Goal: Task Accomplishment & Management: Use online tool/utility

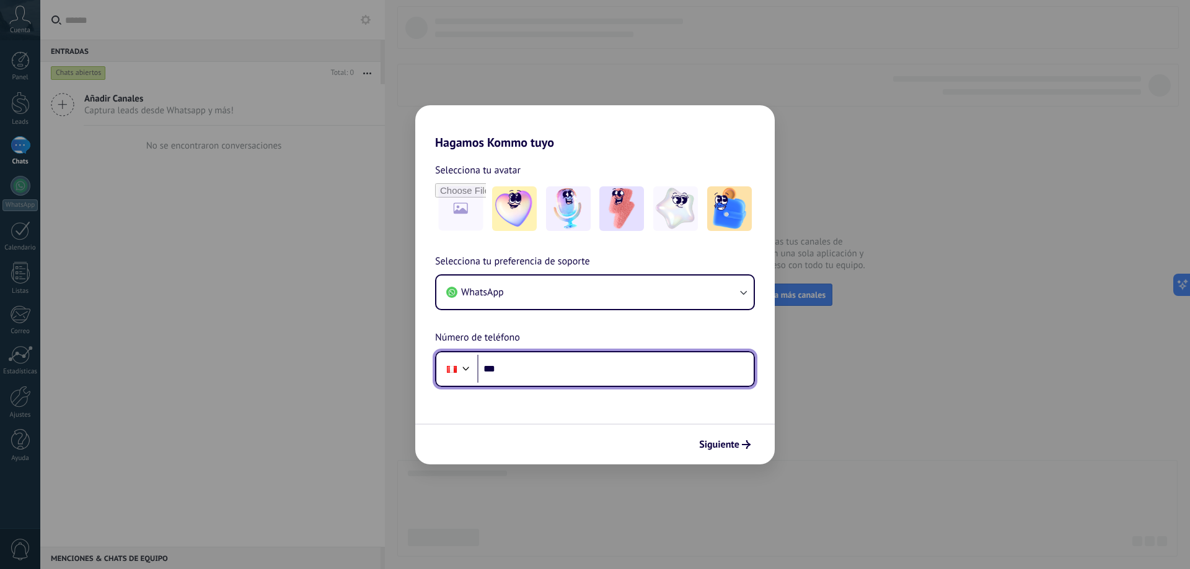
click at [554, 379] on input "***" at bounding box center [615, 369] width 276 height 28
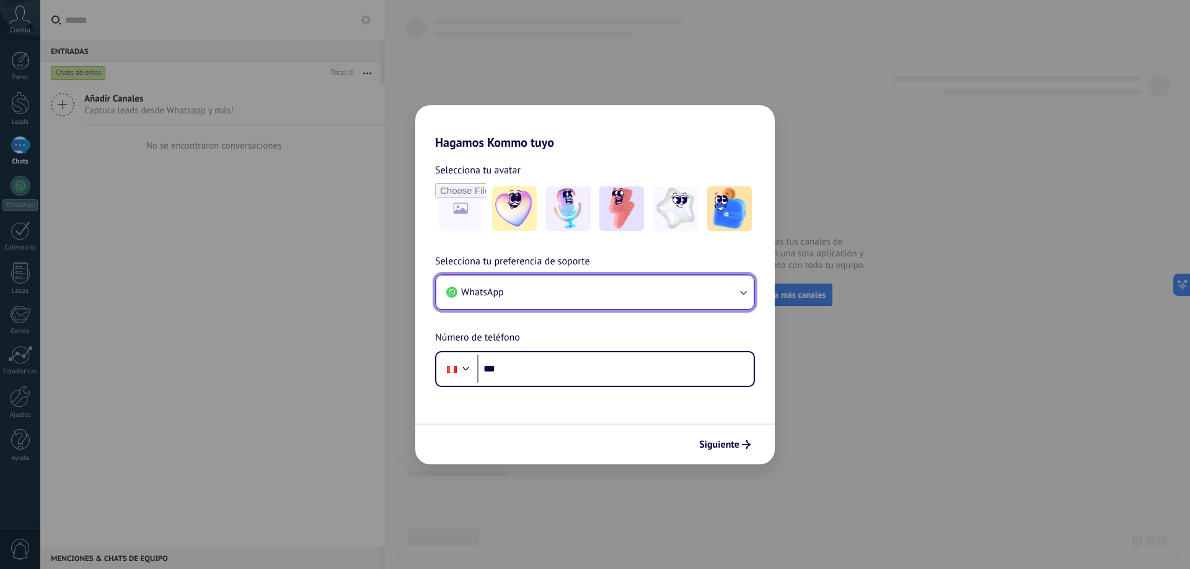
click at [589, 303] on button "WhatsApp" at bounding box center [594, 292] width 317 height 33
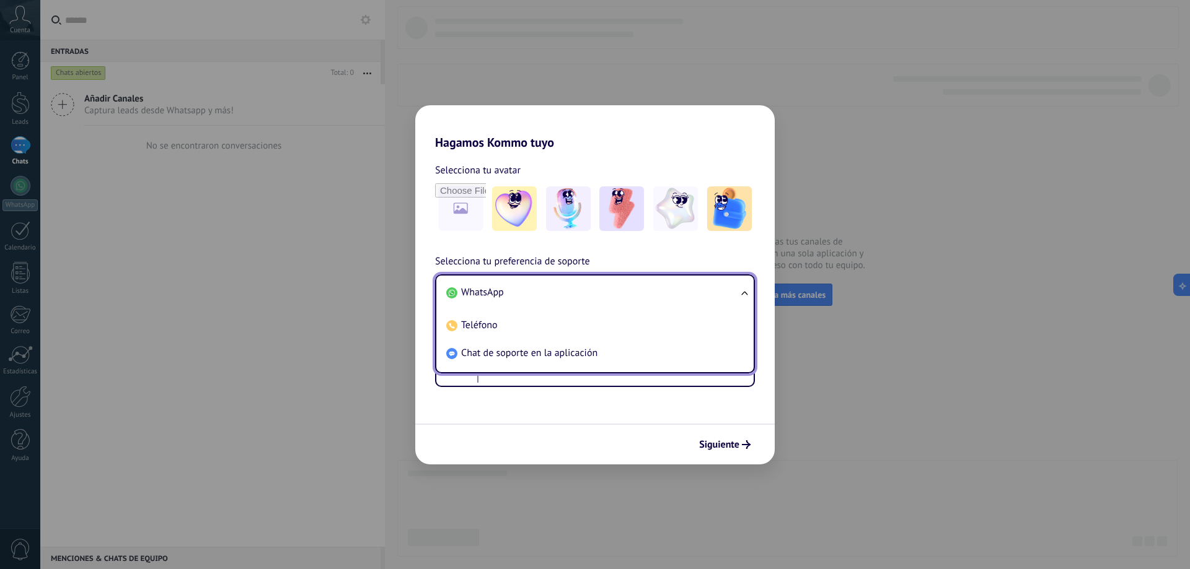
click at [589, 303] on li "WhatsApp" at bounding box center [592, 293] width 302 height 28
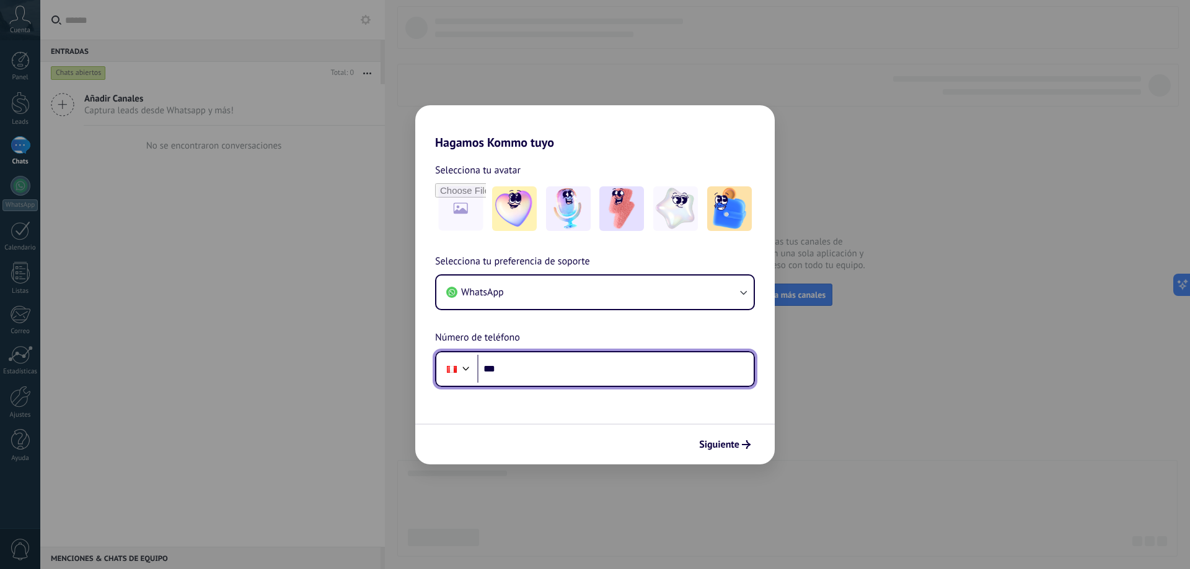
click at [580, 374] on input "***" at bounding box center [615, 369] width 276 height 28
type input "**********"
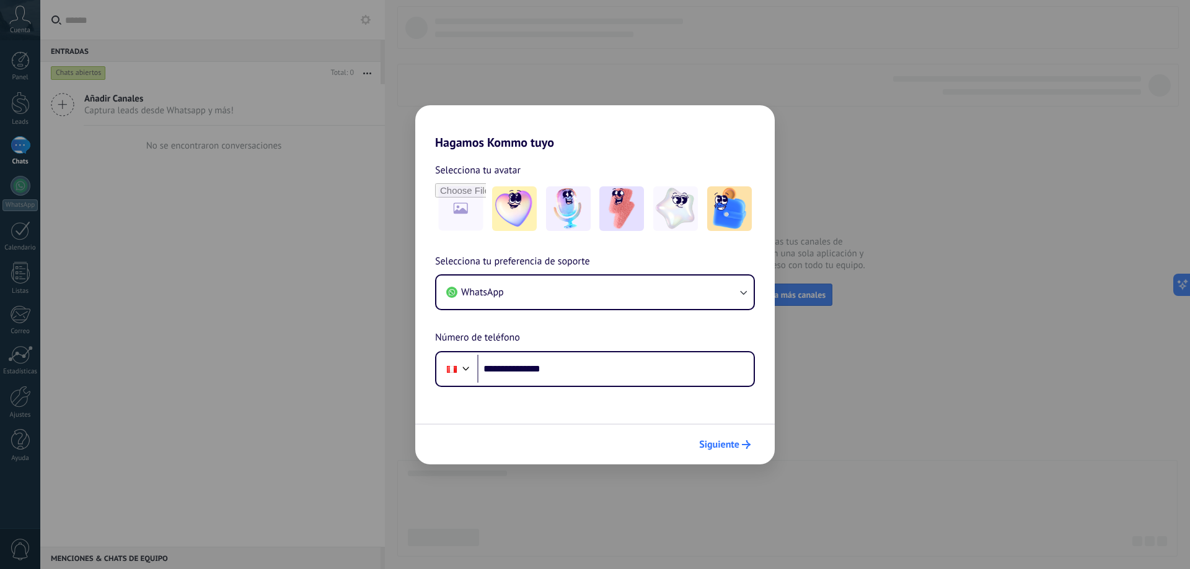
click at [714, 449] on span "Siguiente" at bounding box center [719, 444] width 40 height 9
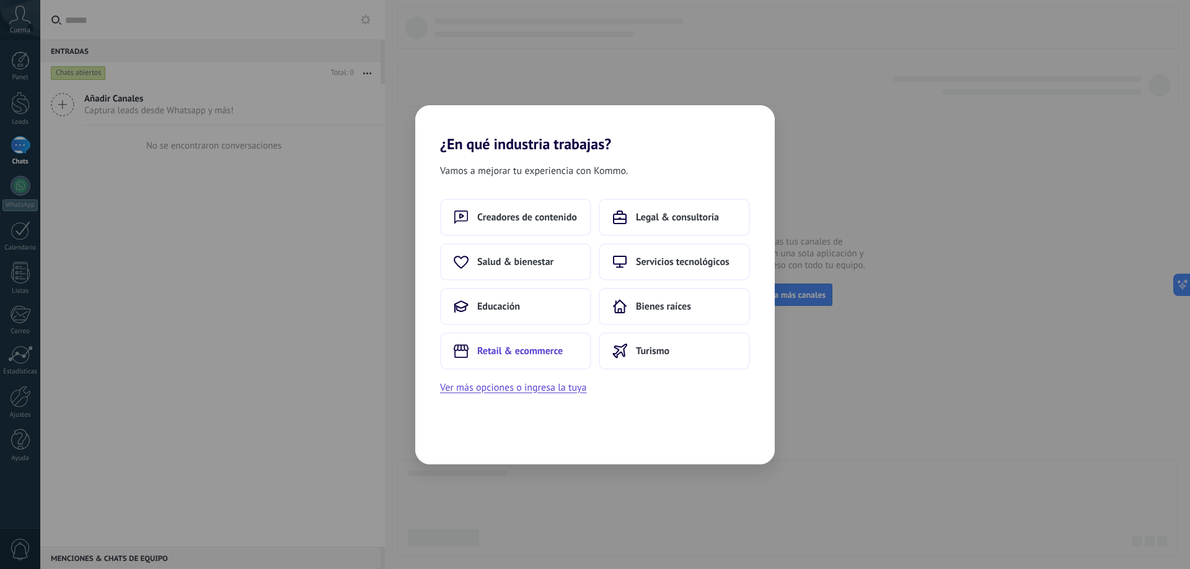
click at [532, 356] on span "Retail & ecommerce" at bounding box center [519, 351] width 85 height 12
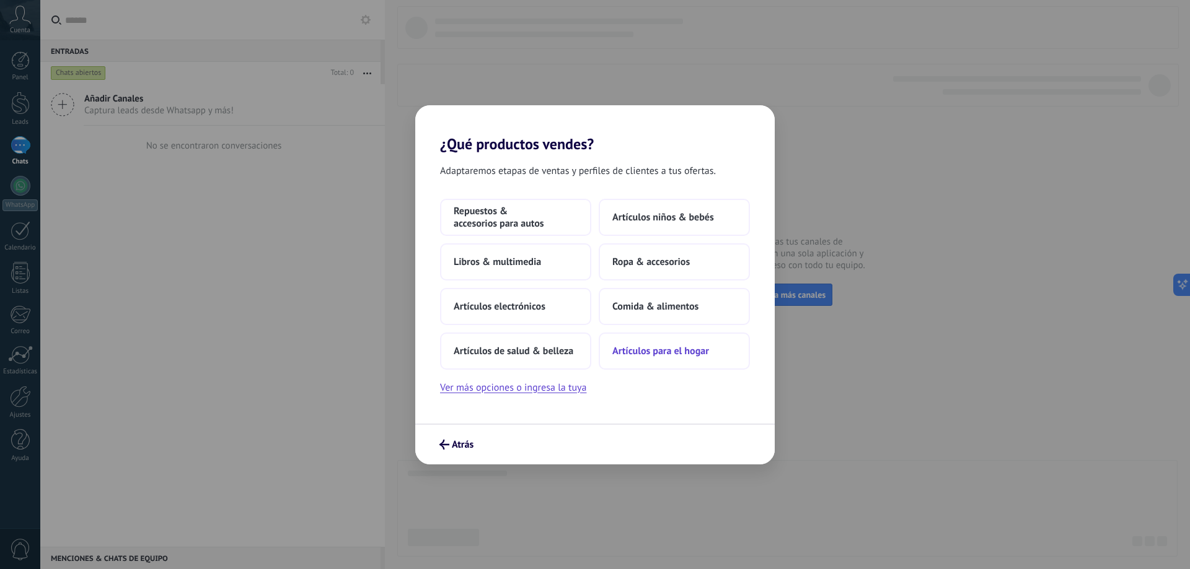
click at [675, 347] on span "Artículos para el hogar" at bounding box center [660, 351] width 97 height 12
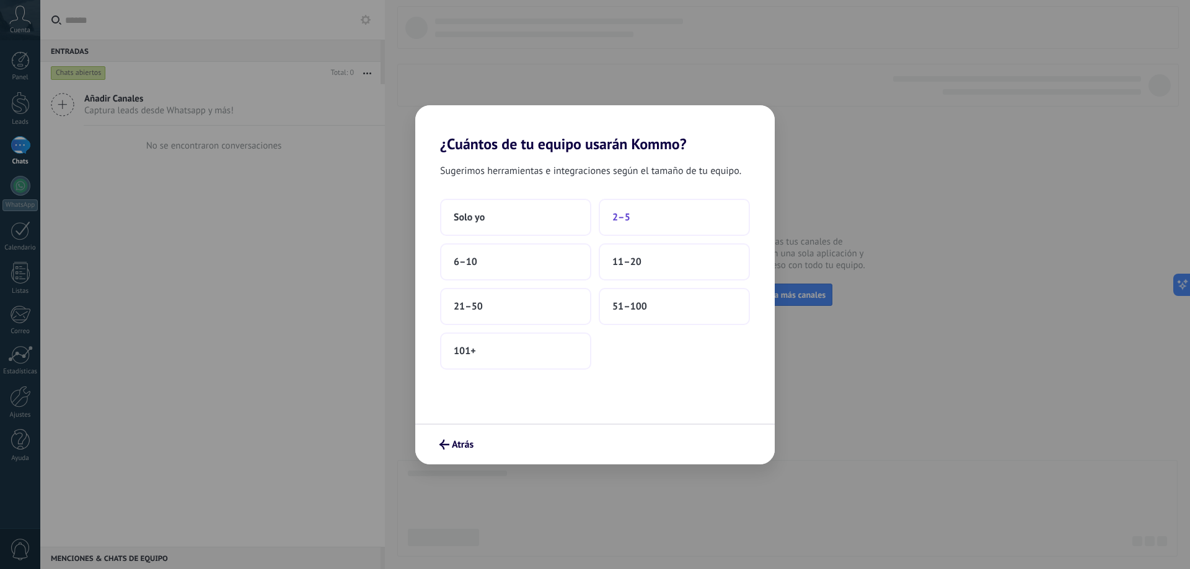
click at [644, 222] on button "2–5" at bounding box center [673, 217] width 151 height 37
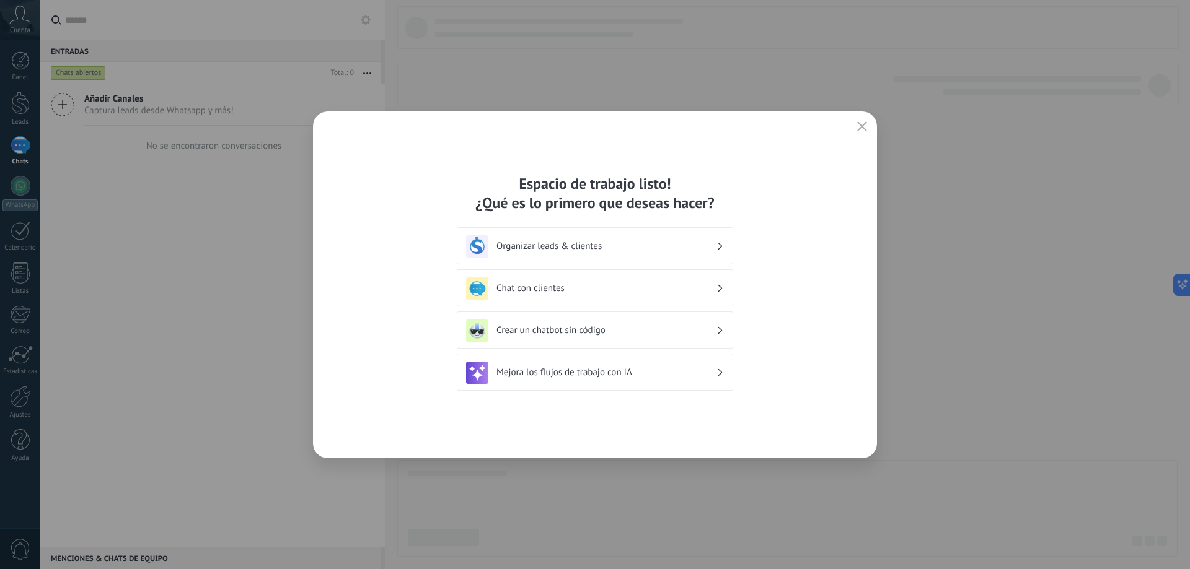
click at [864, 125] on icon "button" at bounding box center [862, 126] width 10 height 10
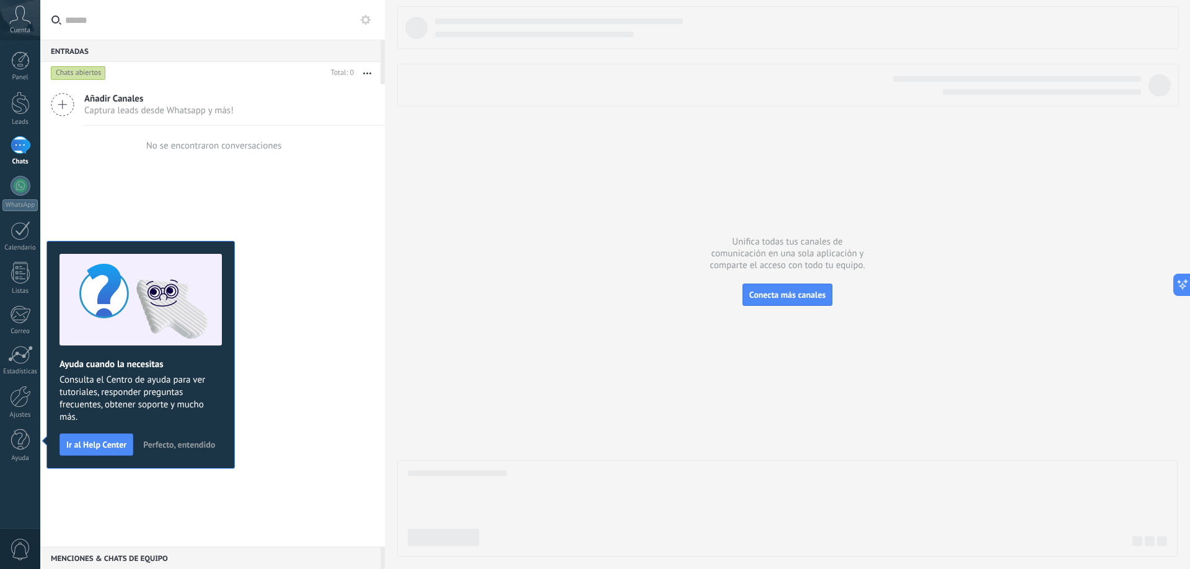
click at [178, 444] on span "Perfecto, entendido" at bounding box center [179, 444] width 72 height 9
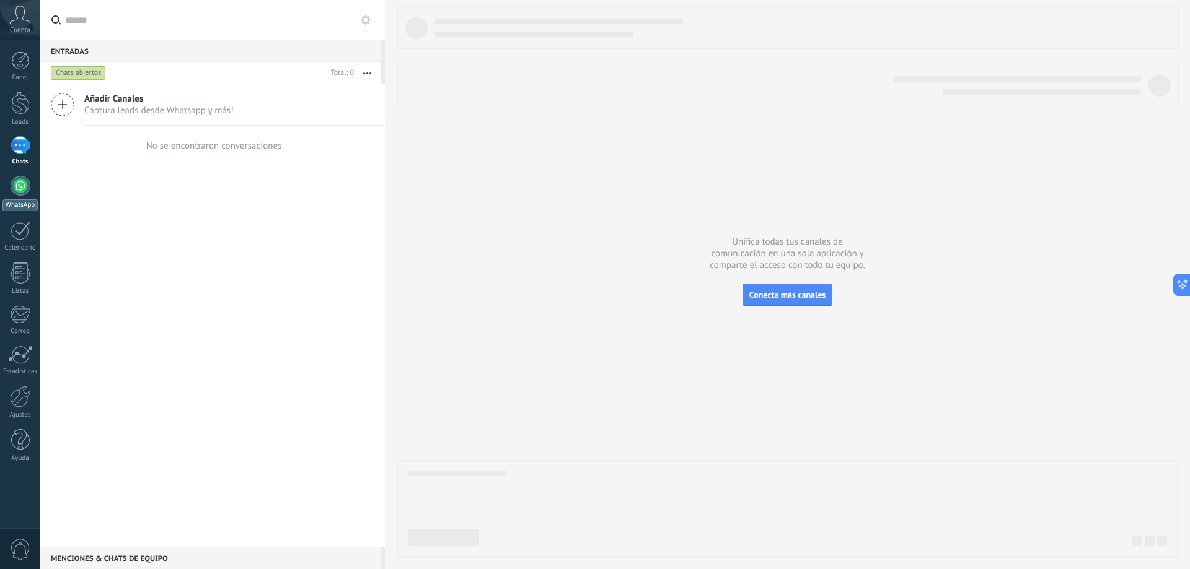
click at [29, 189] on div at bounding box center [21, 186] width 20 height 20
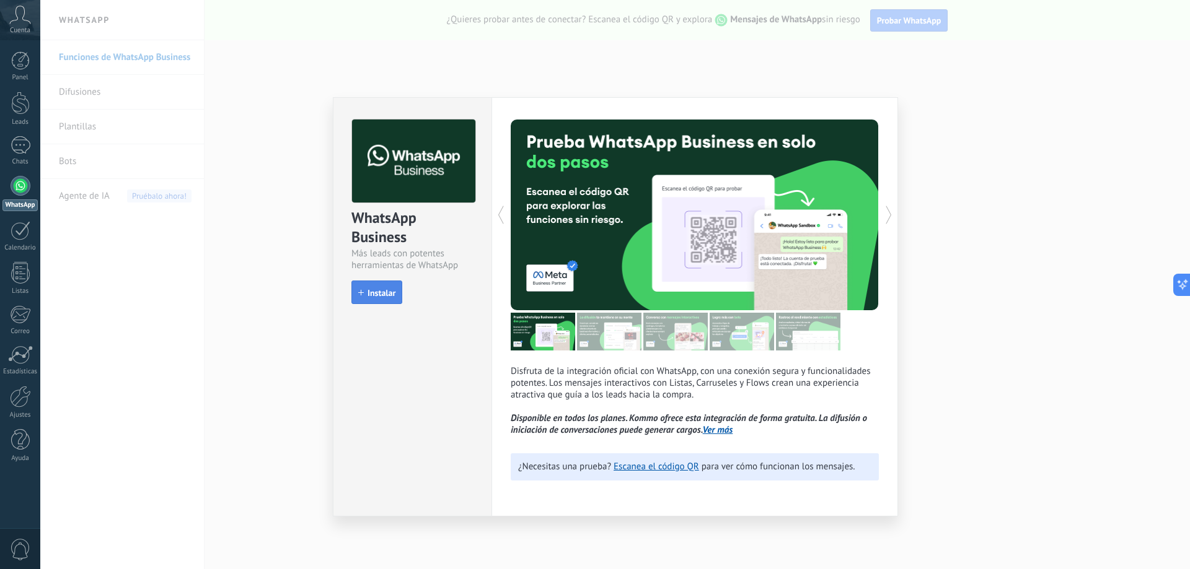
click at [385, 294] on span "Instalar" at bounding box center [381, 293] width 28 height 9
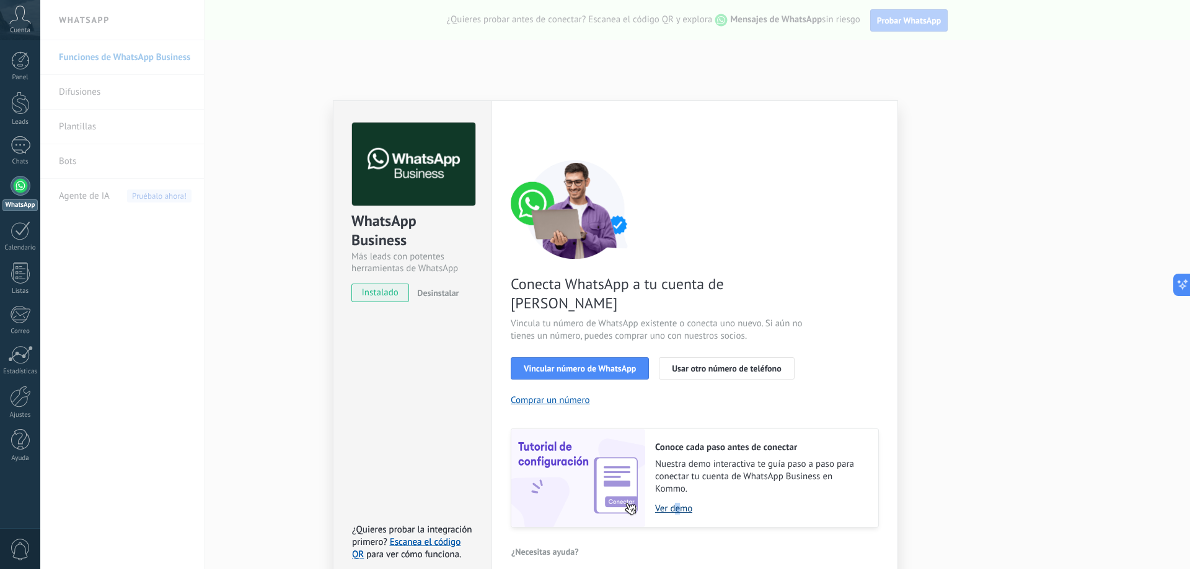
click at [677, 503] on link "Ver demo" at bounding box center [760, 509] width 211 height 12
click at [559, 357] on button "Vincular número de WhatsApp" at bounding box center [580, 368] width 138 height 22
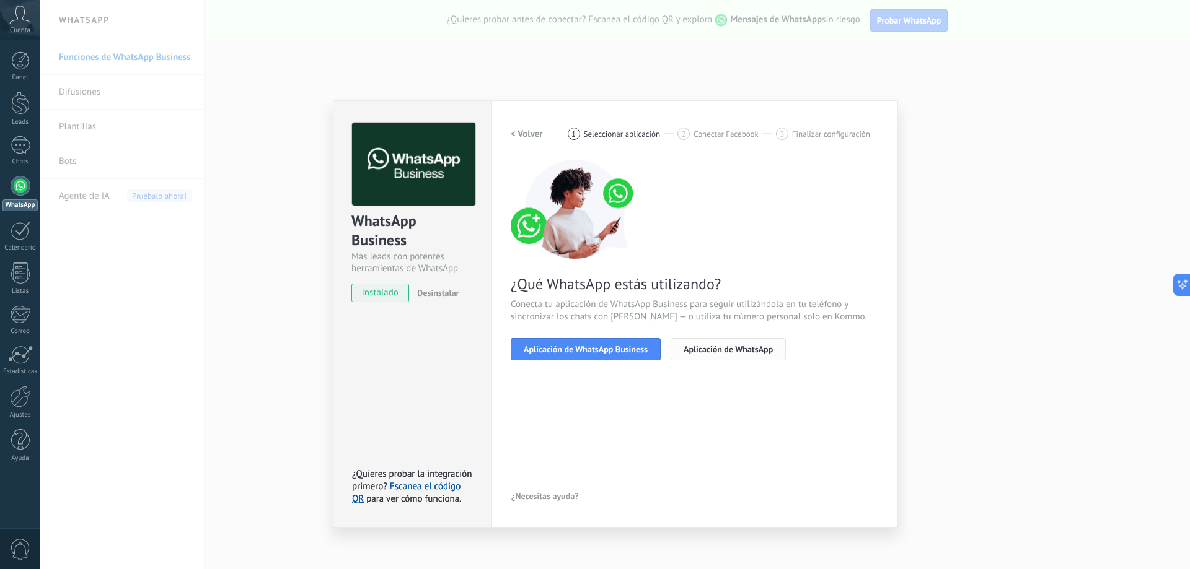
click at [711, 354] on span "Aplicación de WhatsApp" at bounding box center [727, 349] width 89 height 9
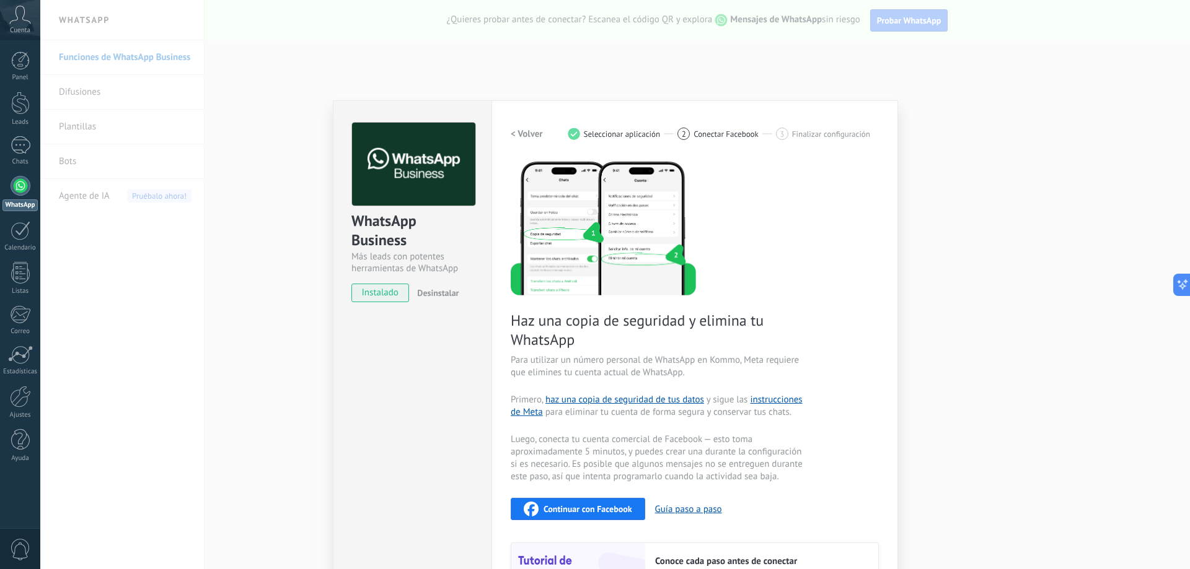
click at [535, 133] on h2 "< Volver" at bounding box center [527, 134] width 32 height 12
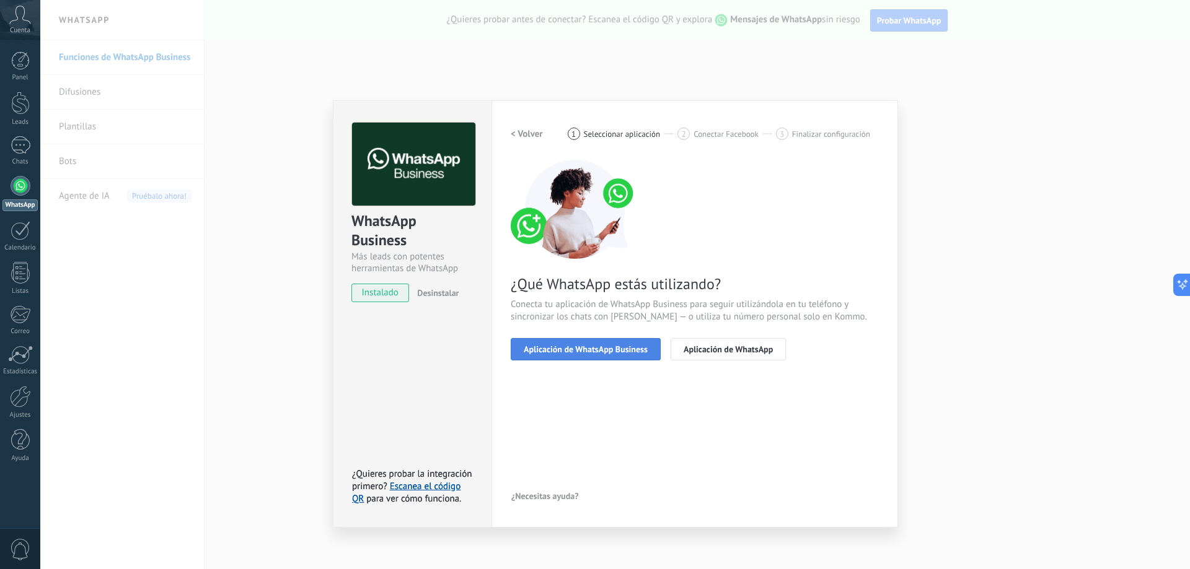
click at [620, 354] on span "Aplicación de WhatsApp Business" at bounding box center [586, 349] width 124 height 9
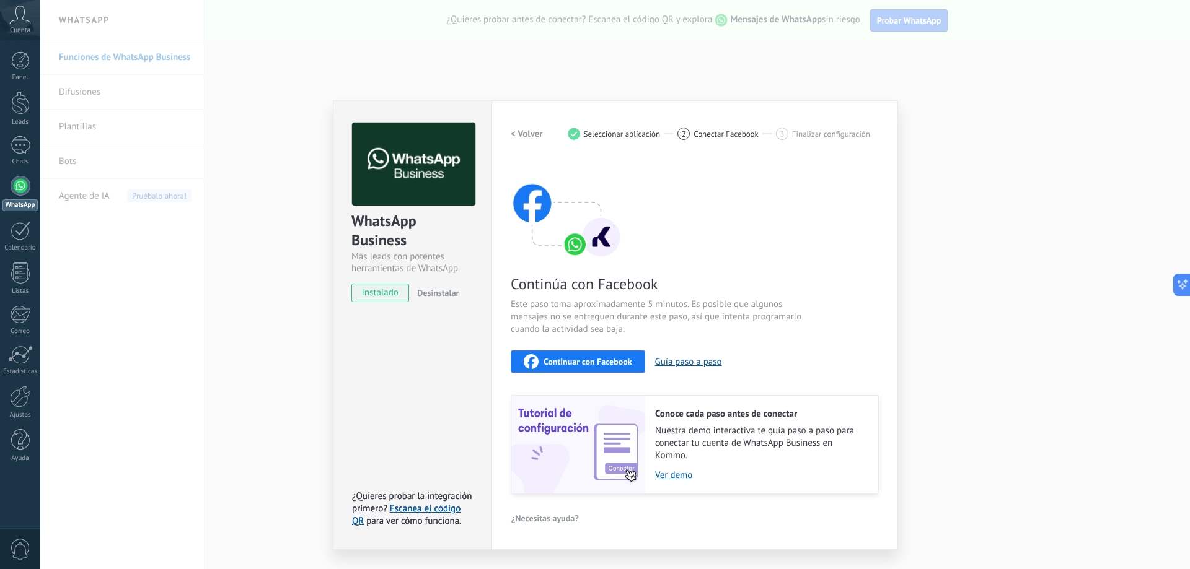
click at [520, 131] on h2 "< Volver" at bounding box center [527, 134] width 32 height 12
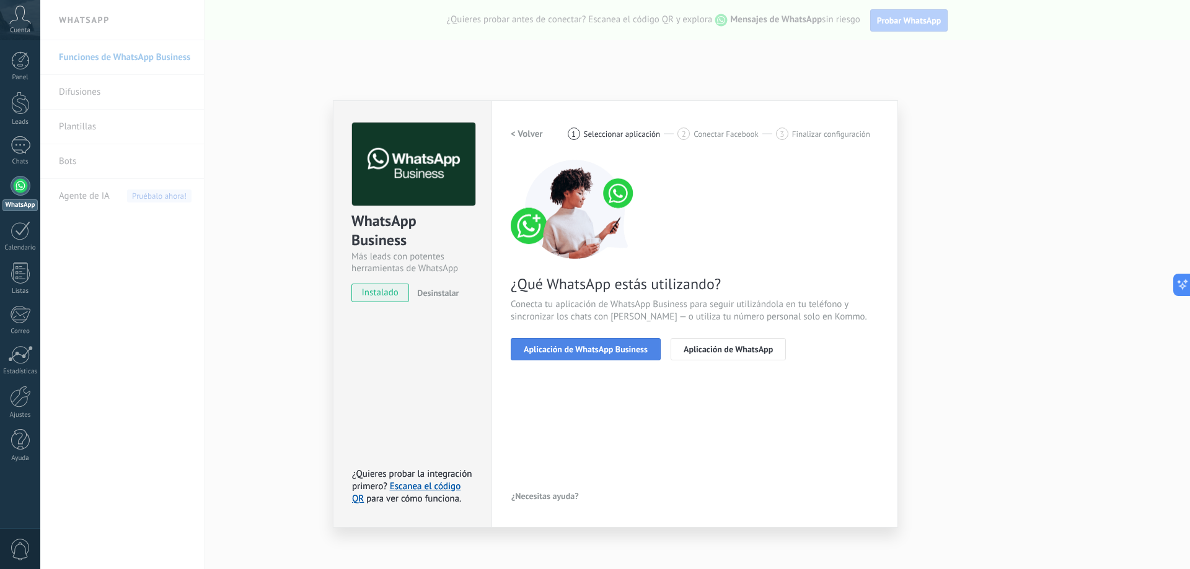
click at [599, 358] on button "Aplicación de WhatsApp Business" at bounding box center [586, 349] width 150 height 22
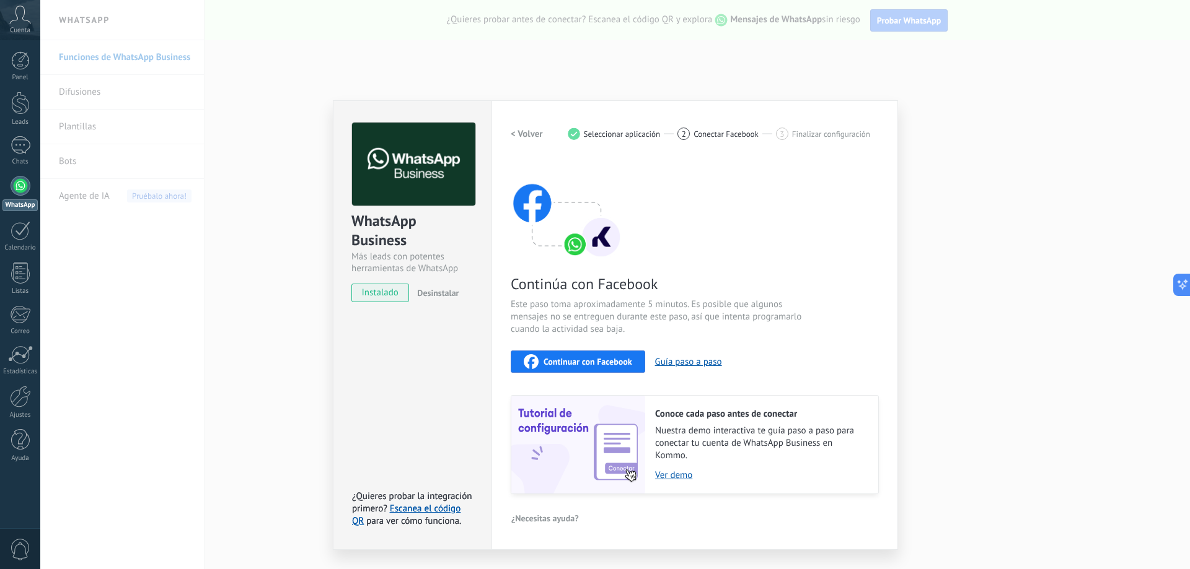
click at [626, 363] on span "Continuar con Facebook" at bounding box center [587, 361] width 89 height 9
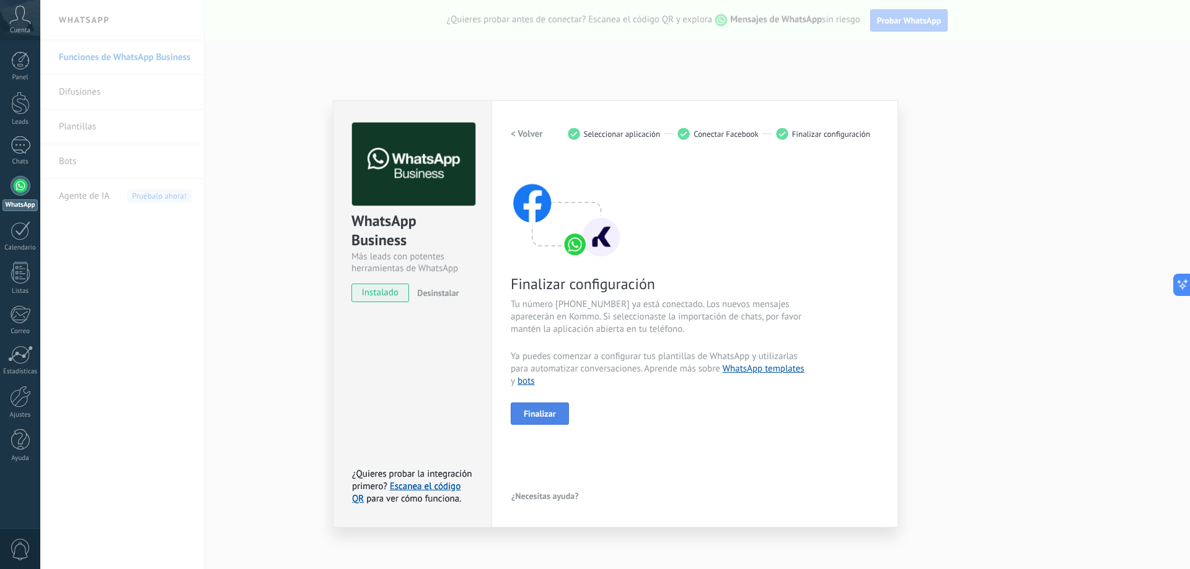
click at [547, 412] on span "Finalizar" at bounding box center [540, 414] width 32 height 9
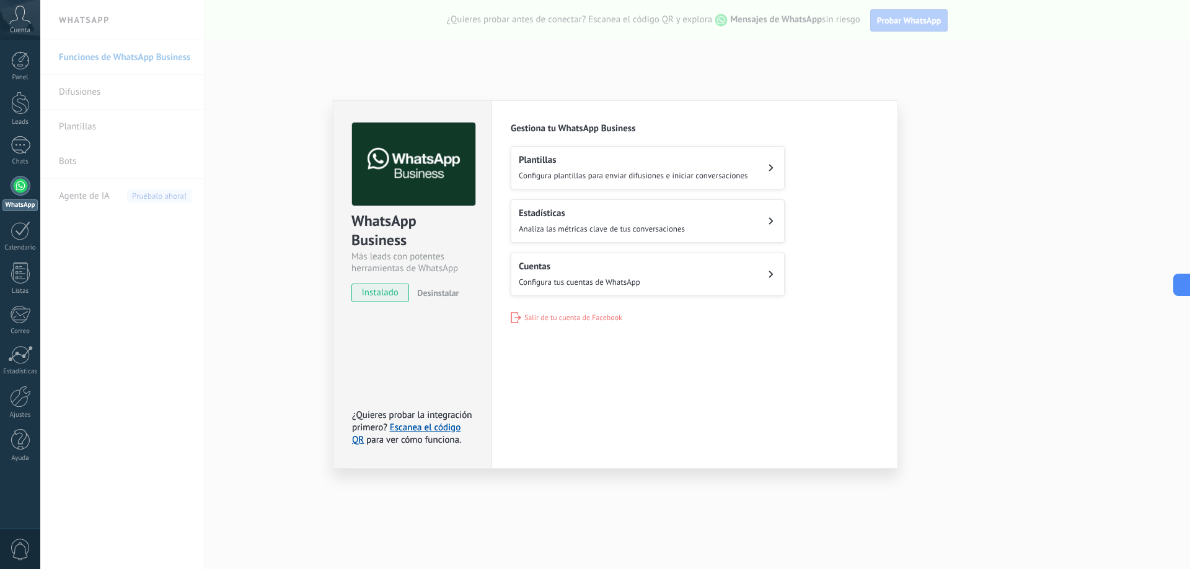
click at [611, 286] on button "Cuentas Configura tus cuentas de WhatsApp" at bounding box center [648, 274] width 274 height 43
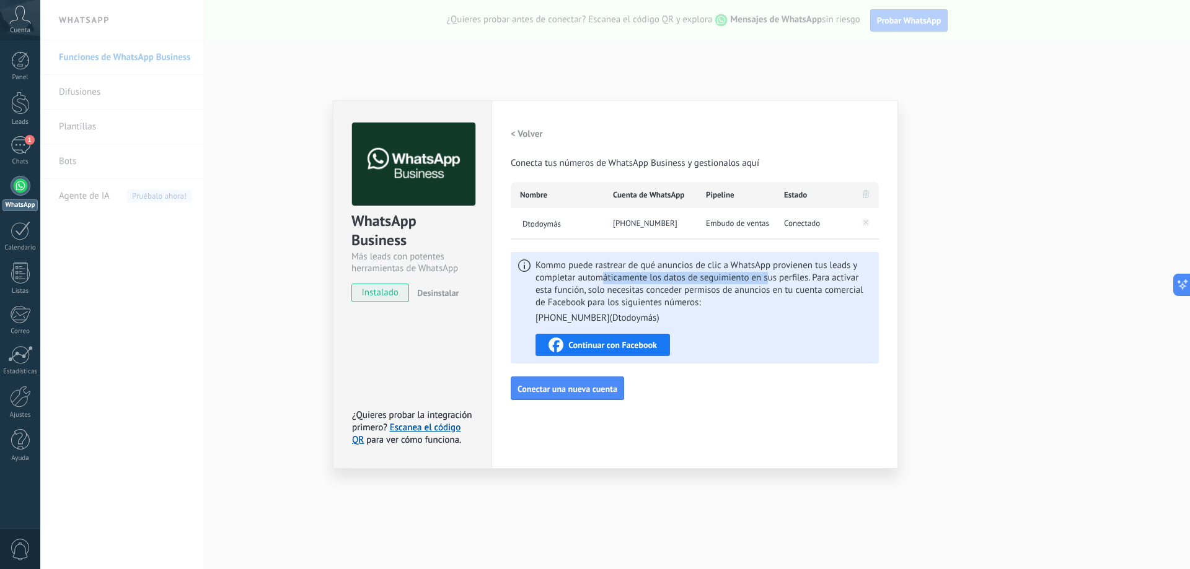
drag, startPoint x: 611, startPoint y: 281, endPoint x: 769, endPoint y: 283, distance: 158.0
click at [769, 283] on span "Kommo puede rastrear de qué anuncios de clic a WhatsApp provienen tus leads y c…" at bounding box center [703, 292] width 336 height 65
click at [518, 136] on h2 "< Volver" at bounding box center [527, 134] width 32 height 12
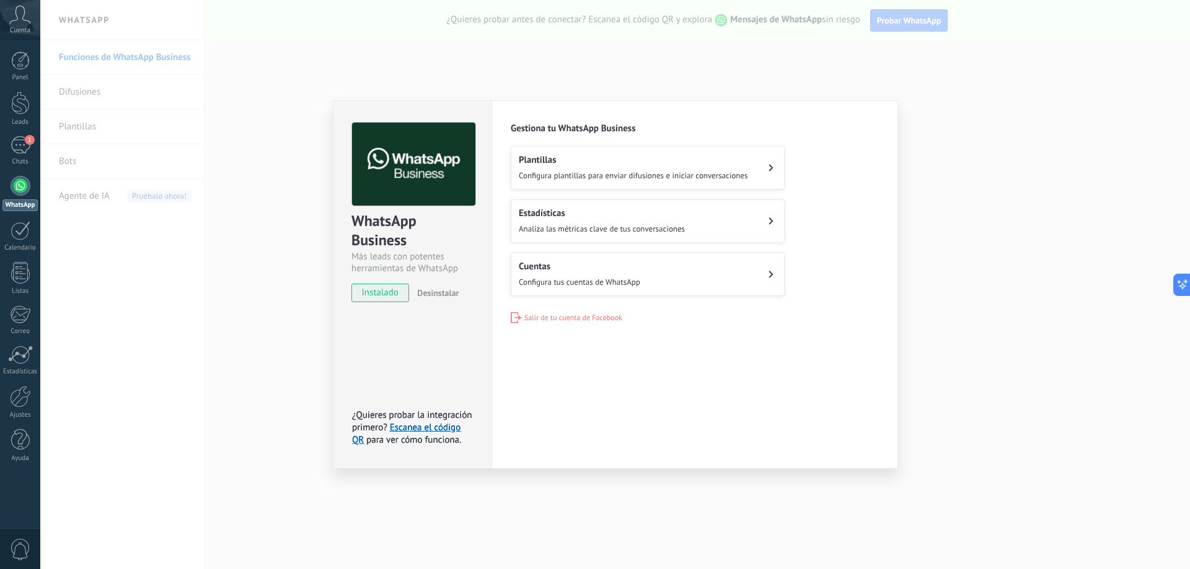
click at [589, 181] on button "Plantillas Configura plantillas para enviar difusiones e iniciar conversaciones" at bounding box center [648, 167] width 274 height 43
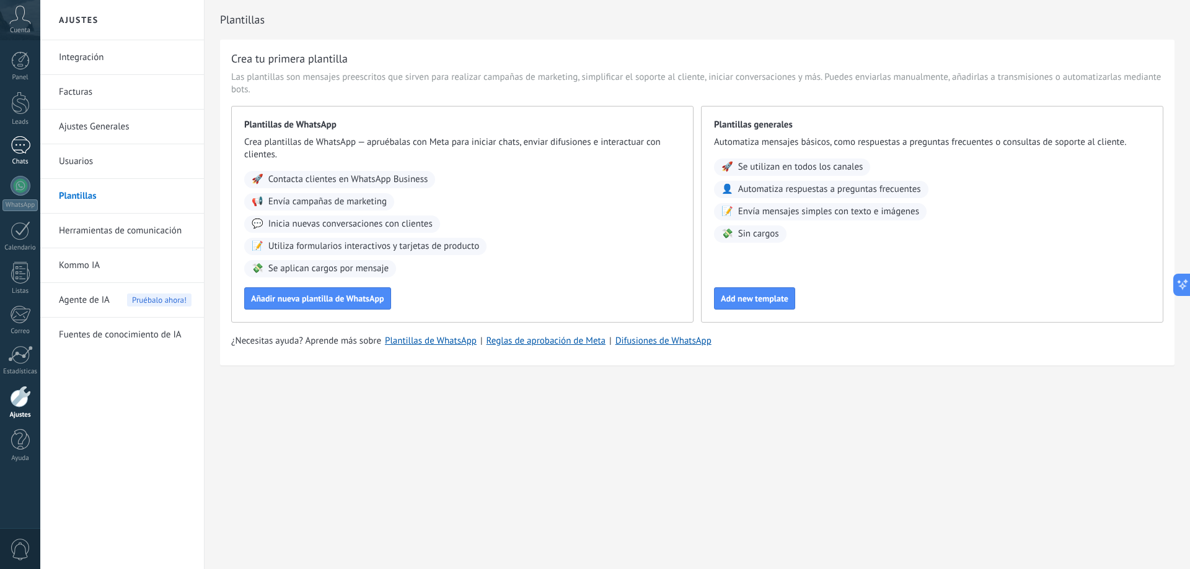
click at [24, 155] on link "1 Chats" at bounding box center [20, 151] width 40 height 30
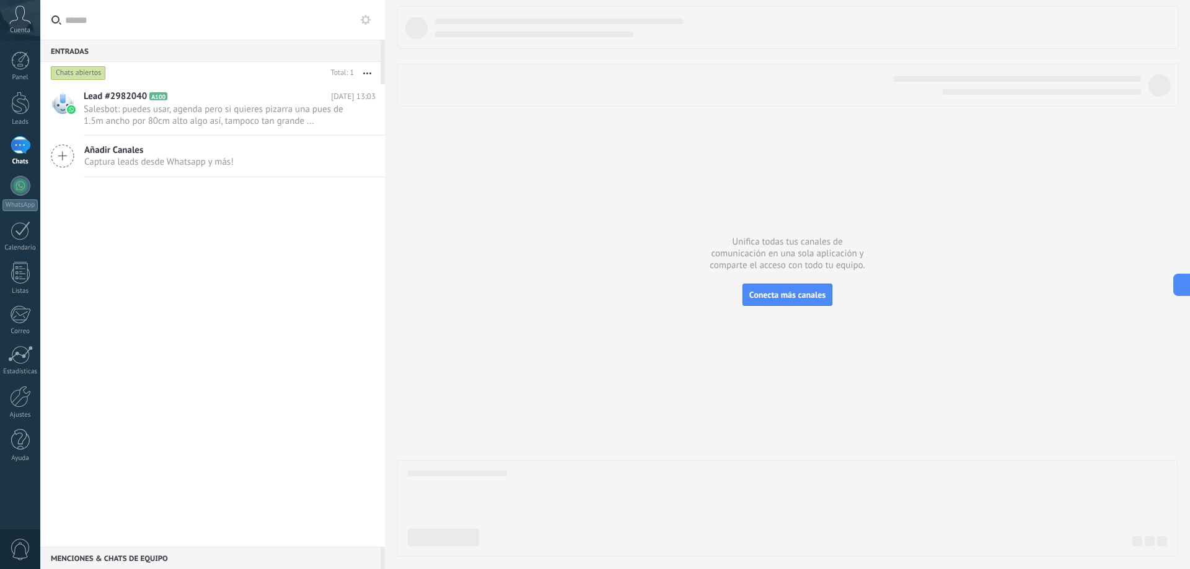
click at [152, 169] on div "Añadir Canales Captura leads desde Whatsapp y más!" at bounding box center [212, 157] width 344 height 42
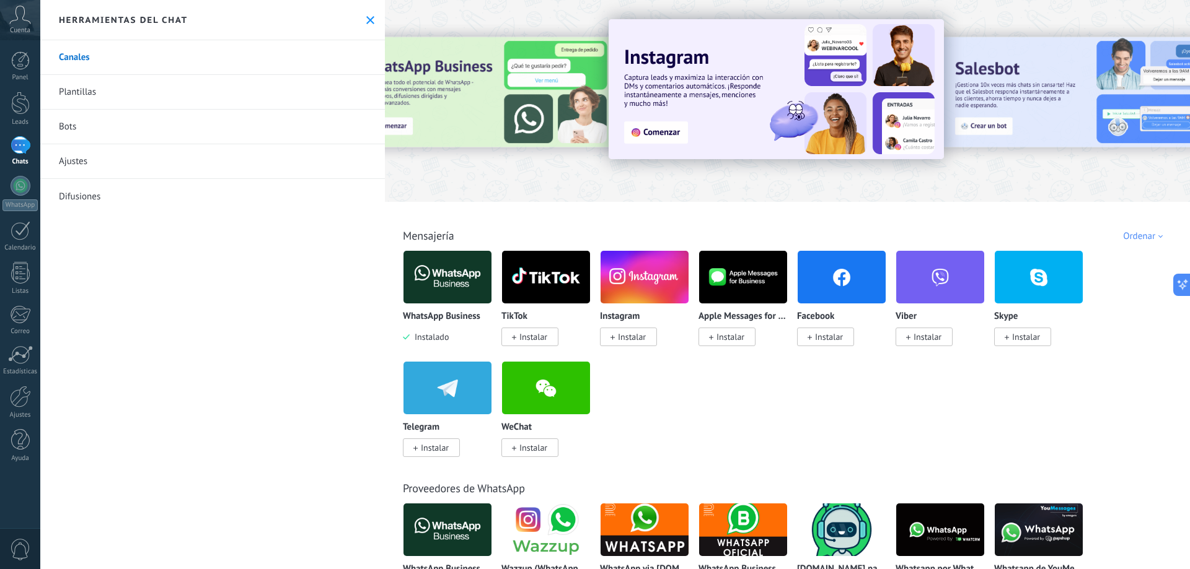
click at [17, 159] on div "Chats" at bounding box center [20, 162] width 36 height 8
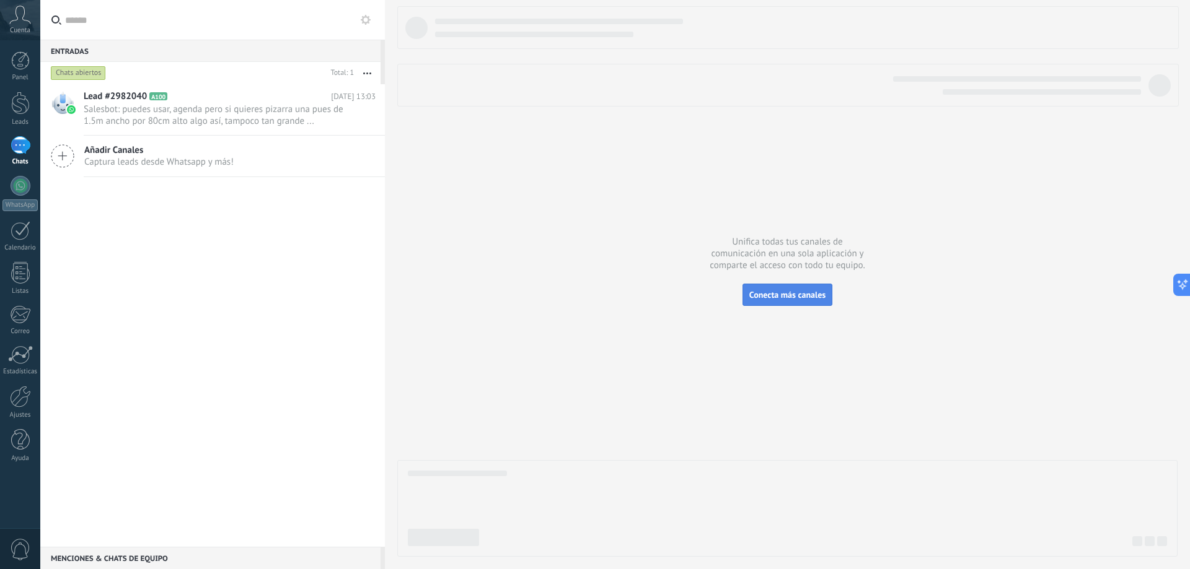
click at [786, 305] on button "Conecta más canales" at bounding box center [787, 295] width 90 height 22
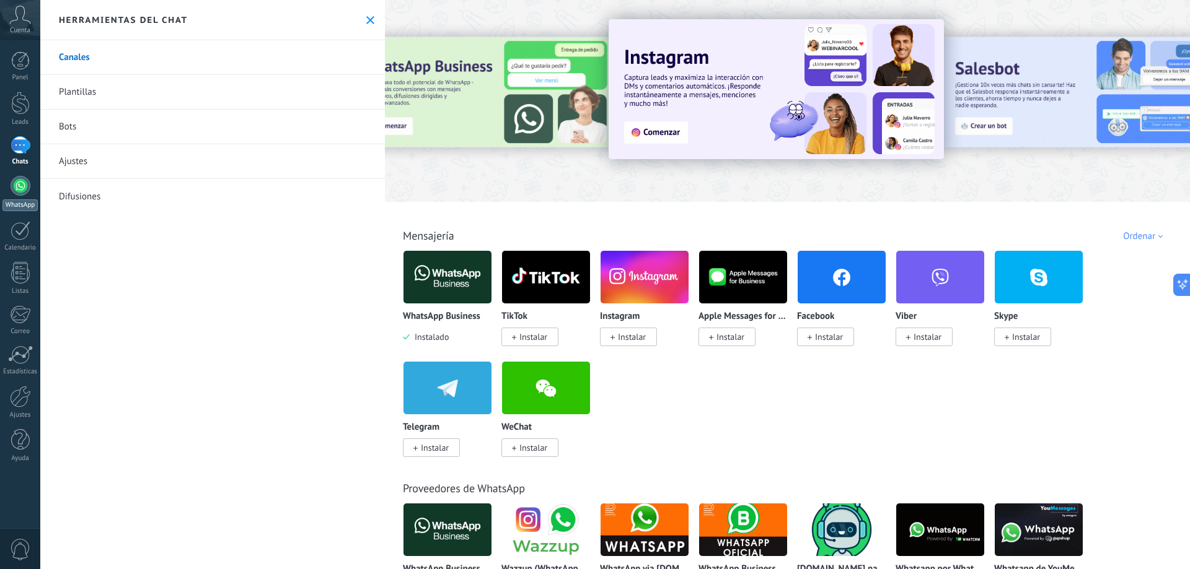
click at [21, 188] on div at bounding box center [21, 186] width 20 height 20
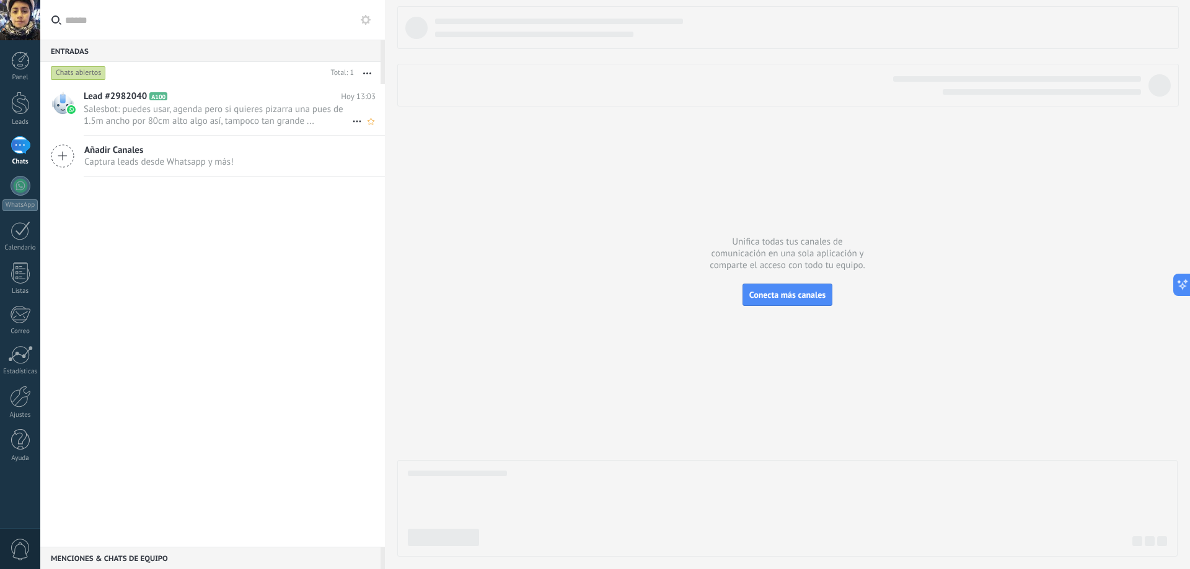
click at [133, 112] on span "Salesbot: puedes usar, agenda pero si quieres pizarra una pues de 1.5m ancho po…" at bounding box center [218, 115] width 268 height 24
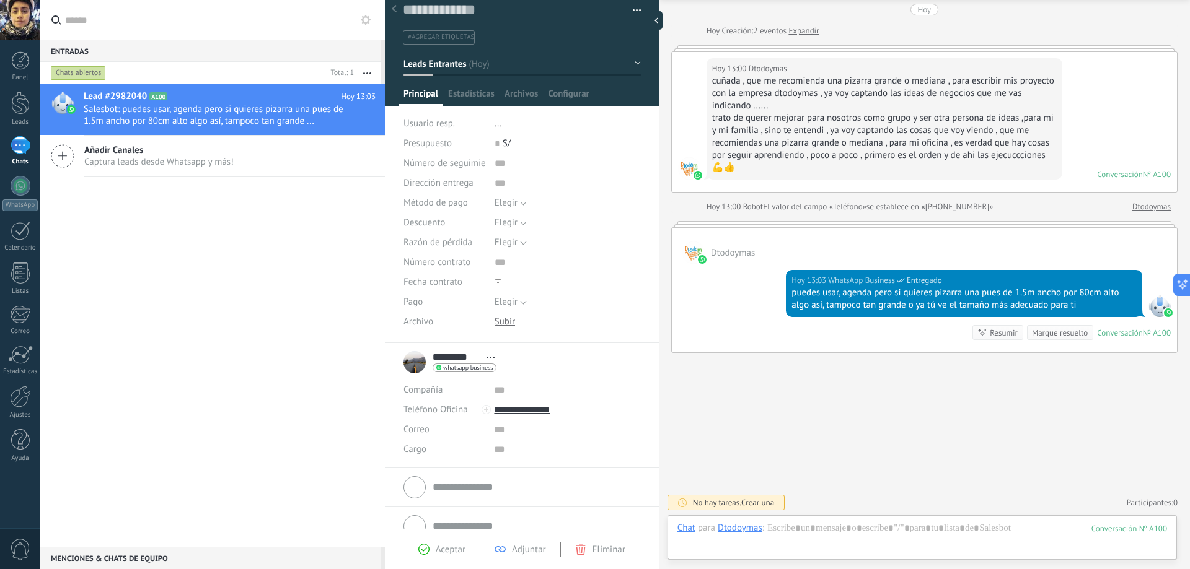
scroll to position [28, 0]
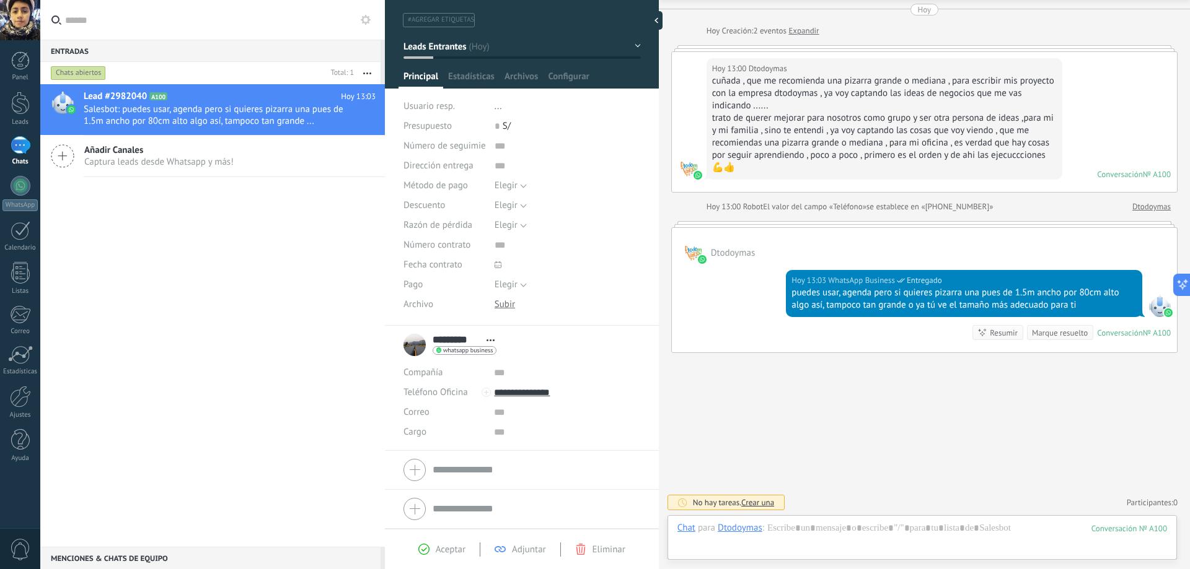
click at [551, 214] on div "Elegir 5% 10% 15% Elegir" at bounding box center [567, 206] width 146 height 20
click at [403, 346] on li "********* Dtodoymas ********* Dtodoymas Apellido Abrir detalle Copie el nombre" at bounding box center [522, 388] width 274 height 125
click at [425, 346] on div "********* Dtodoymas ********* Dtodoymas Apellido Abrir detalle Copie el nombre …" at bounding box center [451, 345] width 97 height 31
click at [425, 347] on div "********* Dtodoymas ********* Dtodoymas Apellido Abrir detalle Copie el nombre …" at bounding box center [451, 345] width 97 height 31
click at [487, 342] on span "Abrir detalle Copie el nombre Desatar Contacto principal" at bounding box center [490, 340] width 20 height 9
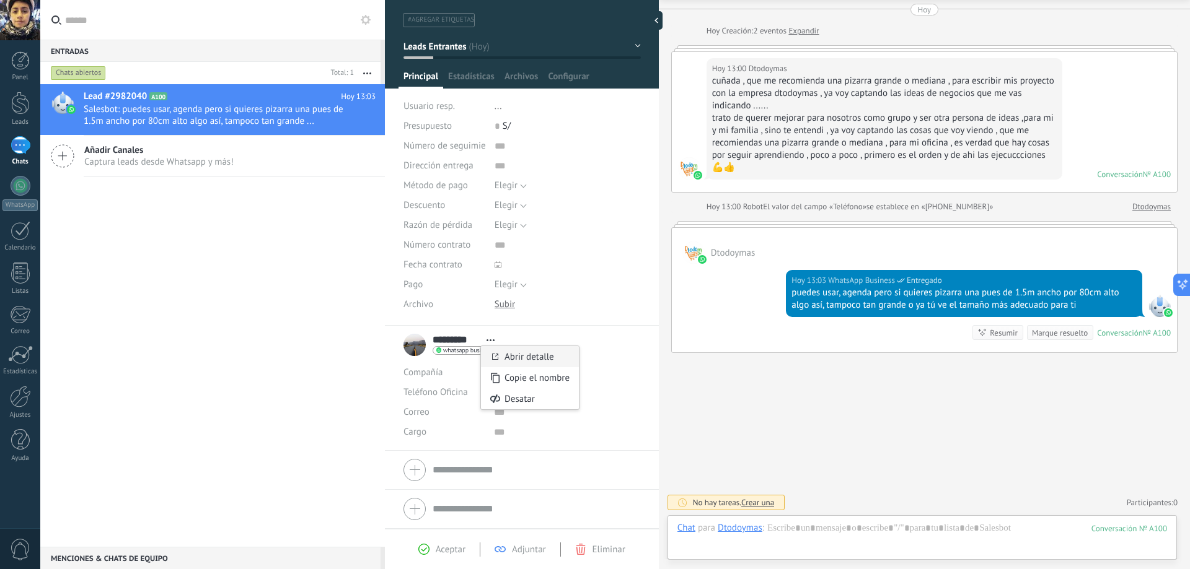
click at [517, 351] on link "Abrir detalle" at bounding box center [529, 357] width 50 height 12
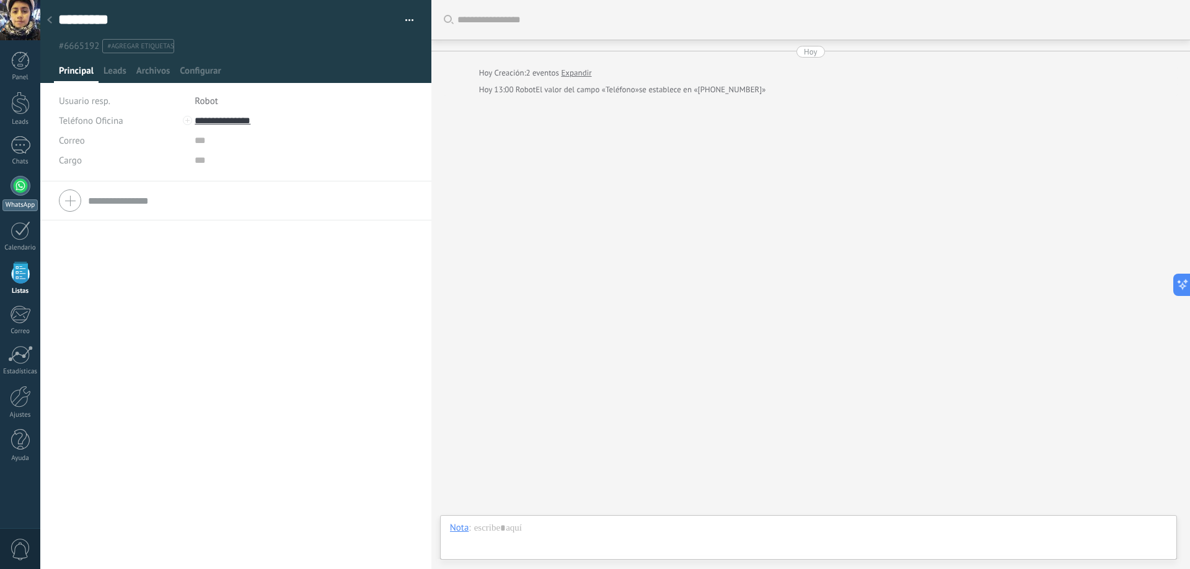
click at [13, 187] on div at bounding box center [21, 186] width 20 height 20
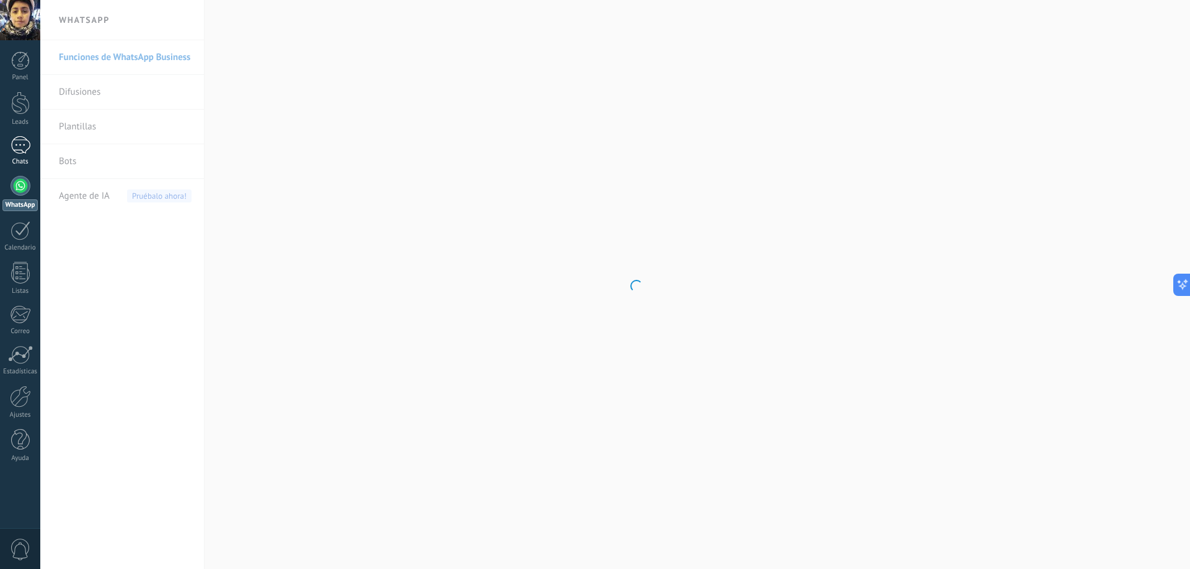
click at [20, 158] on div "Chats" at bounding box center [20, 162] width 36 height 8
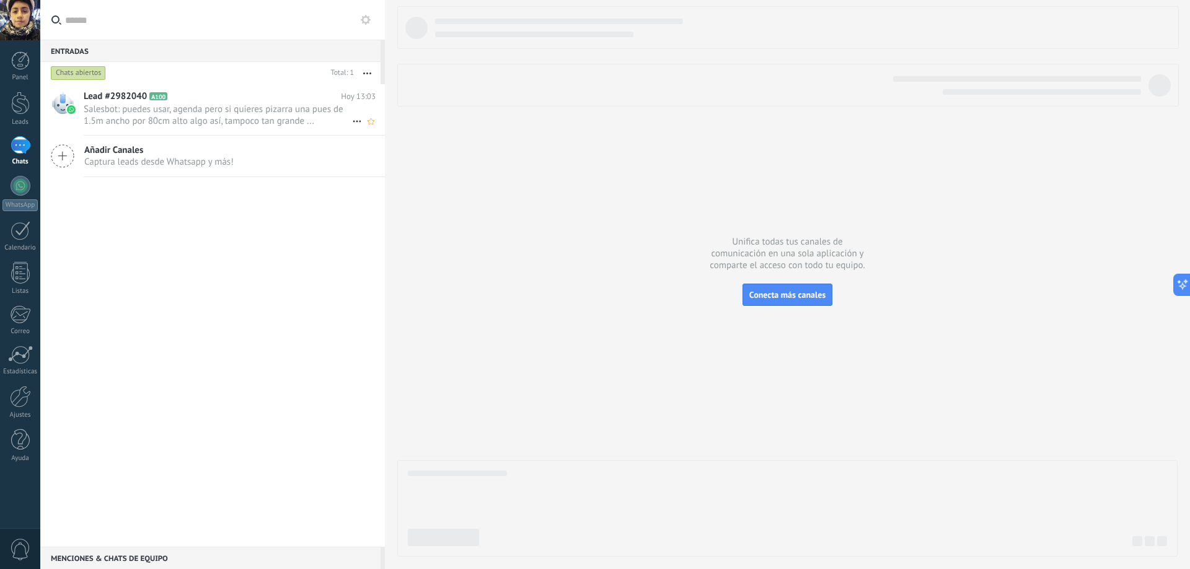
click at [268, 123] on span "Salesbot: puedes usar, agenda pero si quieres pizarra una pues de 1.5m ancho po…" at bounding box center [218, 115] width 268 height 24
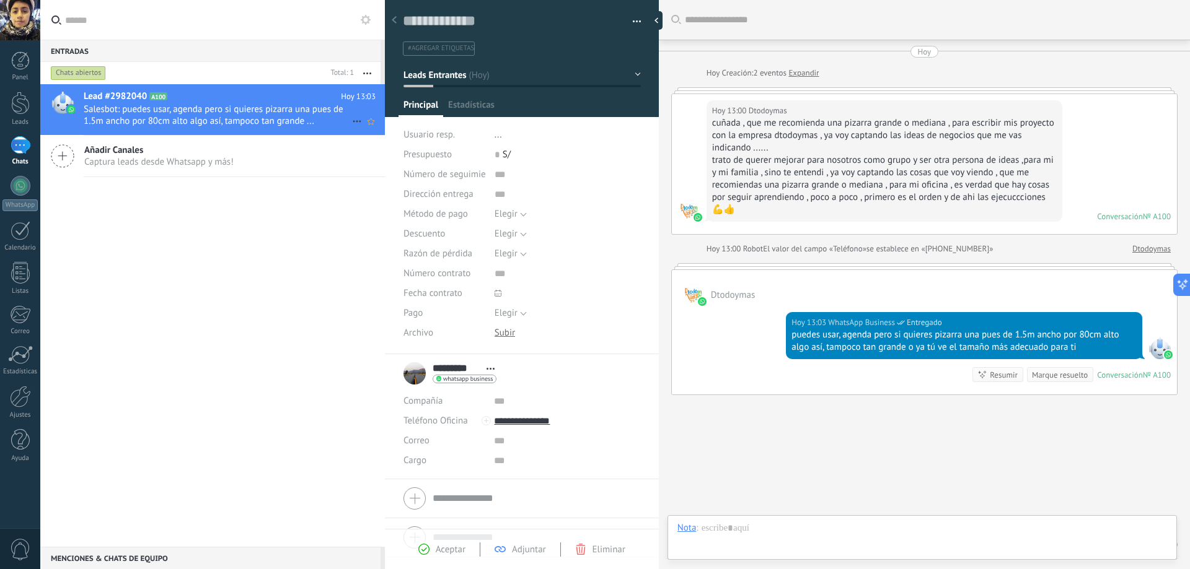
scroll to position [42, 0]
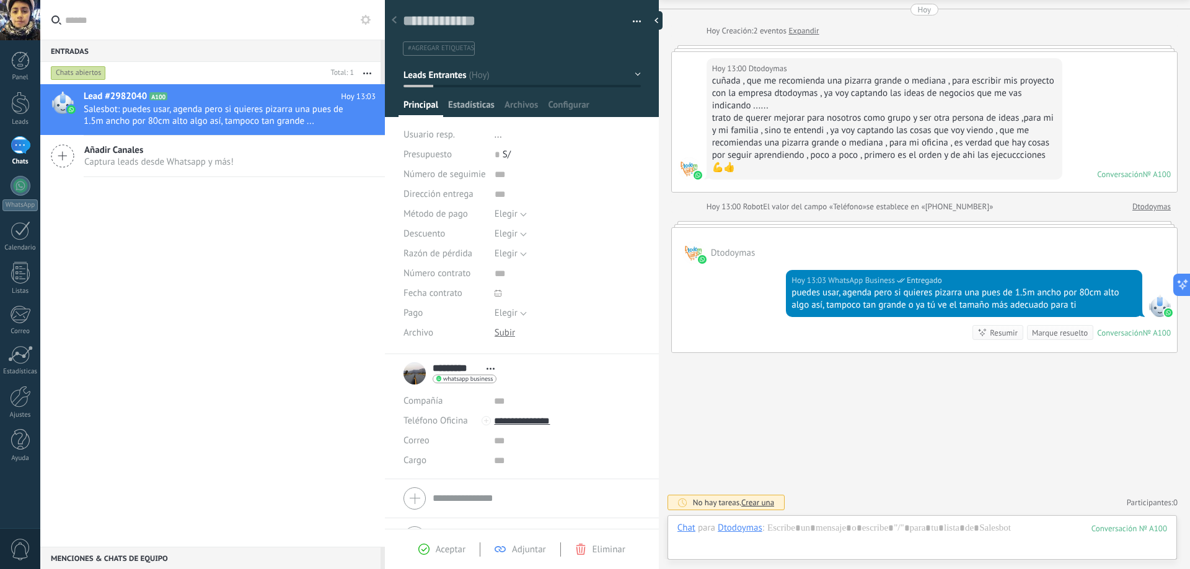
click at [479, 110] on span "Estadísticas" at bounding box center [471, 108] width 46 height 18
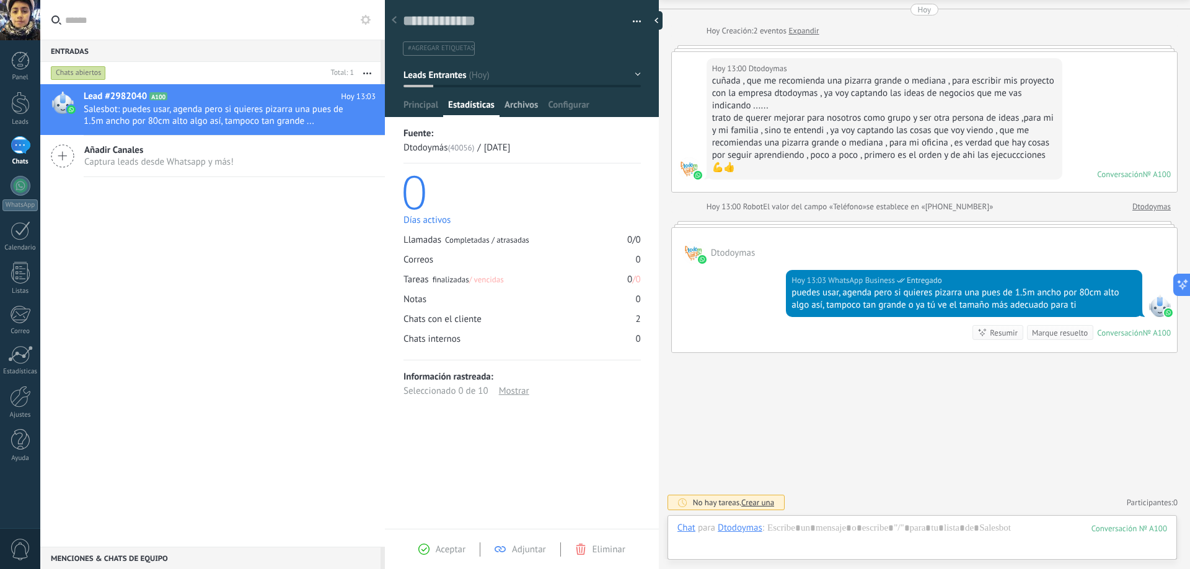
click at [520, 110] on span "Archivos" at bounding box center [520, 108] width 33 height 18
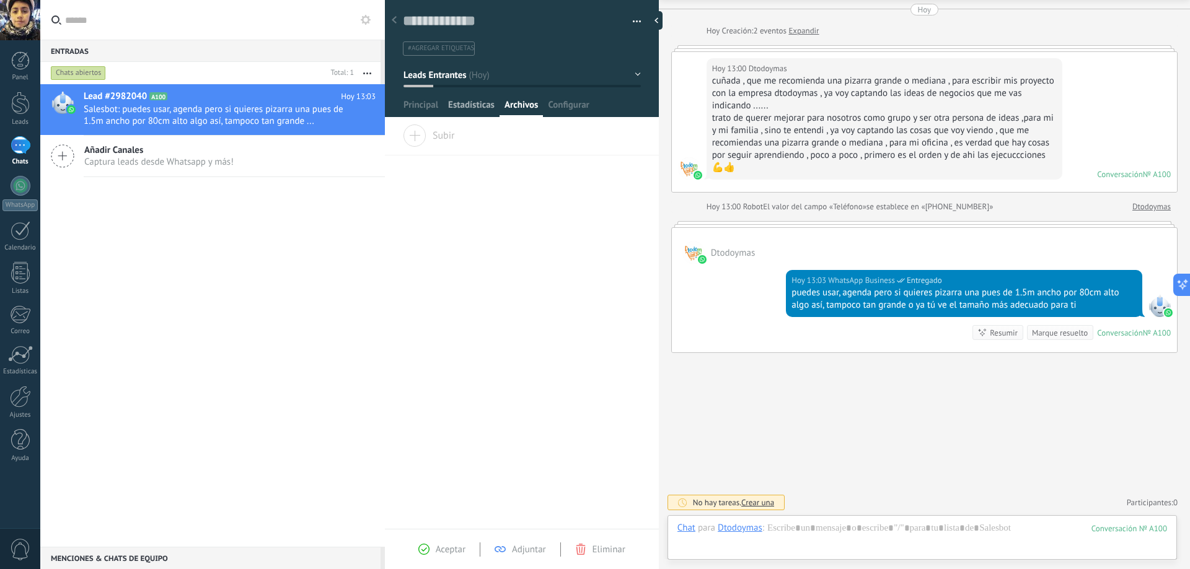
click at [478, 109] on span "Estadísticas" at bounding box center [471, 108] width 46 height 18
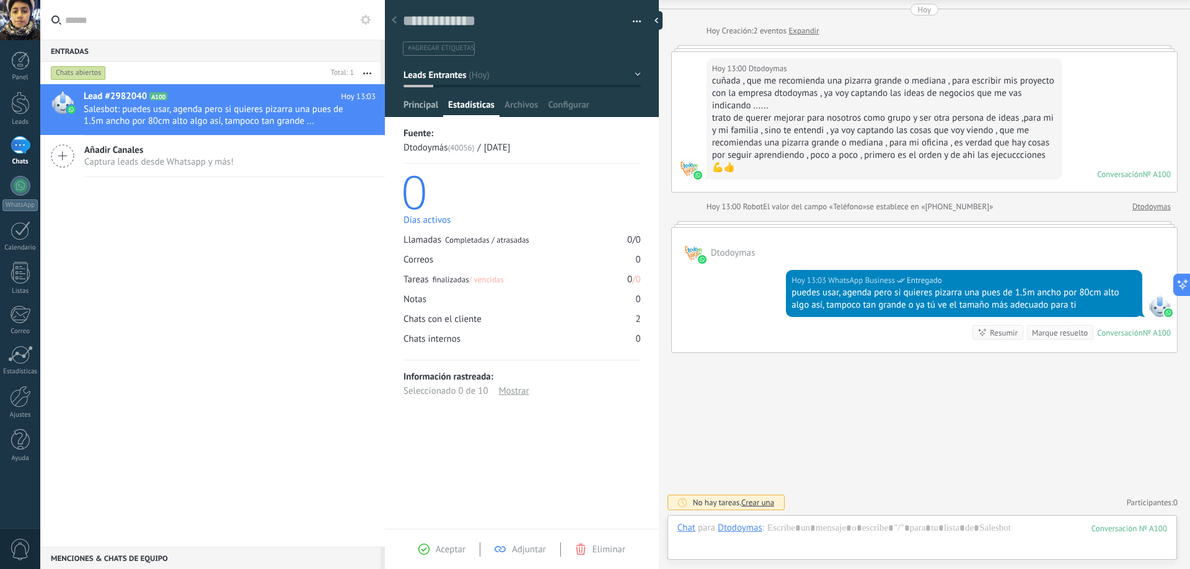
click at [420, 108] on span "Principal" at bounding box center [420, 108] width 35 height 18
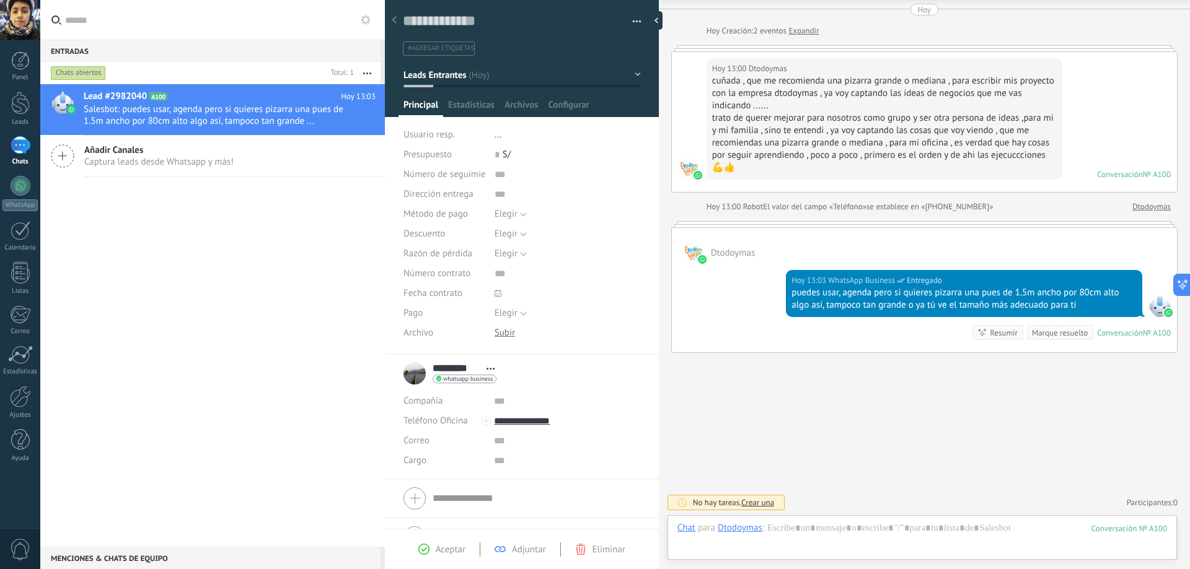
click at [158, 169] on div "Añadir Canales Captura leads desde Whatsapp y más!" at bounding box center [212, 157] width 344 height 42
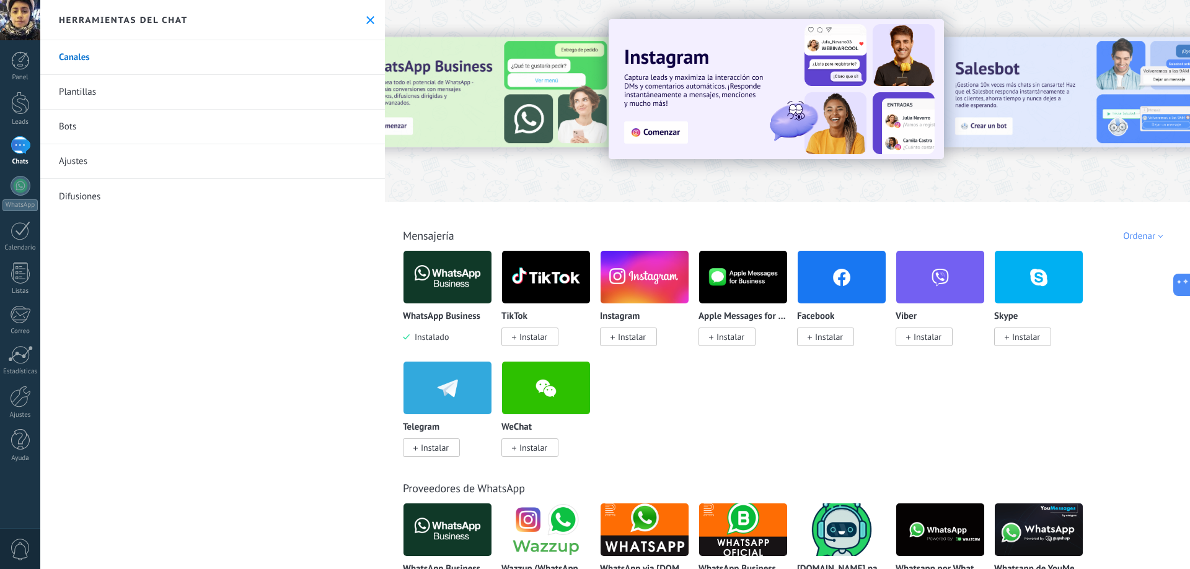
click at [444, 295] on img at bounding box center [447, 277] width 88 height 60
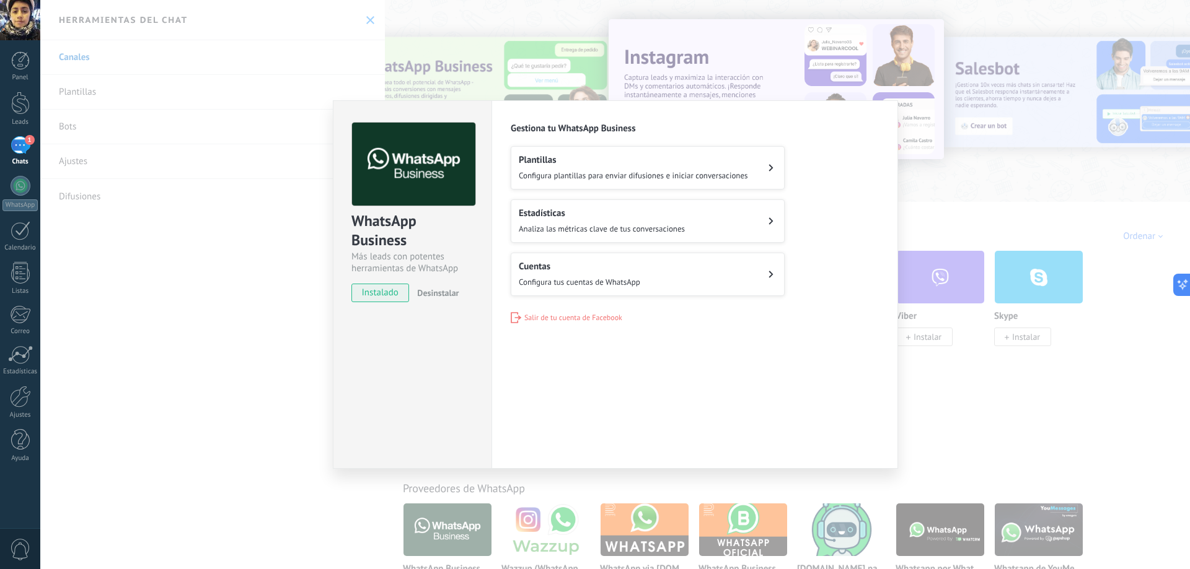
click at [442, 295] on span "Desinstalar" at bounding box center [438, 292] width 42 height 11
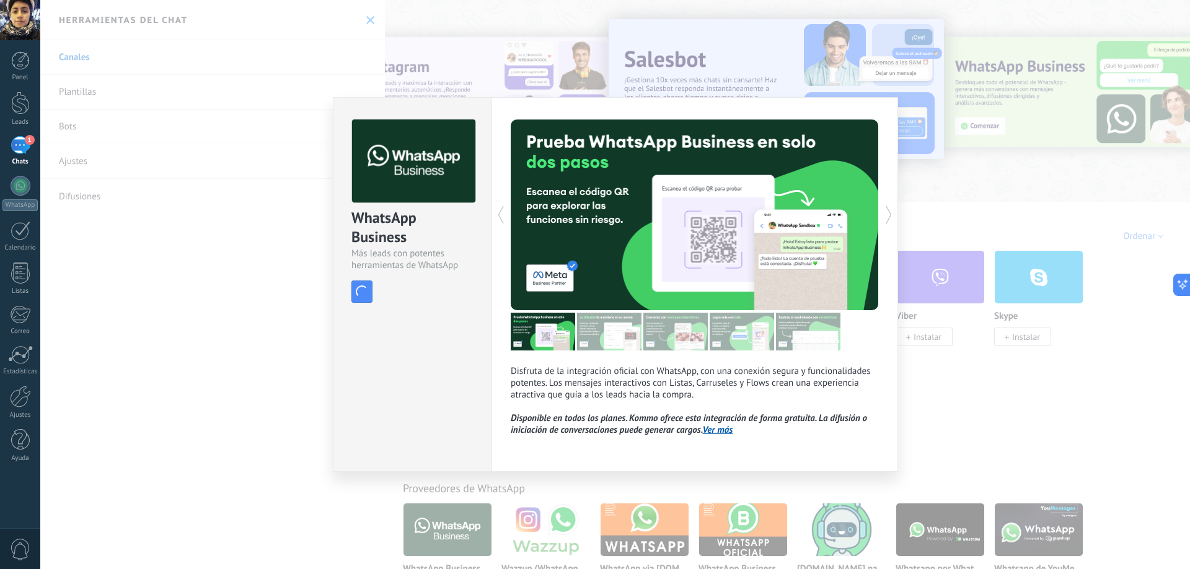
click at [392, 294] on div "install Instalar" at bounding box center [412, 292] width 122 height 22
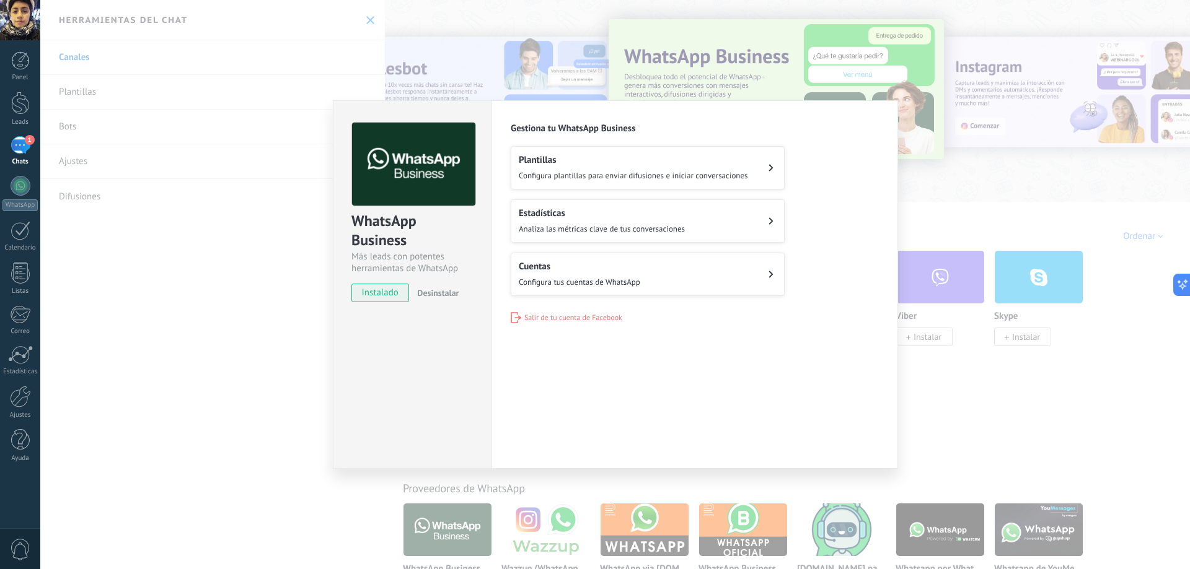
click at [380, 296] on span "instalado" at bounding box center [380, 293] width 56 height 19
click at [147, 250] on div "WhatsApp Business Más leads con potentes herramientas de WhatsApp instalado Des…" at bounding box center [614, 284] width 1149 height 569
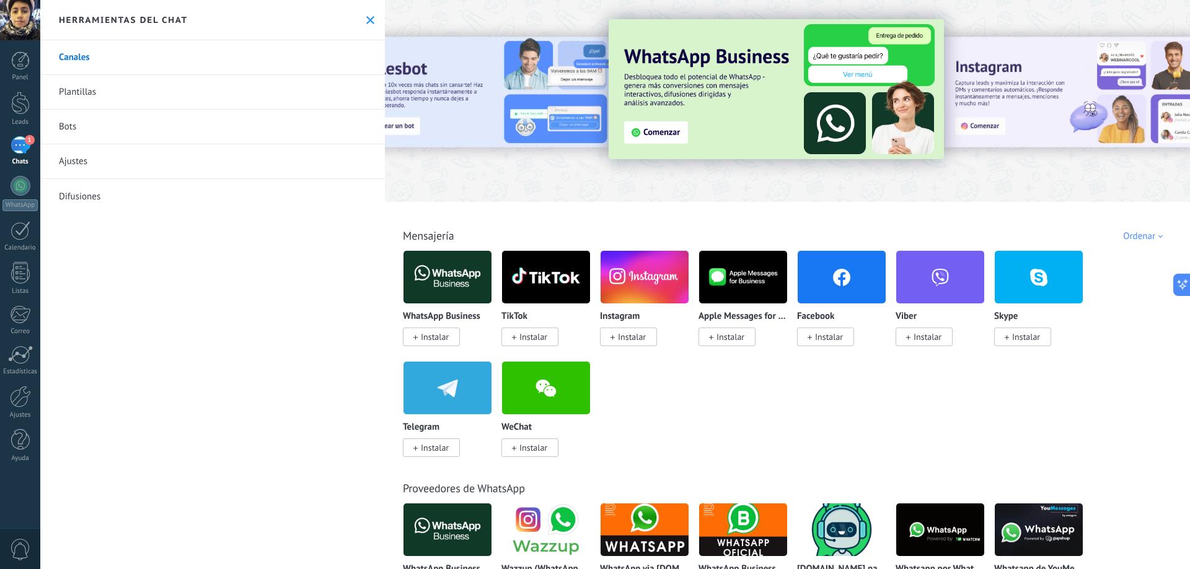
click at [436, 334] on span "Instalar" at bounding box center [435, 336] width 28 height 11
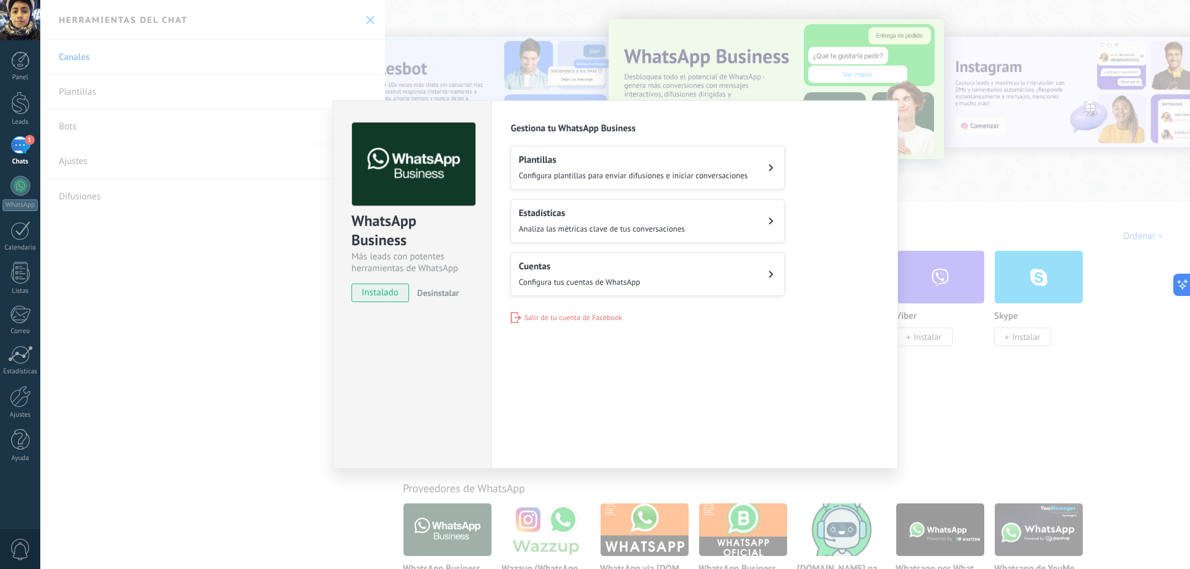
click at [386, 290] on span "instalado" at bounding box center [380, 293] width 56 height 19
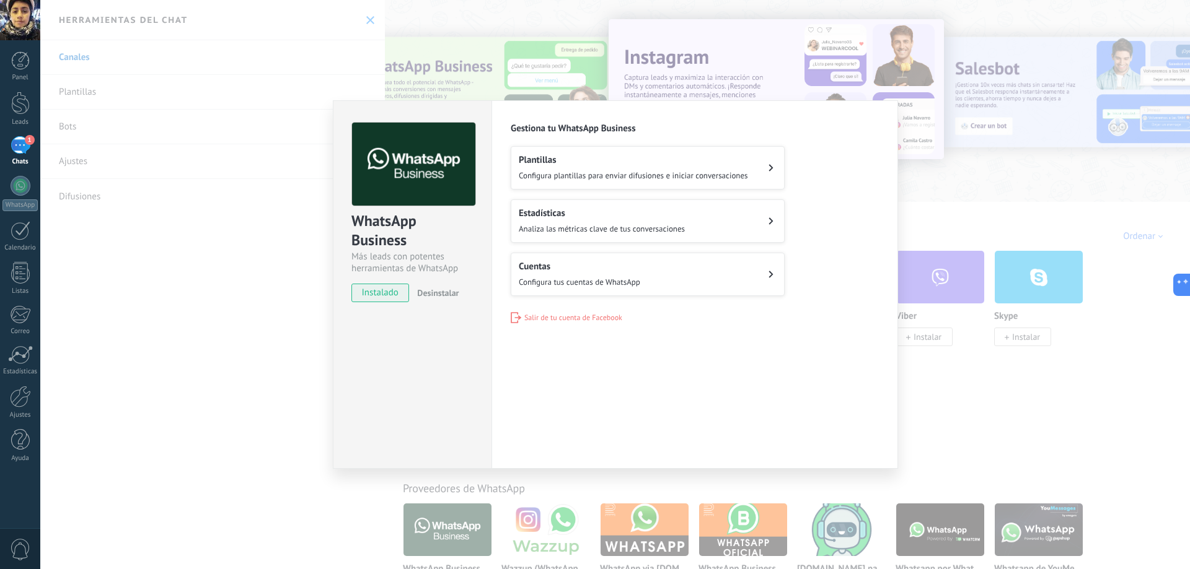
click at [311, 315] on div "WhatsApp Business Más leads con potentes herramientas de WhatsApp instalado Des…" at bounding box center [614, 284] width 1149 height 569
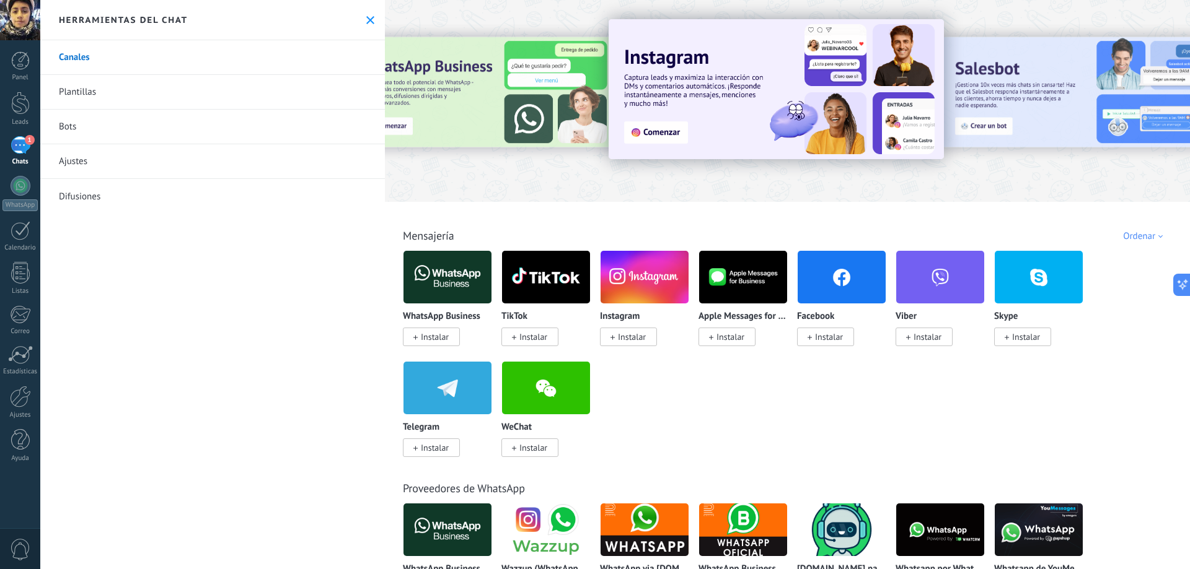
click at [19, 154] on div "1" at bounding box center [21, 145] width 20 height 18
click at [22, 145] on div "1" at bounding box center [21, 145] width 20 height 18
click at [19, 152] on div "1" at bounding box center [21, 145] width 20 height 18
click at [365, 25] on button at bounding box center [370, 20] width 11 height 11
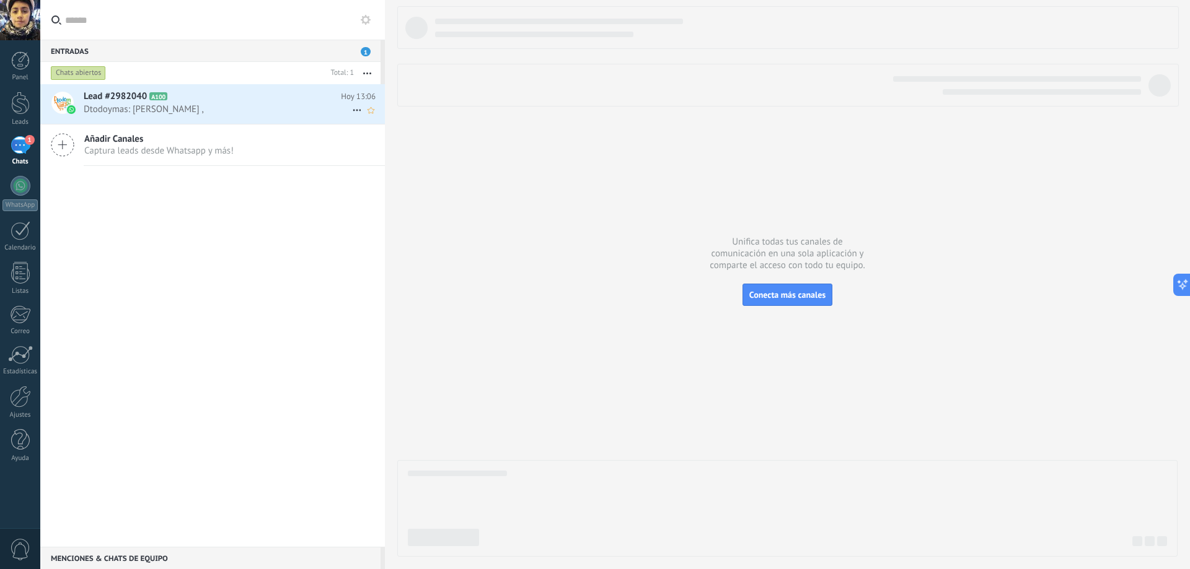
click at [208, 97] on h2 "Lead #2982040 A100" at bounding box center [212, 96] width 257 height 12
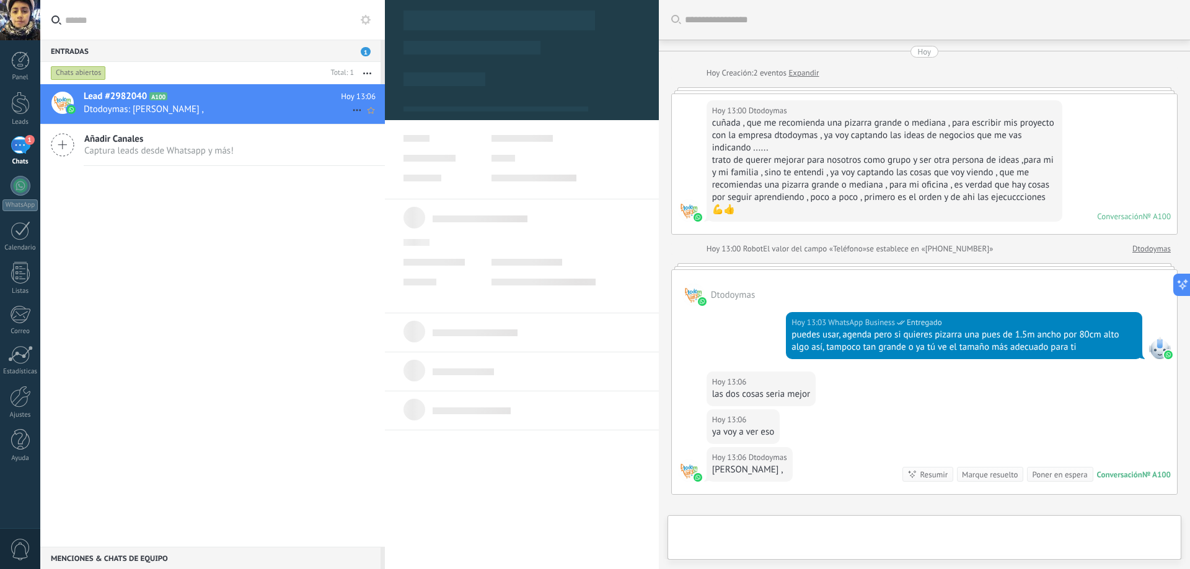
type textarea "**********"
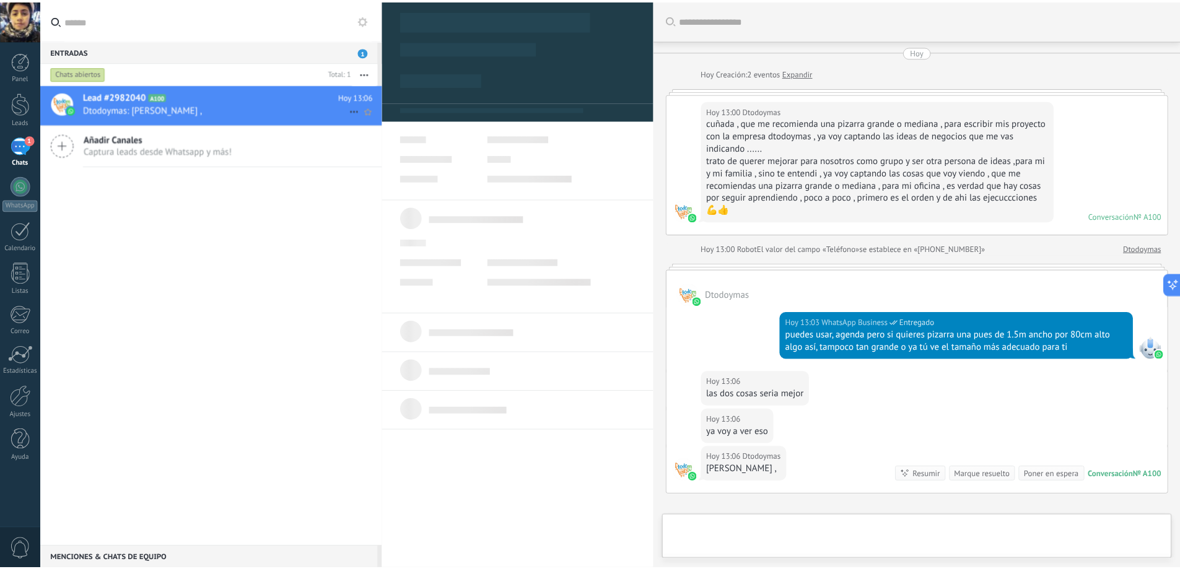
scroll to position [19, 0]
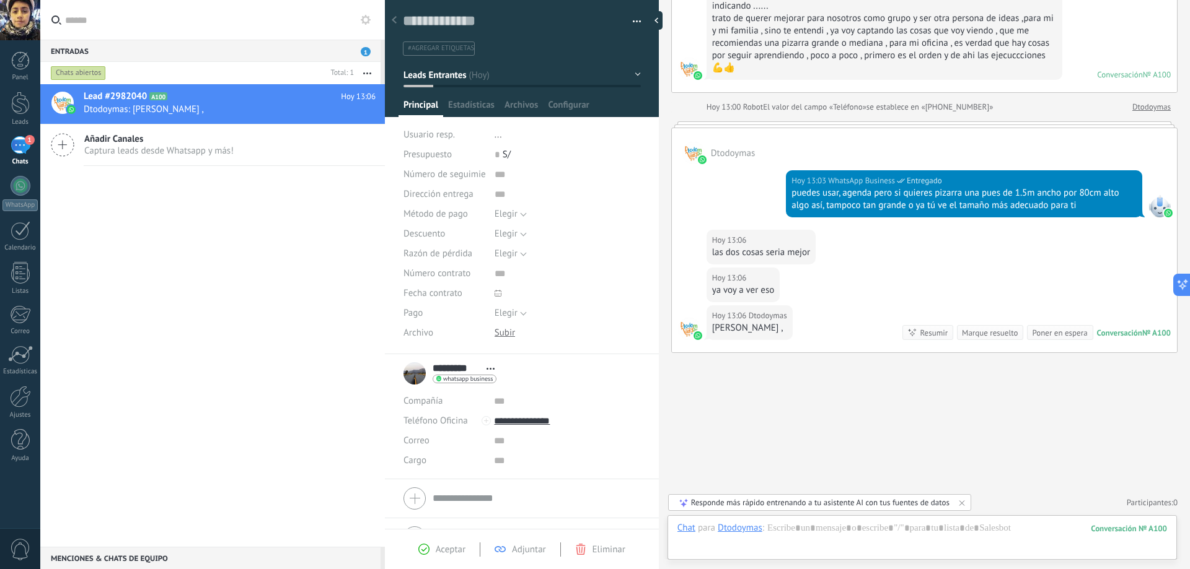
click at [177, 134] on span "Añadir Canales" at bounding box center [158, 139] width 149 height 12
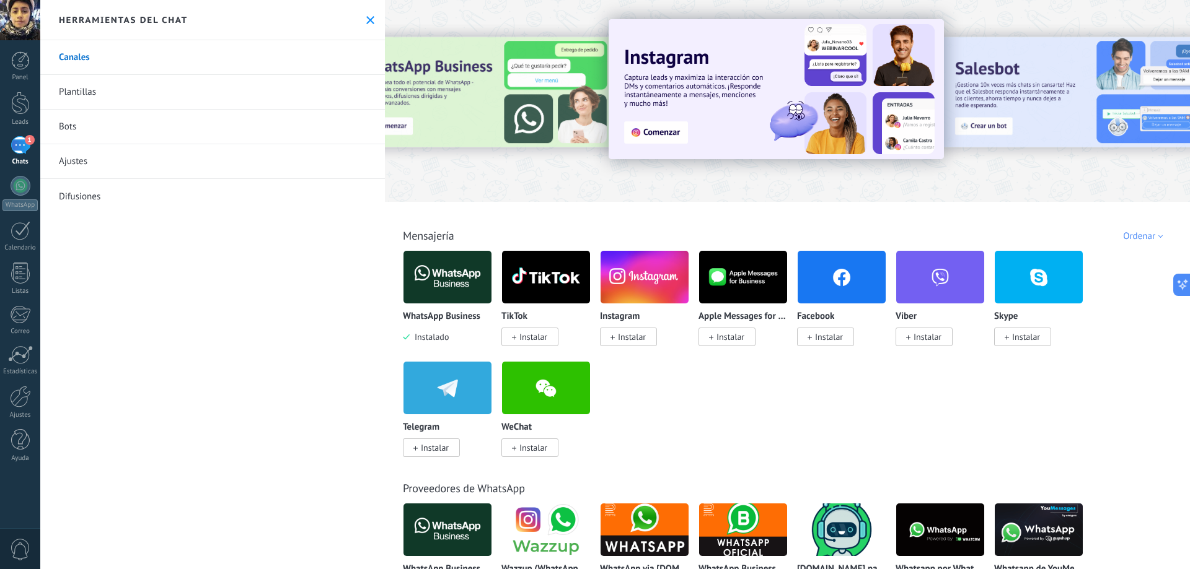
click at [230, 116] on link "Bots" at bounding box center [212, 127] width 344 height 35
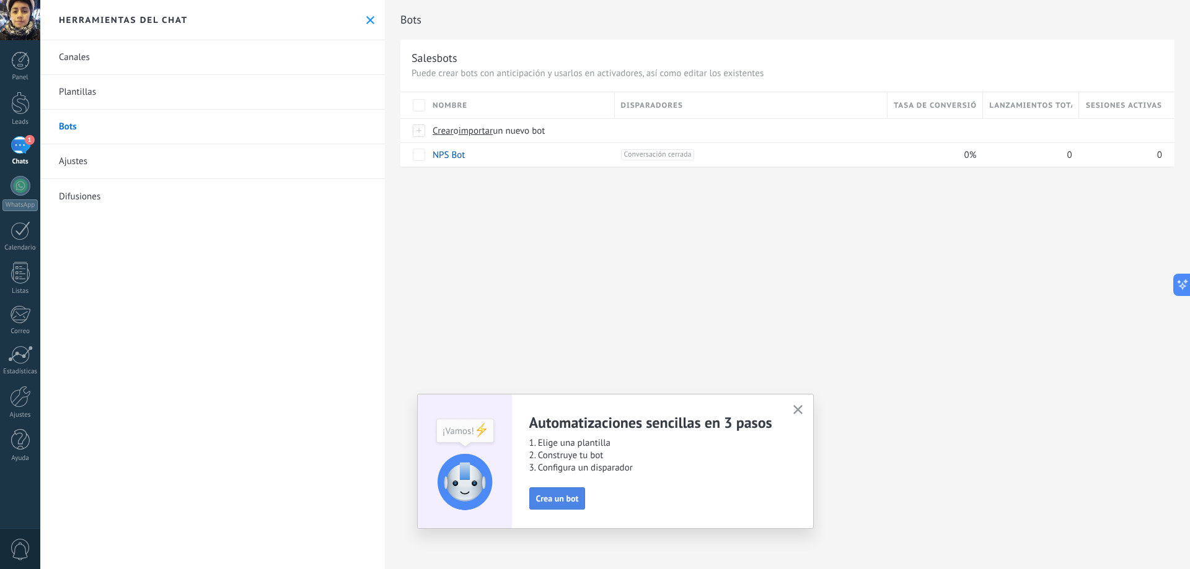
click at [548, 502] on span "Crea un bot" at bounding box center [557, 498] width 43 height 9
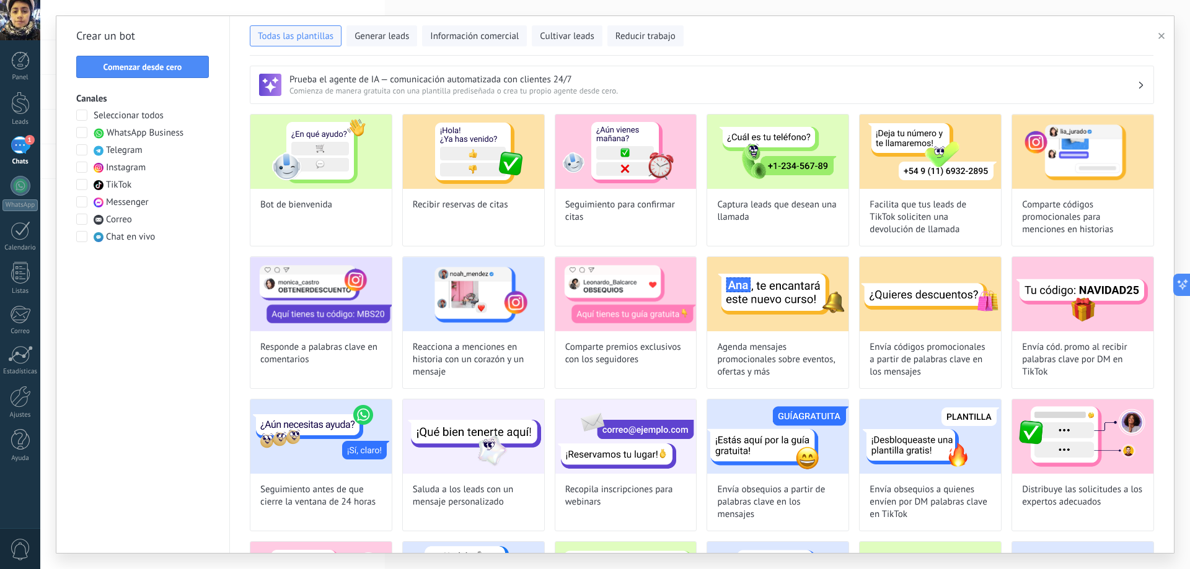
click at [82, 135] on span at bounding box center [81, 132] width 11 height 11
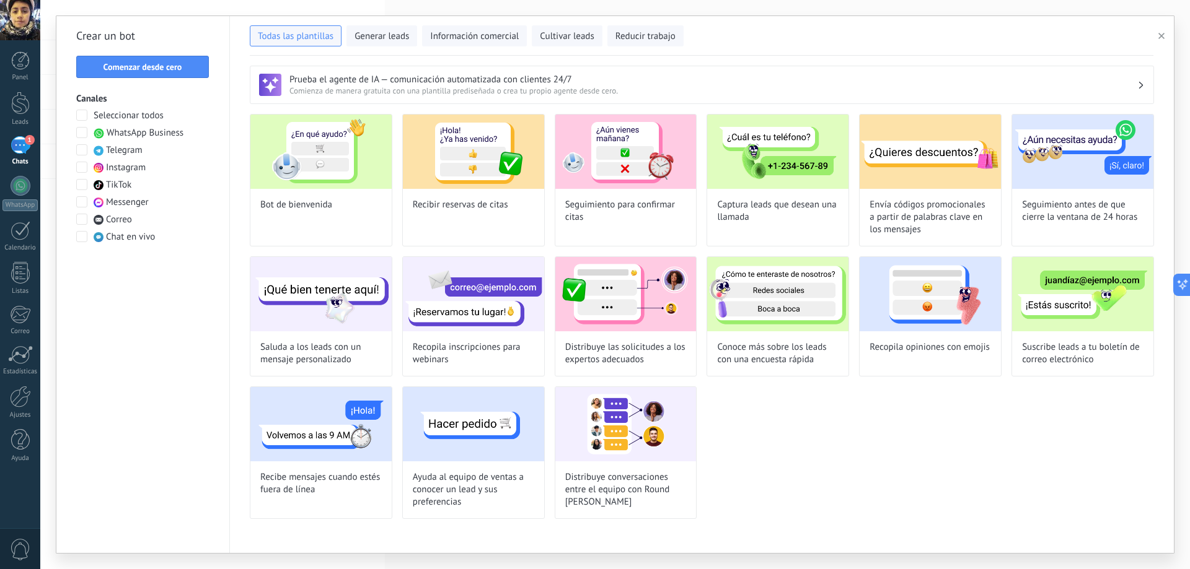
click at [82, 135] on span at bounding box center [81, 132] width 11 height 11
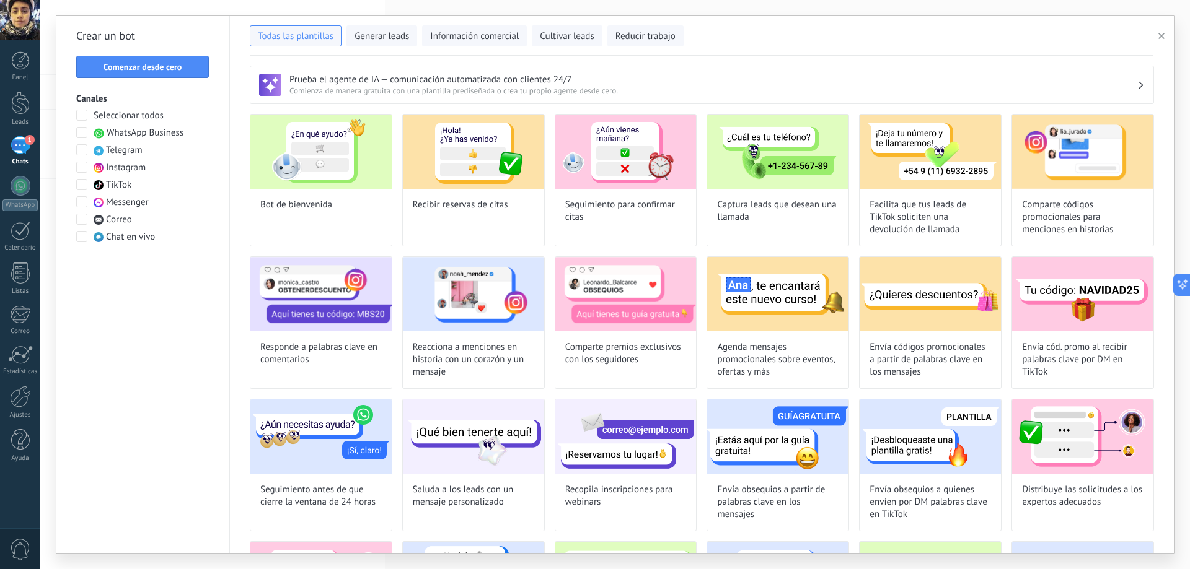
click at [82, 135] on span at bounding box center [81, 132] width 11 height 11
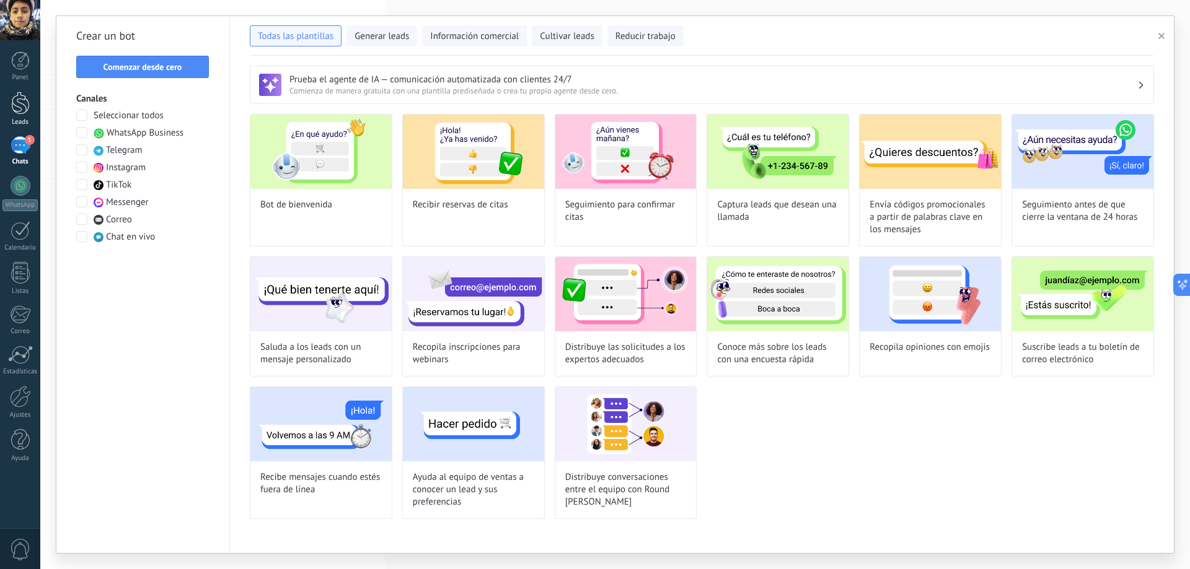
click at [20, 108] on div at bounding box center [20, 103] width 19 height 23
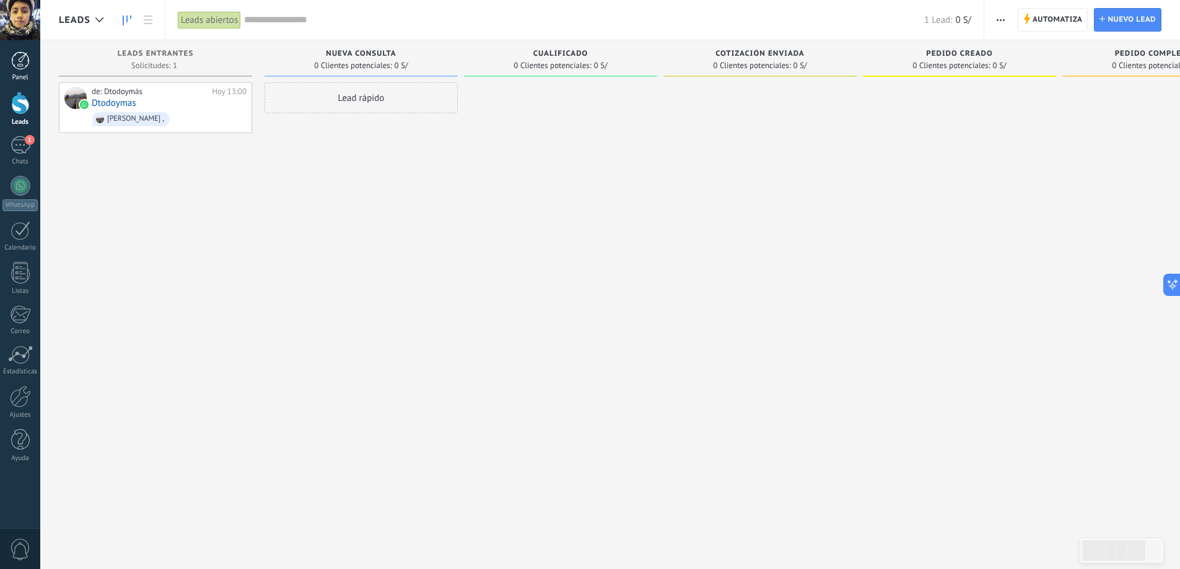
click at [24, 71] on link "Panel" at bounding box center [20, 66] width 40 height 30
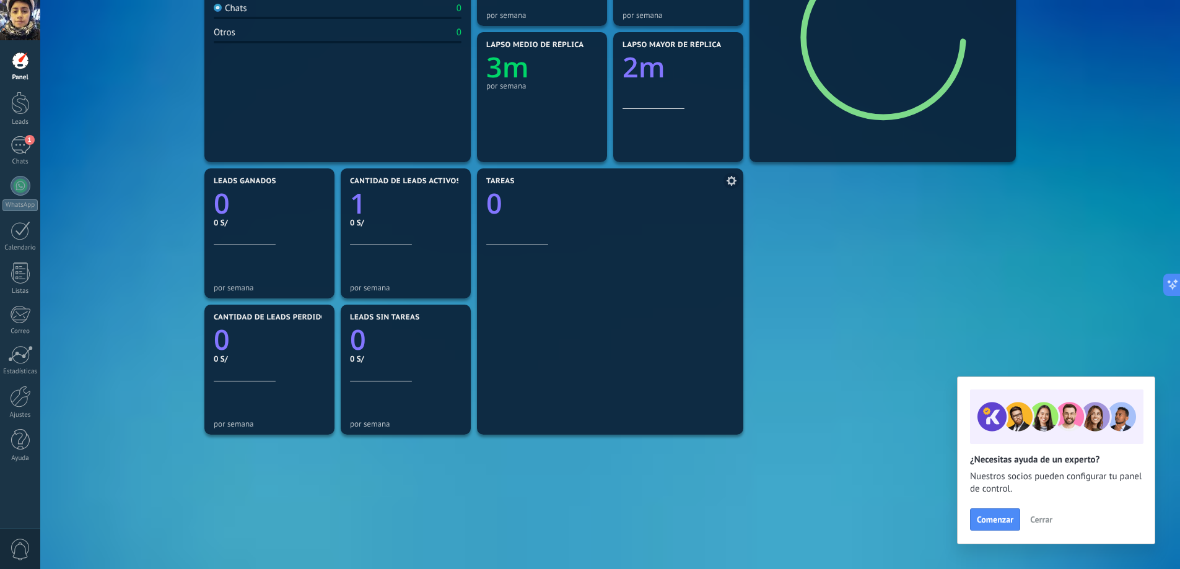
scroll to position [59, 0]
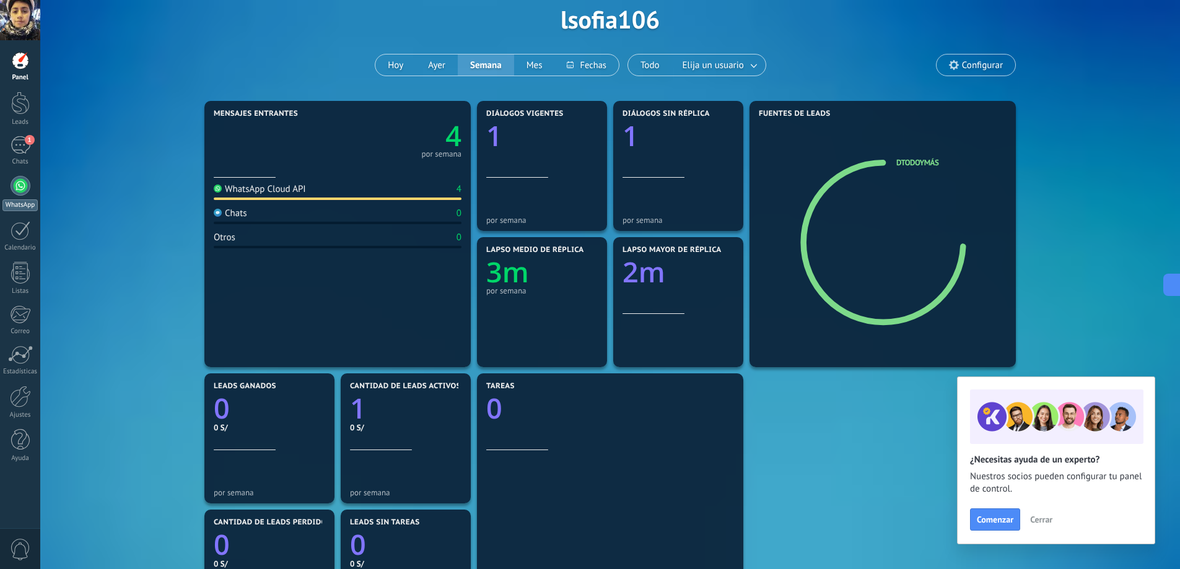
click at [14, 184] on div at bounding box center [21, 186] width 20 height 20
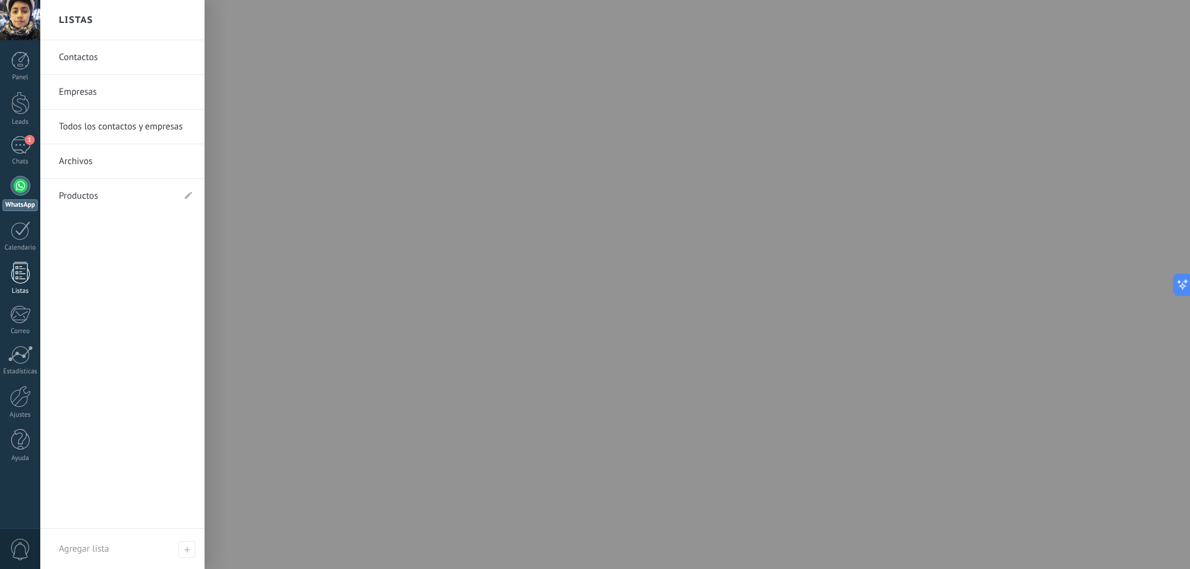
click at [17, 287] on div "Listas" at bounding box center [20, 291] width 36 height 8
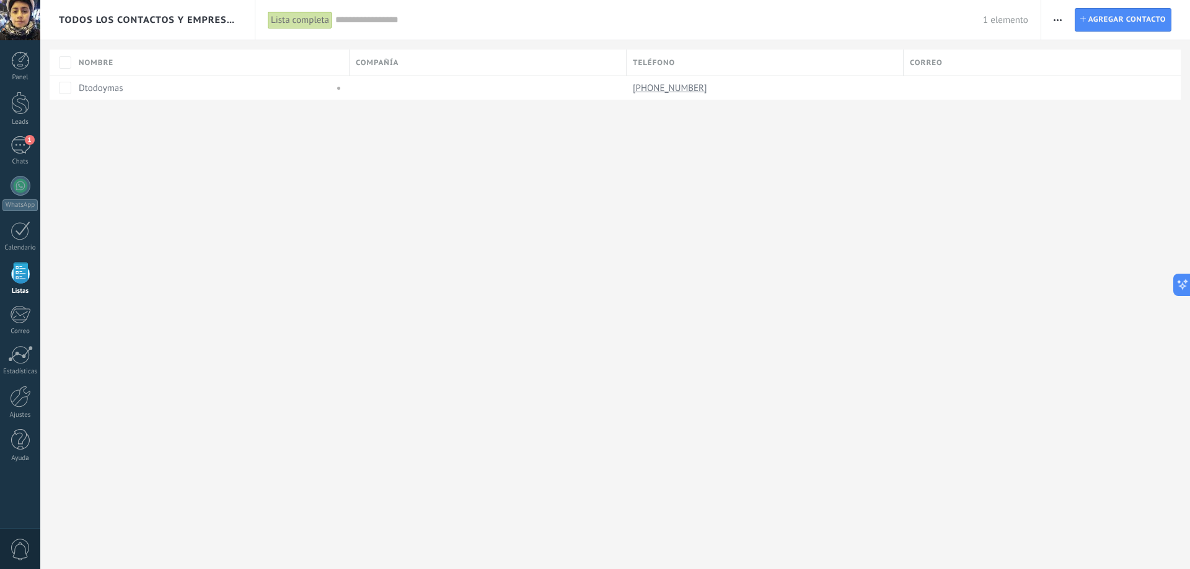
click at [288, 260] on div "Todos los contactos y empresas Lista completa Aplicar 1 elemento Lista completa…" at bounding box center [614, 284] width 1149 height 569
click at [14, 198] on link "WhatsApp" at bounding box center [20, 193] width 40 height 35
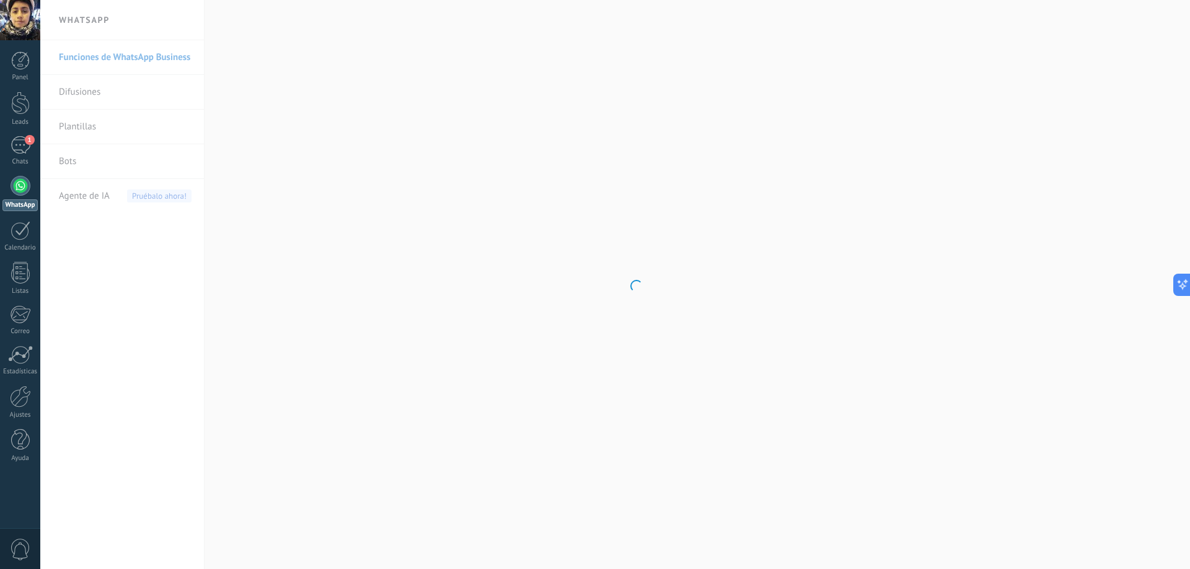
click at [94, 91] on body ".abccls-1,.abccls-2{fill-rule:evenodd}.abccls-2{fill:#fff} .abfcls-1{fill:none}…" at bounding box center [595, 284] width 1190 height 569
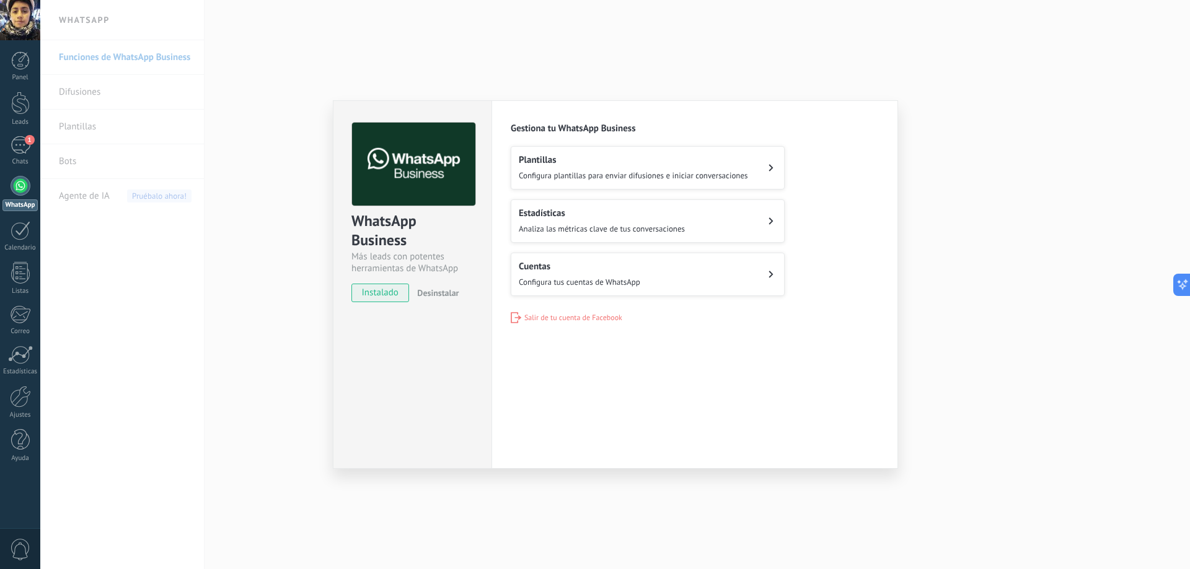
click at [597, 287] on button "Cuentas Configura tus cuentas de WhatsApp" at bounding box center [648, 274] width 274 height 43
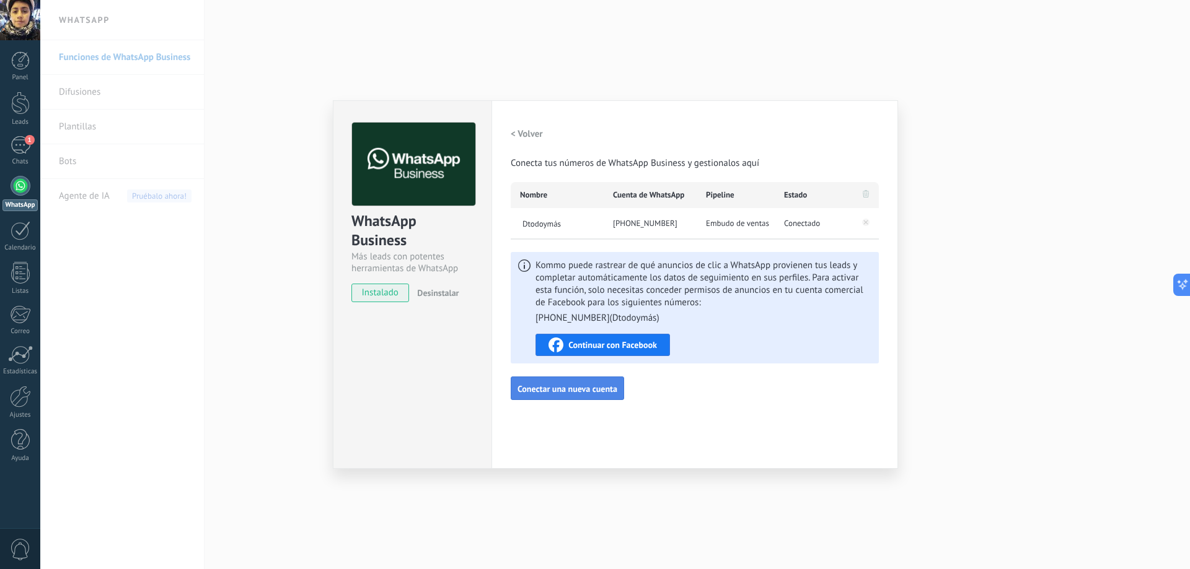
click at [589, 393] on span "Conectar una nueva cuenta" at bounding box center [567, 389] width 100 height 9
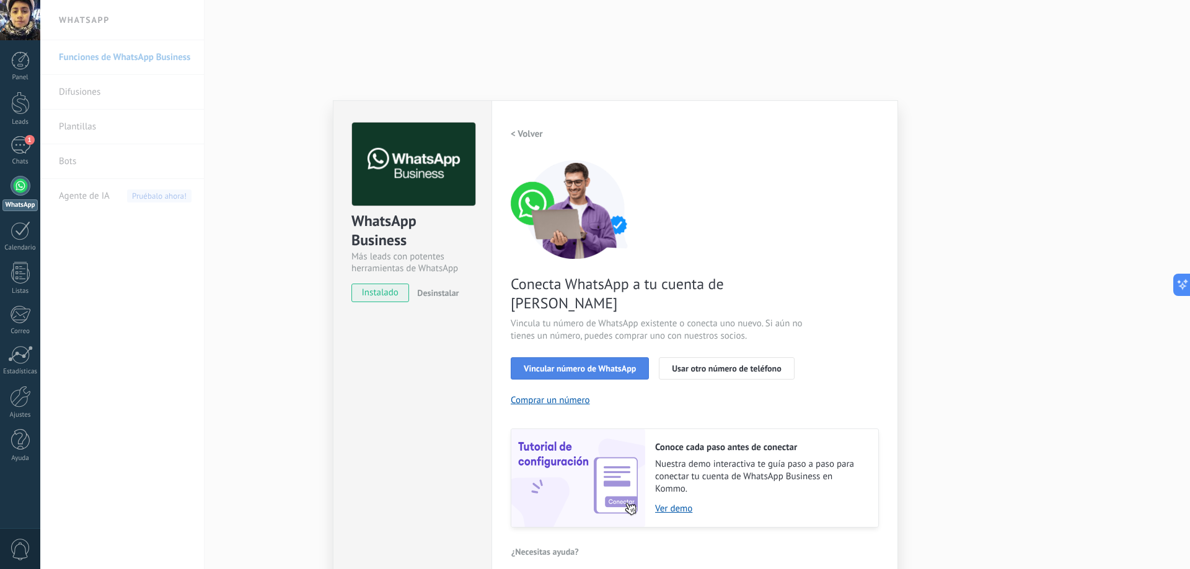
click at [571, 364] on span "Vincular número de WhatsApp" at bounding box center [580, 368] width 112 height 9
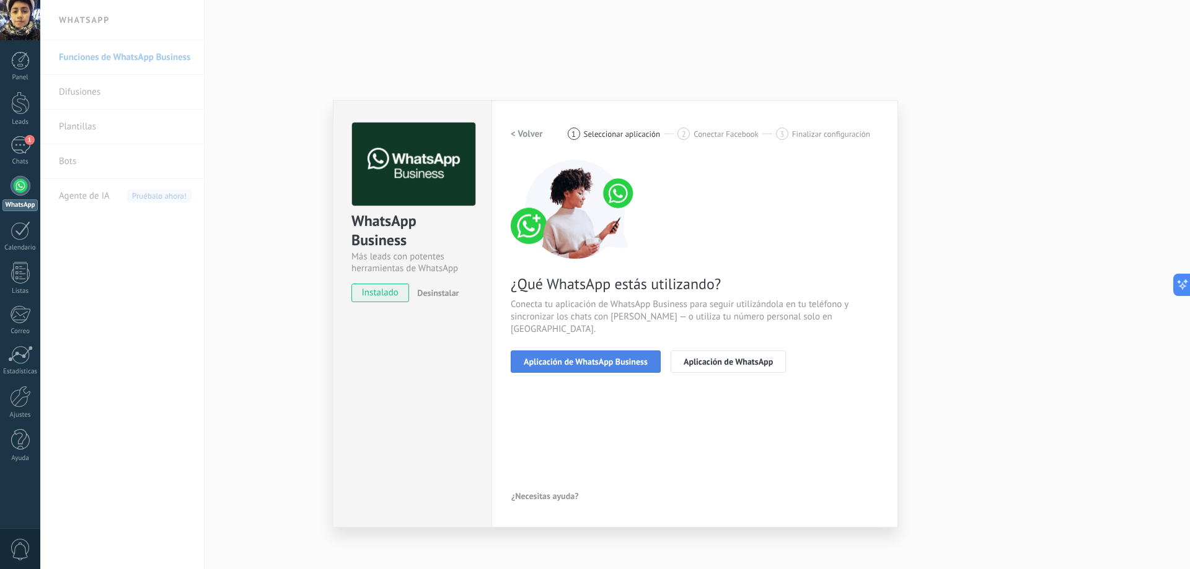
click at [600, 357] on span "Aplicación de WhatsApp Business" at bounding box center [586, 361] width 124 height 9
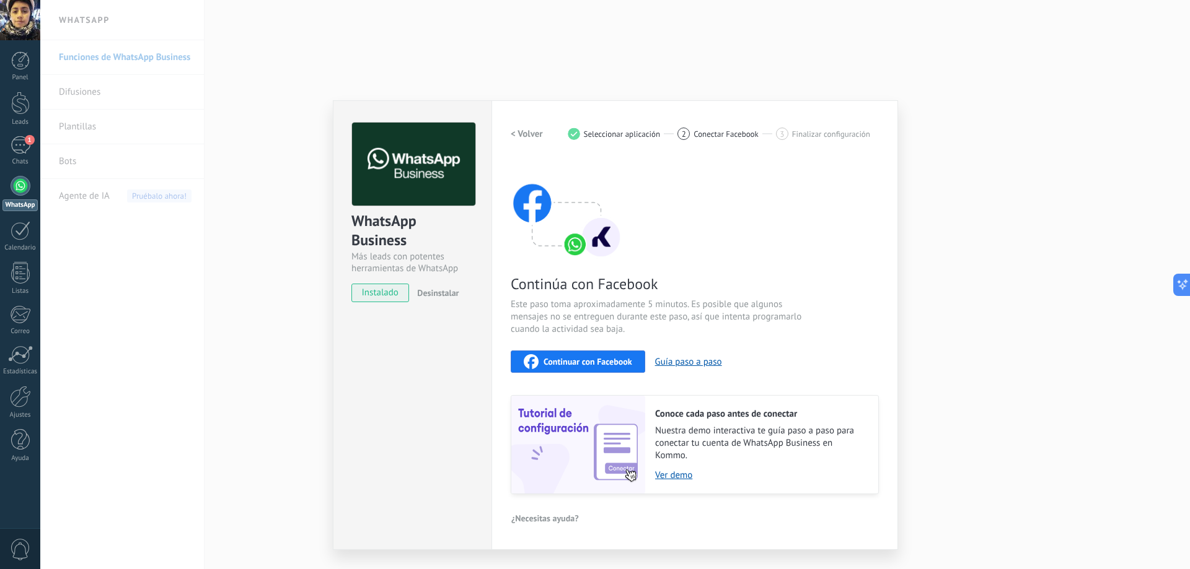
click at [589, 361] on span "Continuar con Facebook" at bounding box center [587, 361] width 89 height 9
click at [240, 277] on div "WhatsApp Business Más leads con potentes herramientas de WhatsApp instalado Des…" at bounding box center [614, 284] width 1149 height 569
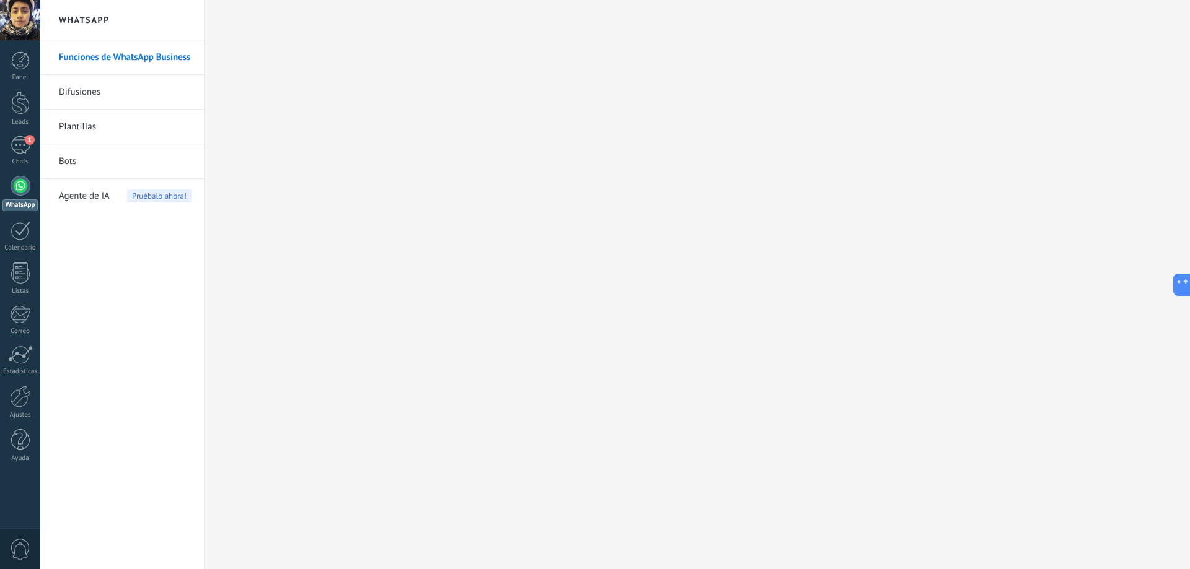
click at [114, 132] on link "Plantillas" at bounding box center [125, 127] width 133 height 35
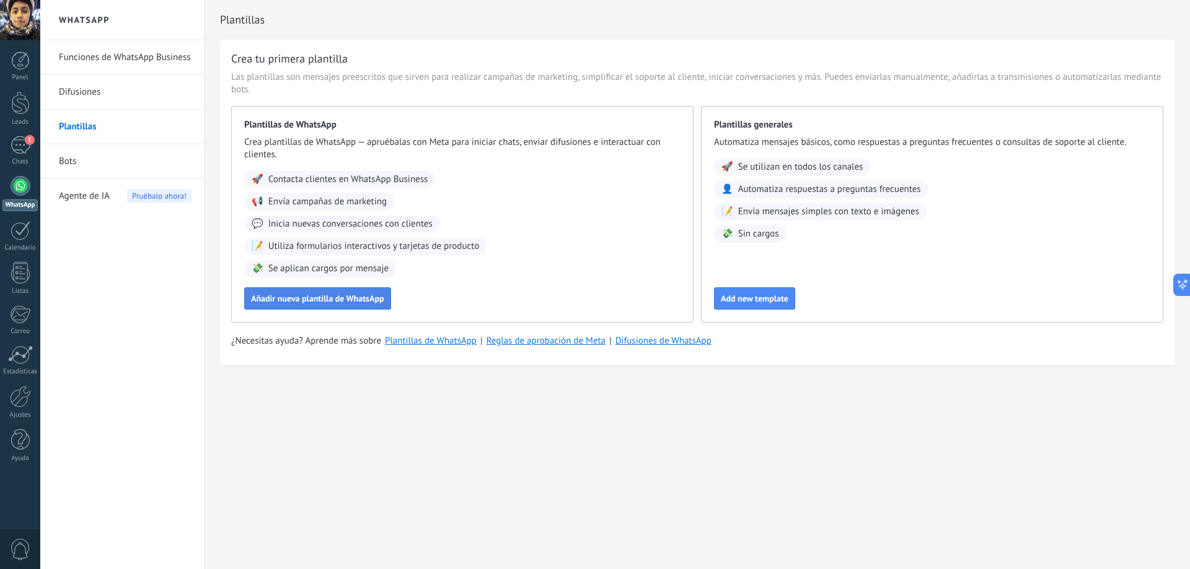
click at [332, 301] on span "Añadir nueva plantilla de WhatsApp" at bounding box center [317, 298] width 133 height 9
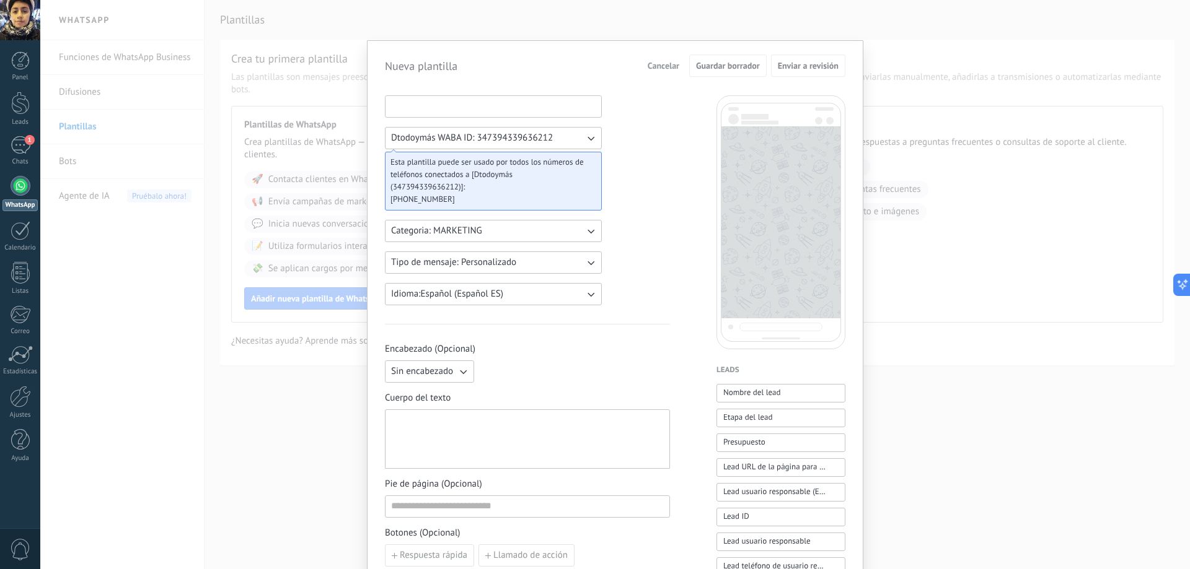
click at [447, 108] on input at bounding box center [493, 106] width 216 height 20
click at [467, 137] on span "Dtodoymás WABA ID: 347394339636212" at bounding box center [472, 138] width 162 height 12
click at [478, 173] on span "Esta plantilla puede ser usado por todos los números de teléfonos conectados a …" at bounding box center [488, 174] width 196 height 37
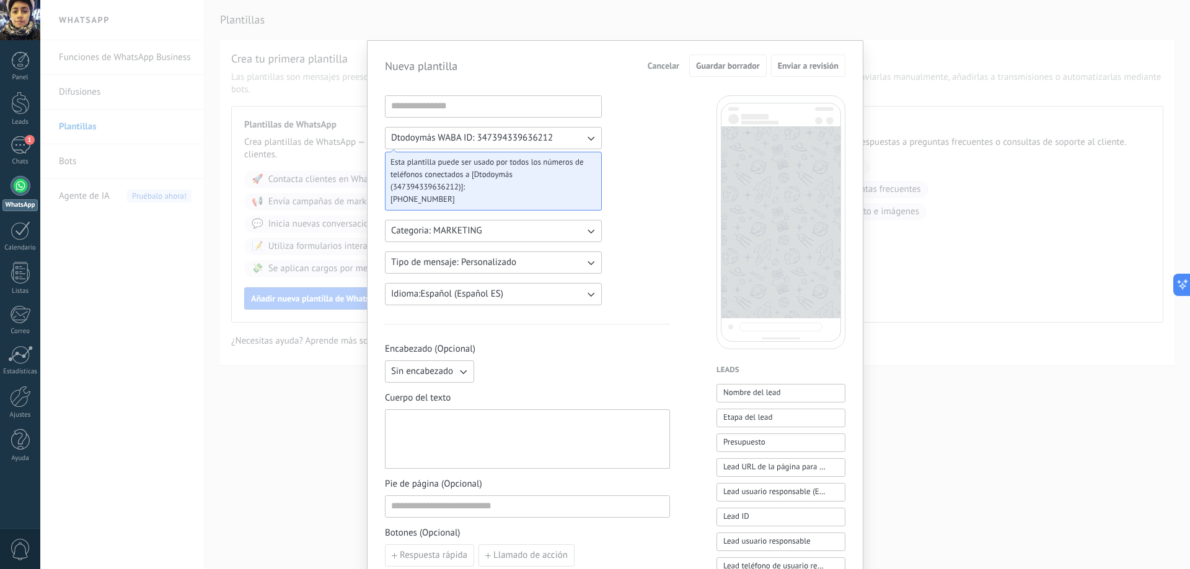
click at [450, 233] on span "Categoria: MARKETING" at bounding box center [436, 231] width 91 height 12
click at [450, 233] on li "UTILITY" at bounding box center [489, 231] width 224 height 21
click at [450, 233] on span "Categoria: UTILITY" at bounding box center [428, 231] width 74 height 12
click at [443, 259] on li "MARKETING" at bounding box center [489, 252] width 224 height 21
click at [511, 256] on button "Tipo de mensaje: Personalizado" at bounding box center [493, 263] width 217 height 22
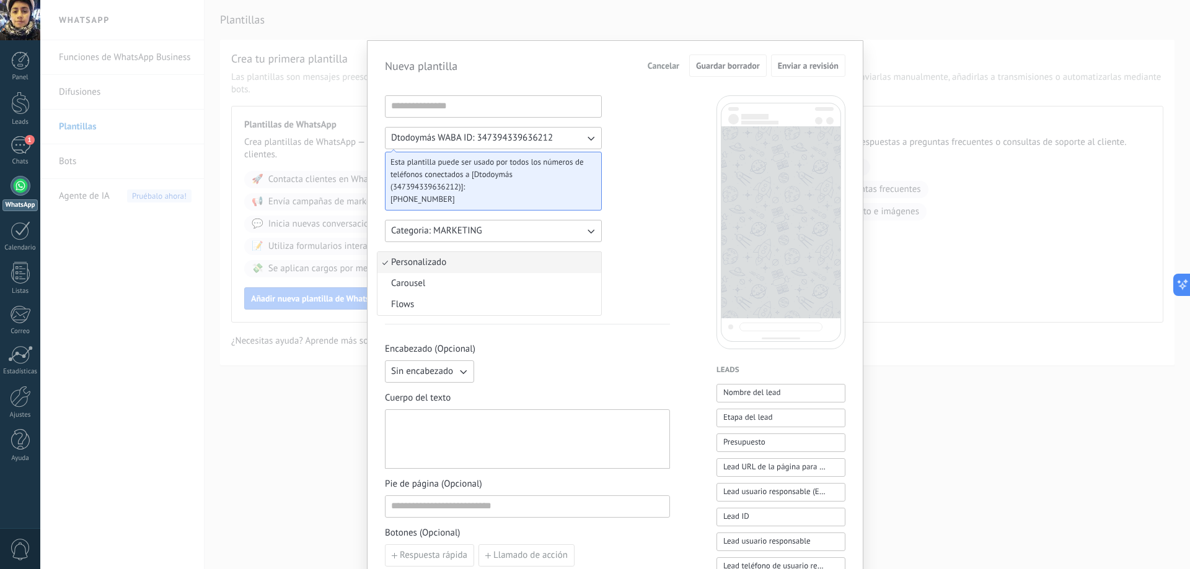
click at [511, 256] on li "Personalizado" at bounding box center [489, 262] width 224 height 21
click at [511, 256] on button "Tipo de mensaje: Personalizado" at bounding box center [493, 263] width 217 height 22
click at [478, 281] on li "Carousel" at bounding box center [489, 283] width 224 height 21
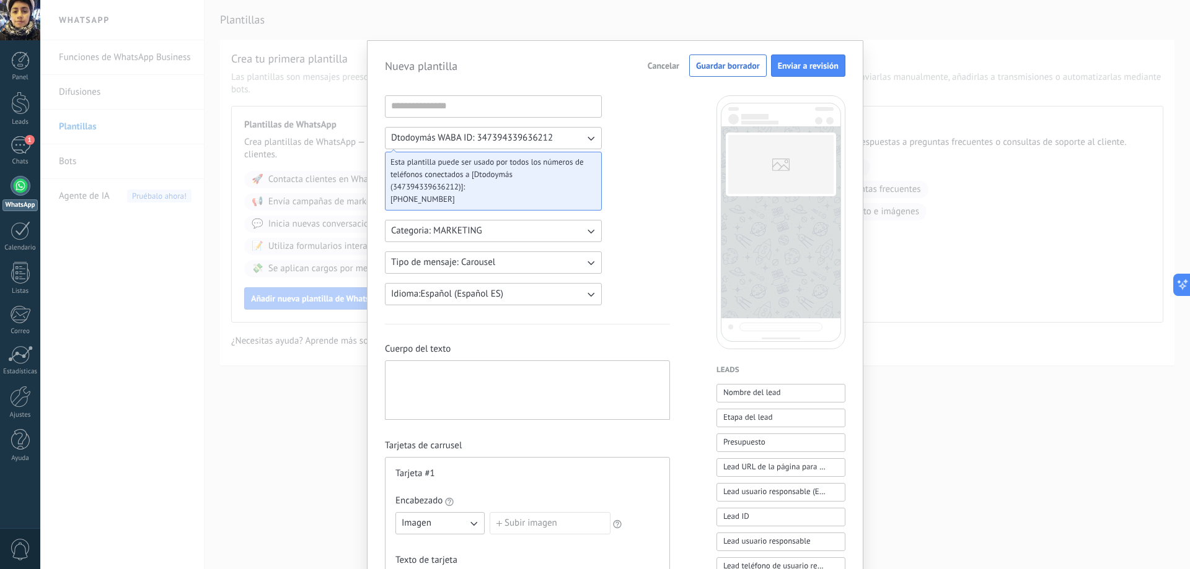
click at [496, 265] on button "Tipo de mensaje: Carousel" at bounding box center [493, 263] width 217 height 22
click at [468, 297] on li "Flows" at bounding box center [489, 304] width 224 height 21
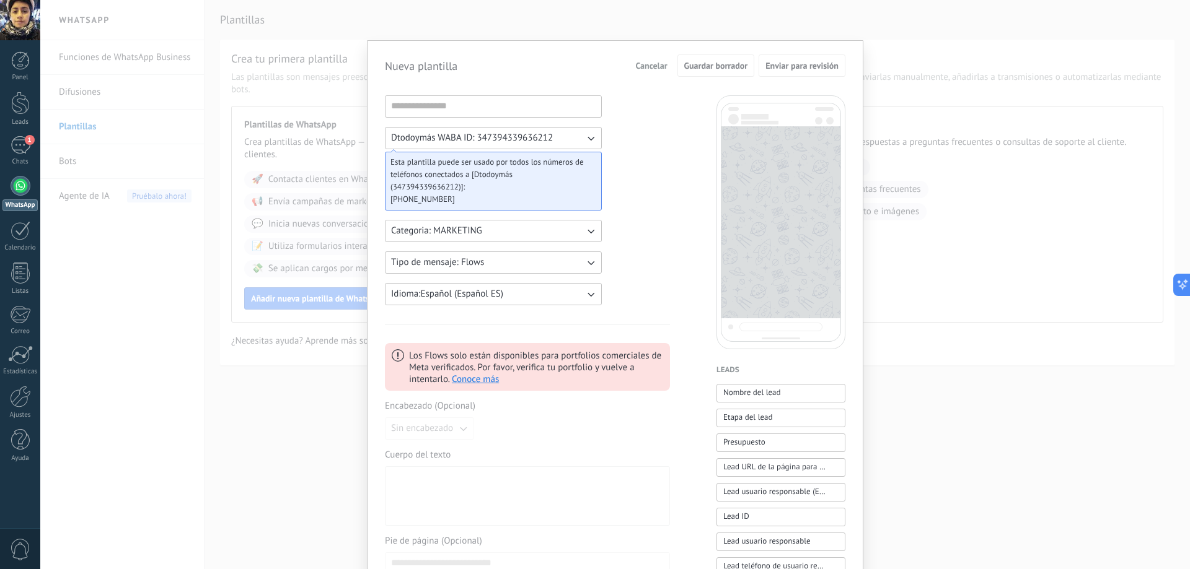
click at [639, 65] on span "Cancelar" at bounding box center [651, 65] width 32 height 9
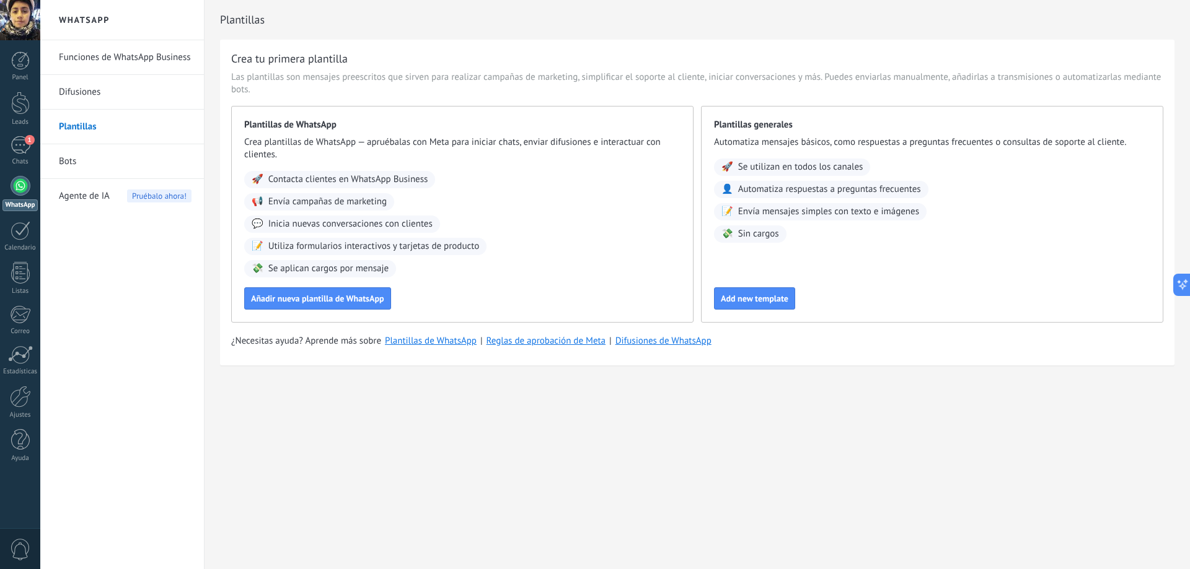
click at [135, 162] on link "Bots" at bounding box center [125, 161] width 133 height 35
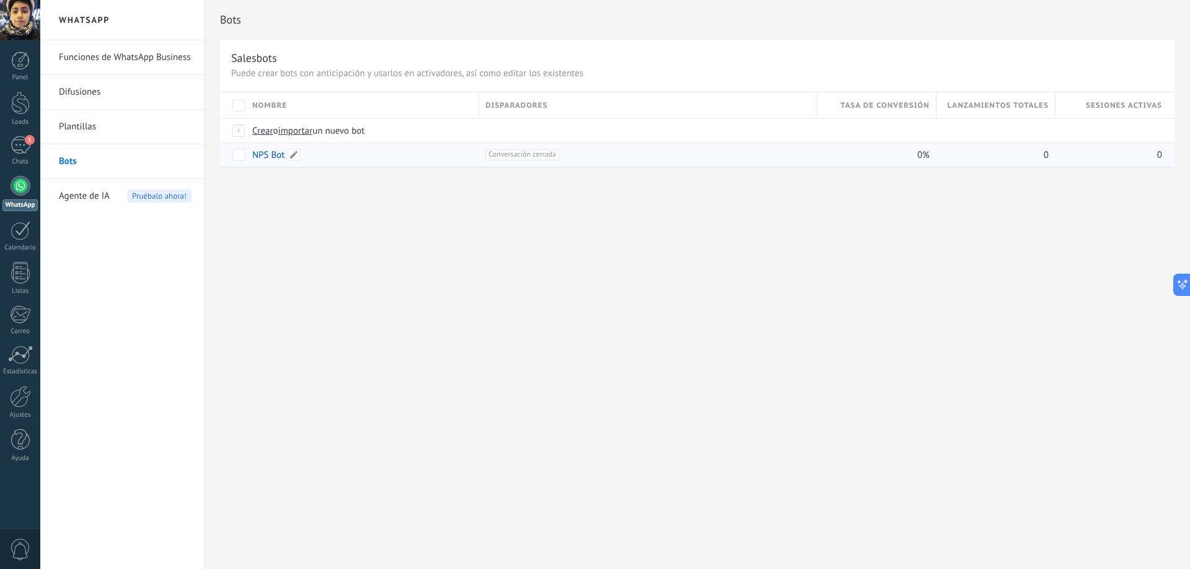
click at [281, 154] on link "NPS Bot" at bounding box center [268, 155] width 32 height 12
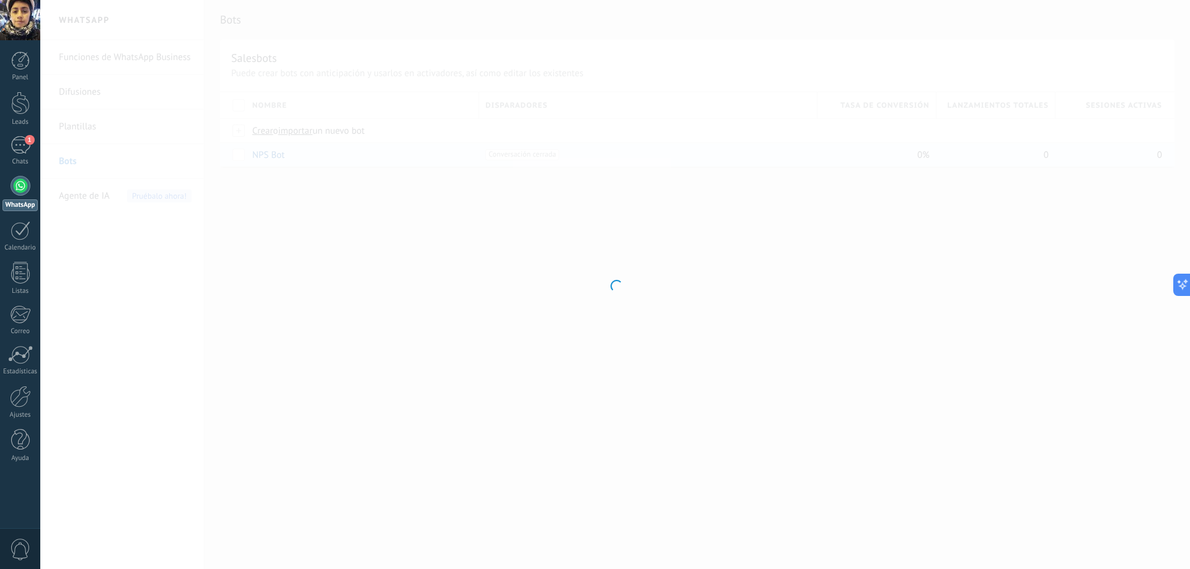
type input "*******"
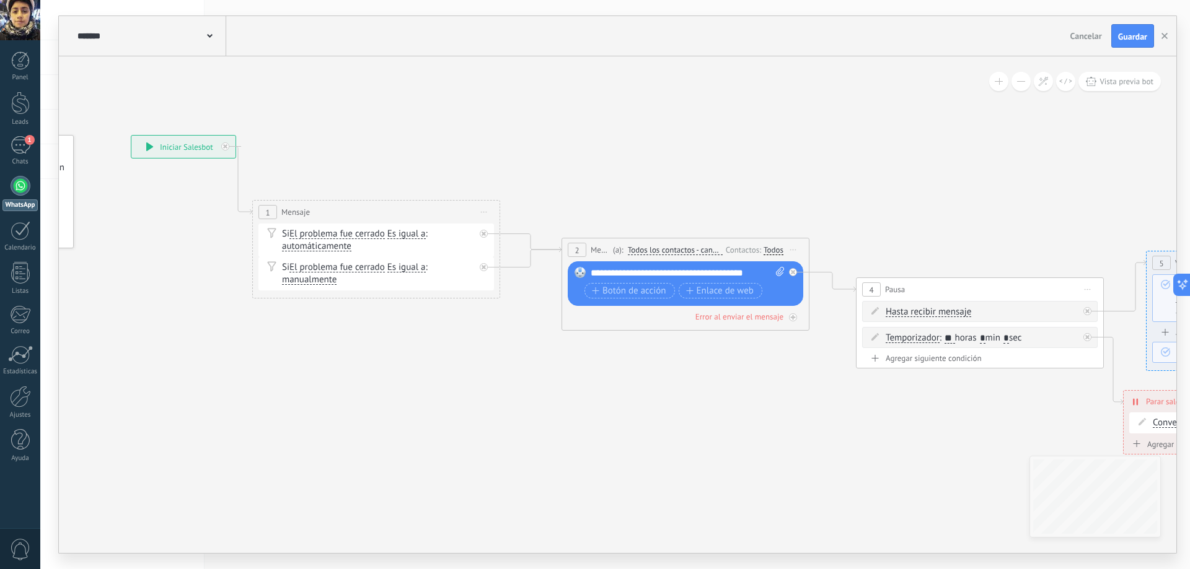
drag, startPoint x: 787, startPoint y: 388, endPoint x: 559, endPoint y: 368, distance: 228.9
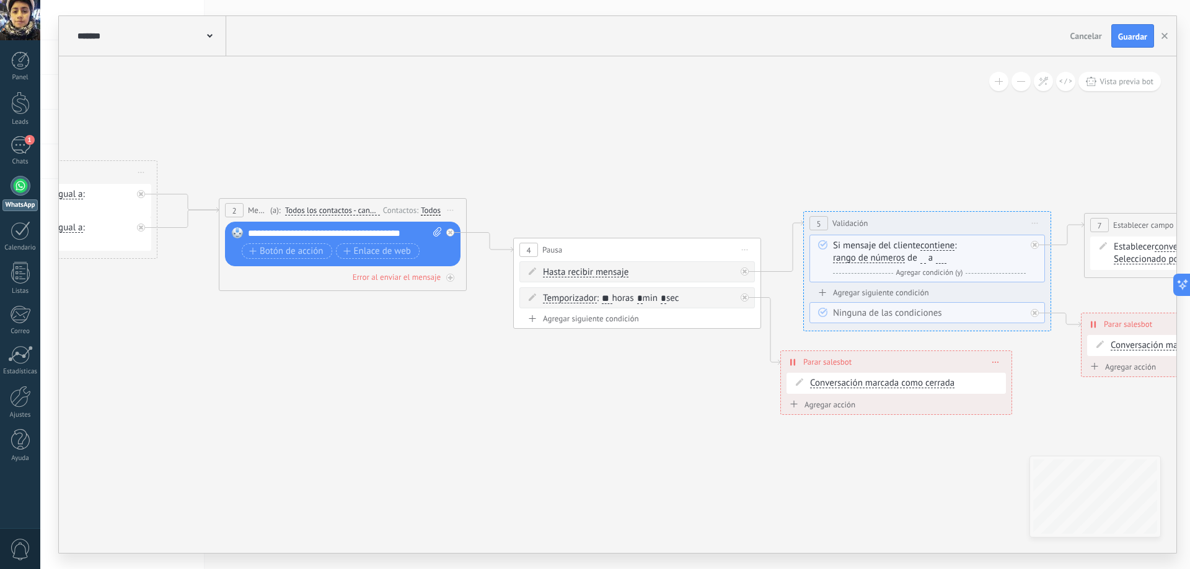
drag, startPoint x: 849, startPoint y: 410, endPoint x: 540, endPoint y: 374, distance: 311.2
click at [540, 374] on icon at bounding box center [1118, 261] width 3281 height 951
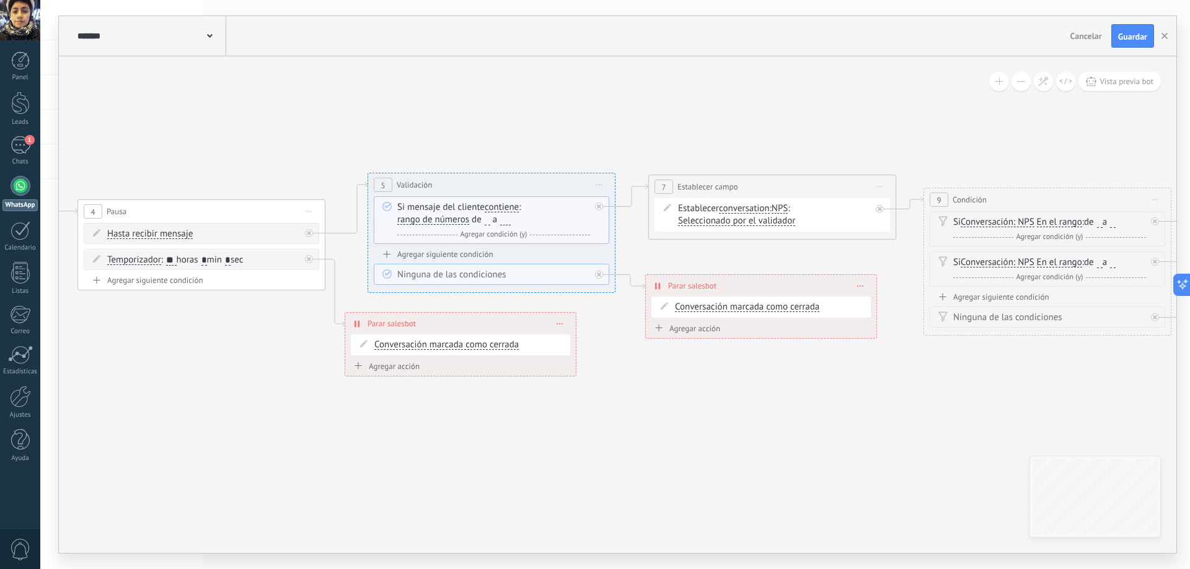
drag, startPoint x: 837, startPoint y: 434, endPoint x: 405, endPoint y: 397, distance: 434.0
click at [405, 397] on icon at bounding box center [683, 255] width 3281 height 1016
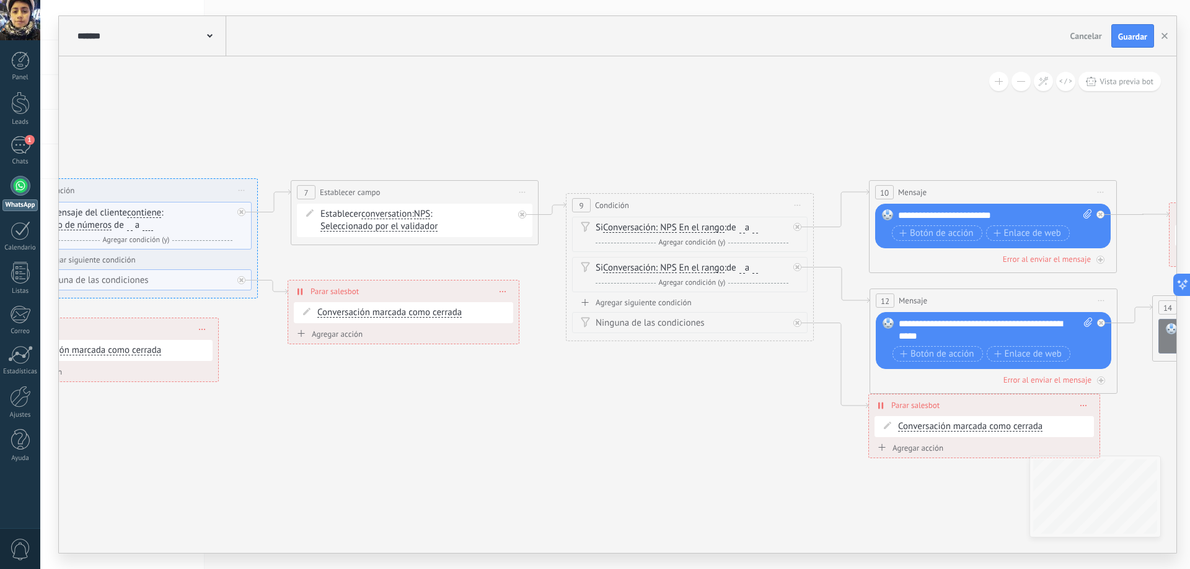
drag, startPoint x: 911, startPoint y: 411, endPoint x: 507, endPoint y: 412, distance: 403.9
click at [507, 412] on icon at bounding box center [325, 261] width 3281 height 1016
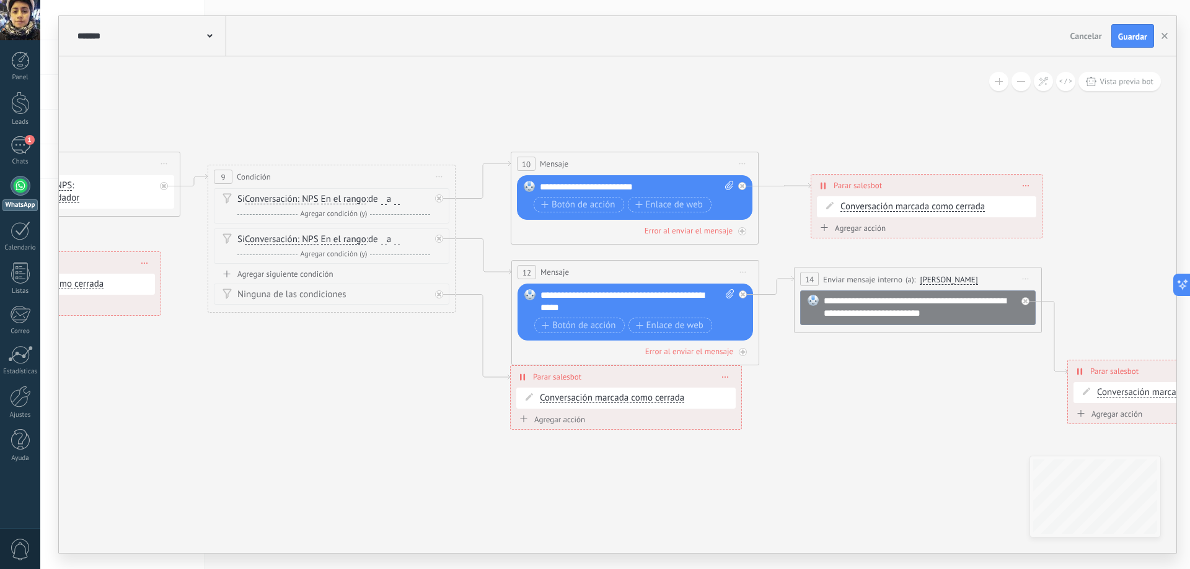
drag, startPoint x: 724, startPoint y: 412, endPoint x: 408, endPoint y: 385, distance: 317.7
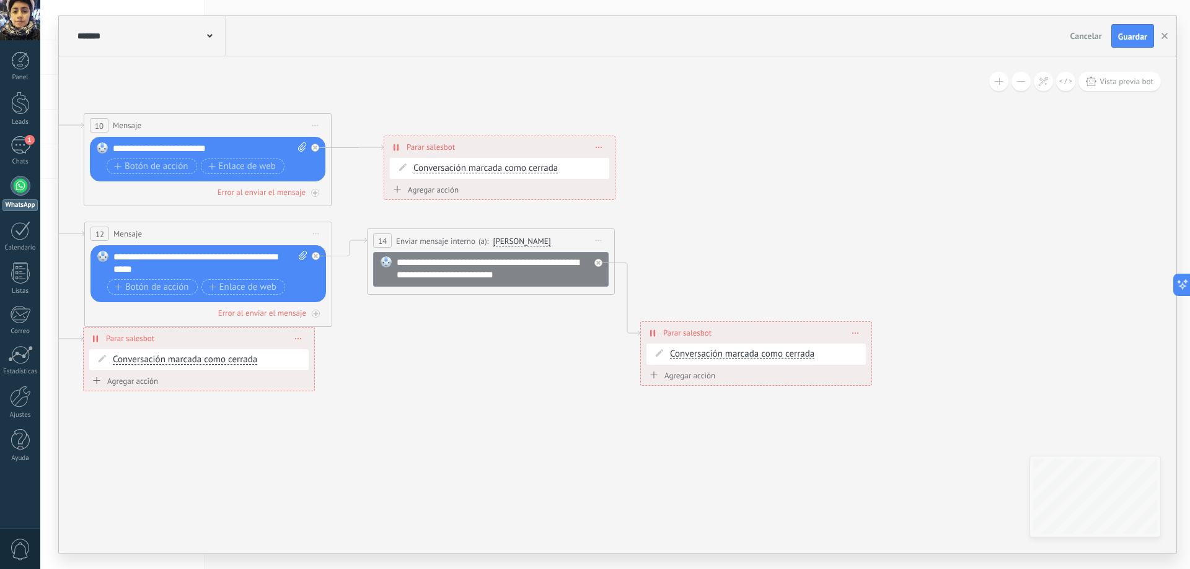
drag, startPoint x: 903, startPoint y: 414, endPoint x: 437, endPoint y: 369, distance: 468.0
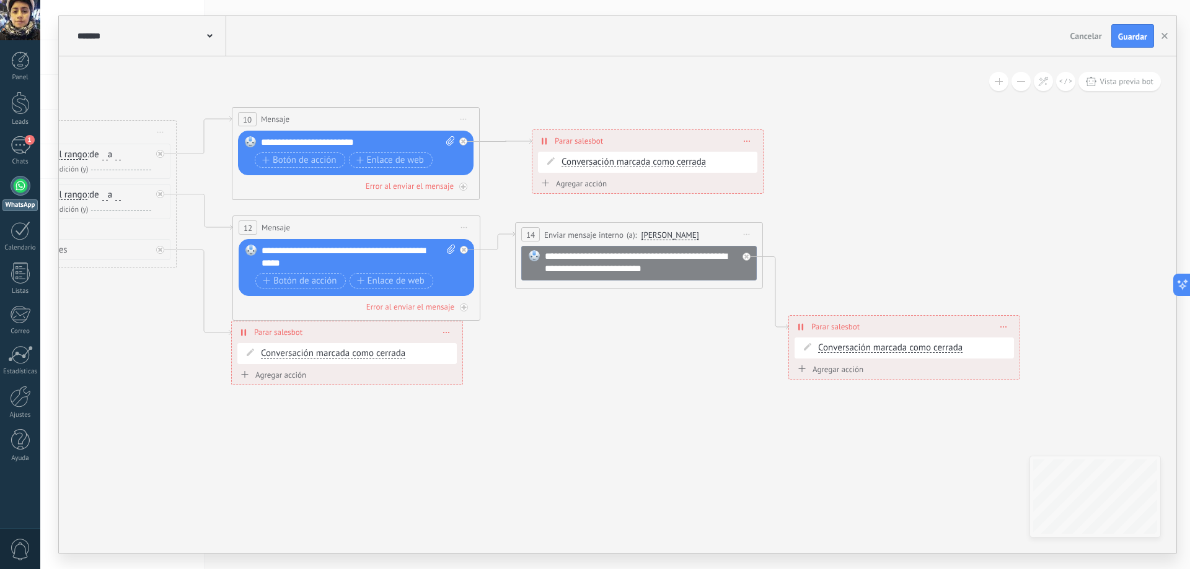
drag, startPoint x: 430, startPoint y: 395, endPoint x: 822, endPoint y: 400, distance: 392.2
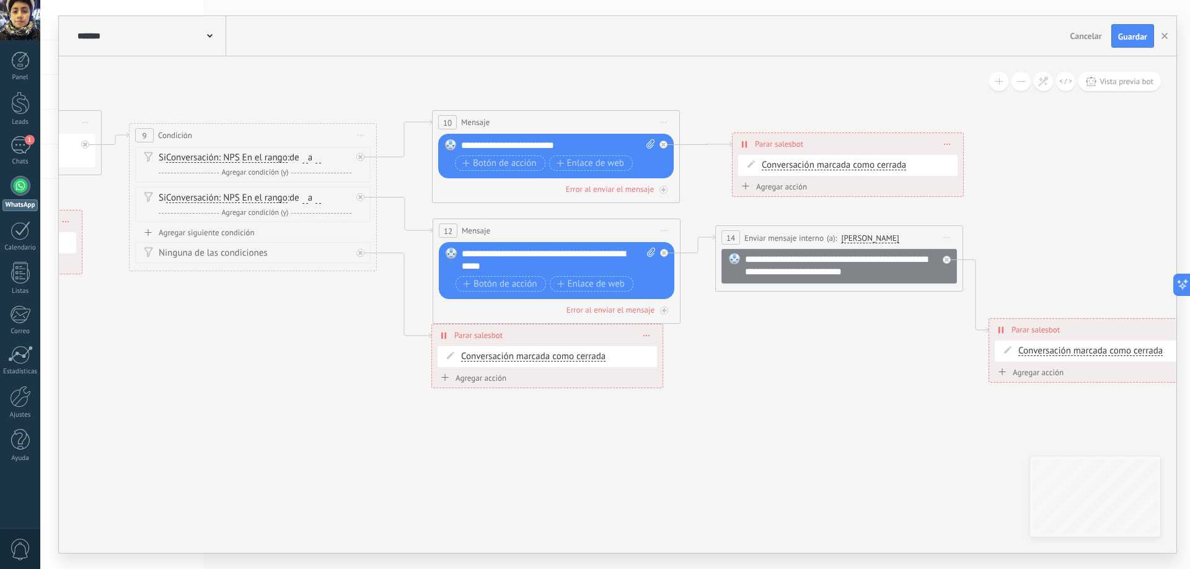
drag, startPoint x: 272, startPoint y: 389, endPoint x: 598, endPoint y: 383, distance: 325.9
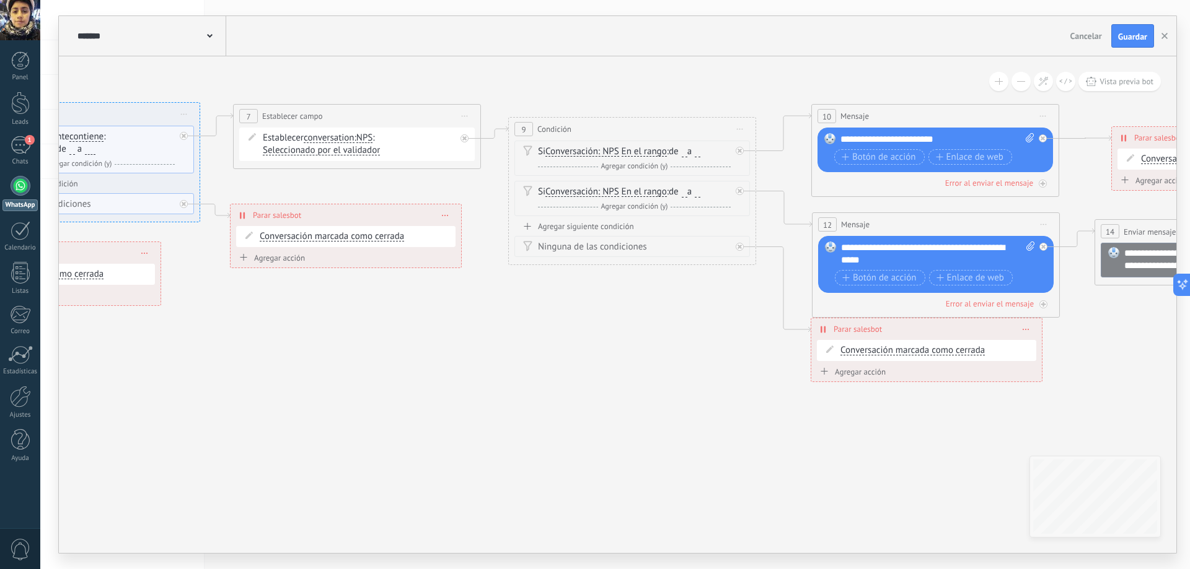
drag, startPoint x: 347, startPoint y: 371, endPoint x: 656, endPoint y: 371, distance: 309.2
click at [656, 371] on icon at bounding box center [268, 185] width 3281 height 1016
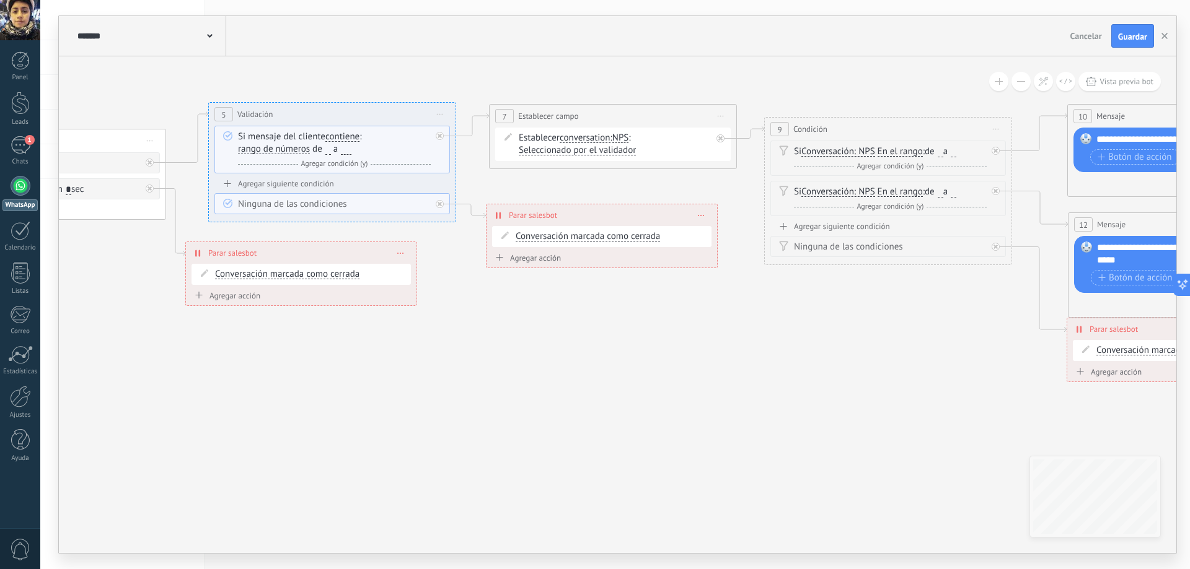
drag, startPoint x: 393, startPoint y: 361, endPoint x: 600, endPoint y: 388, distance: 209.3
click at [600, 388] on icon at bounding box center [524, 185] width 3281 height 1016
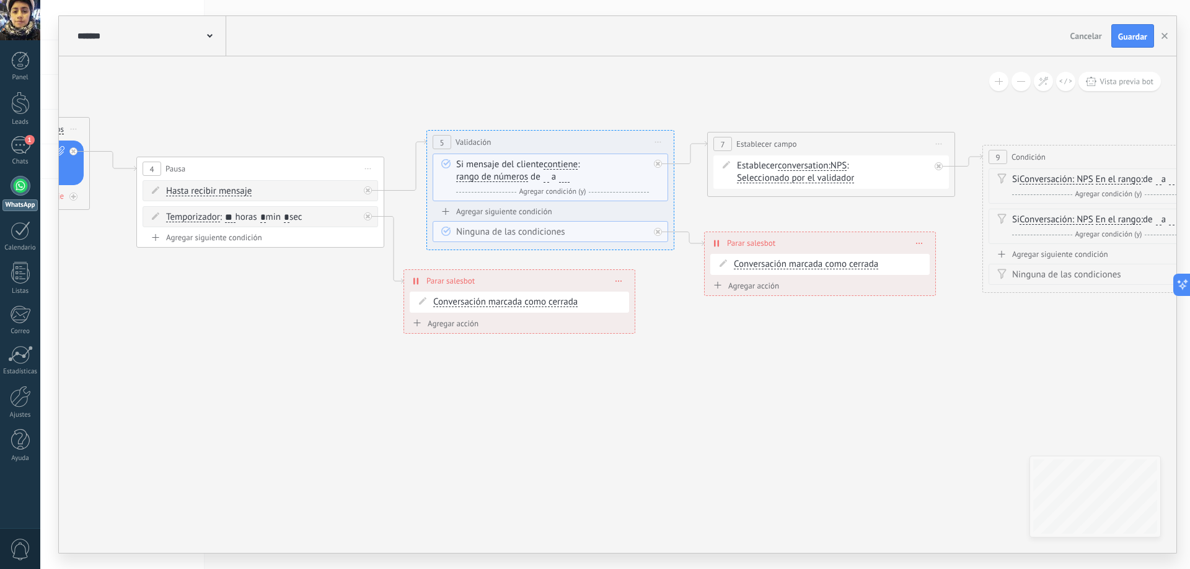
drag, startPoint x: 193, startPoint y: 303, endPoint x: 501, endPoint y: 348, distance: 310.5
click at [488, 346] on icon at bounding box center [742, 212] width 3281 height 1016
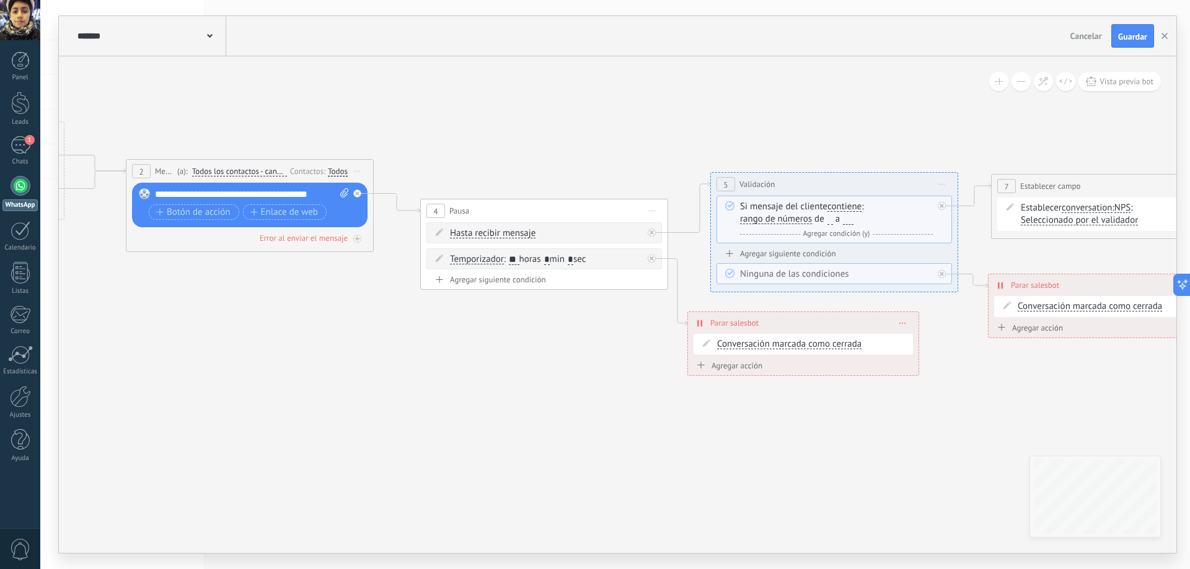
click at [218, 32] on div "******* NPS Bot" at bounding box center [150, 36] width 152 height 40
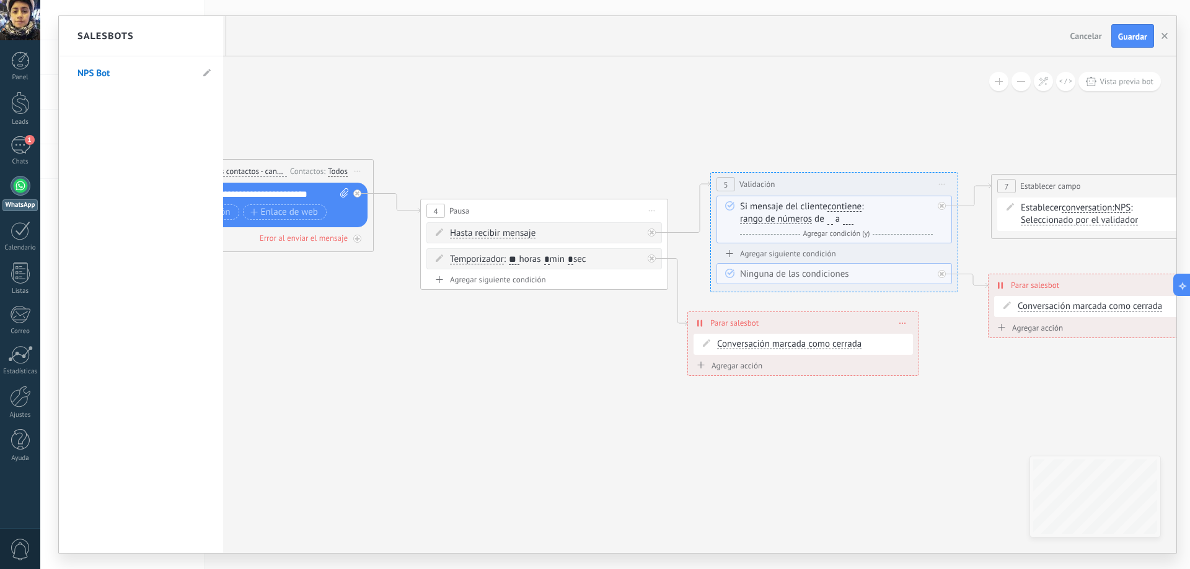
click at [399, 75] on div at bounding box center [617, 284] width 1117 height 537
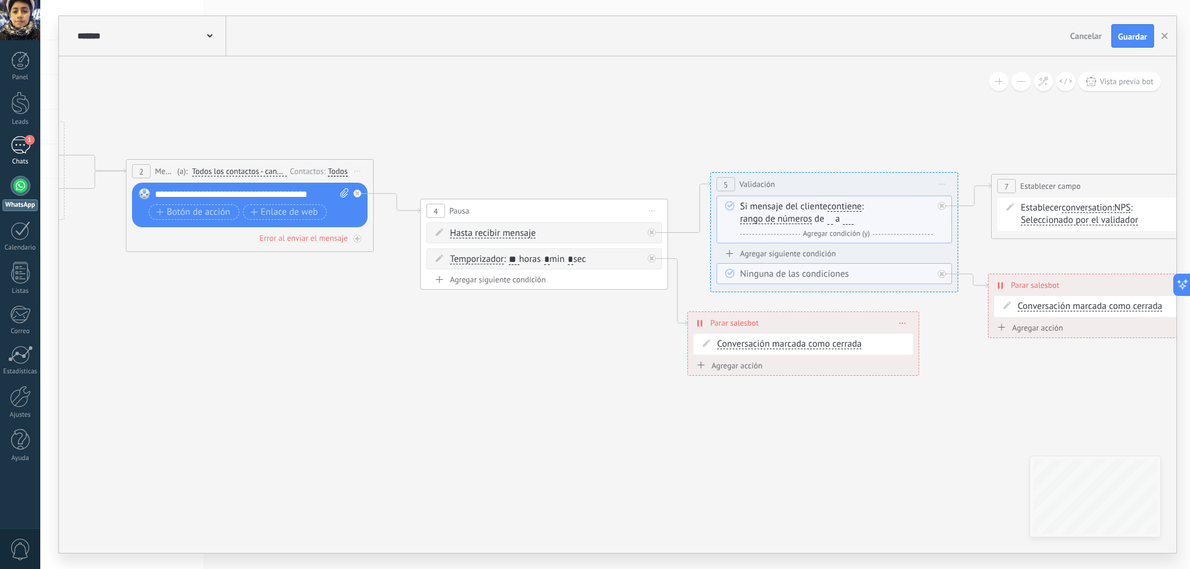
click at [19, 137] on div "1" at bounding box center [21, 145] width 20 height 18
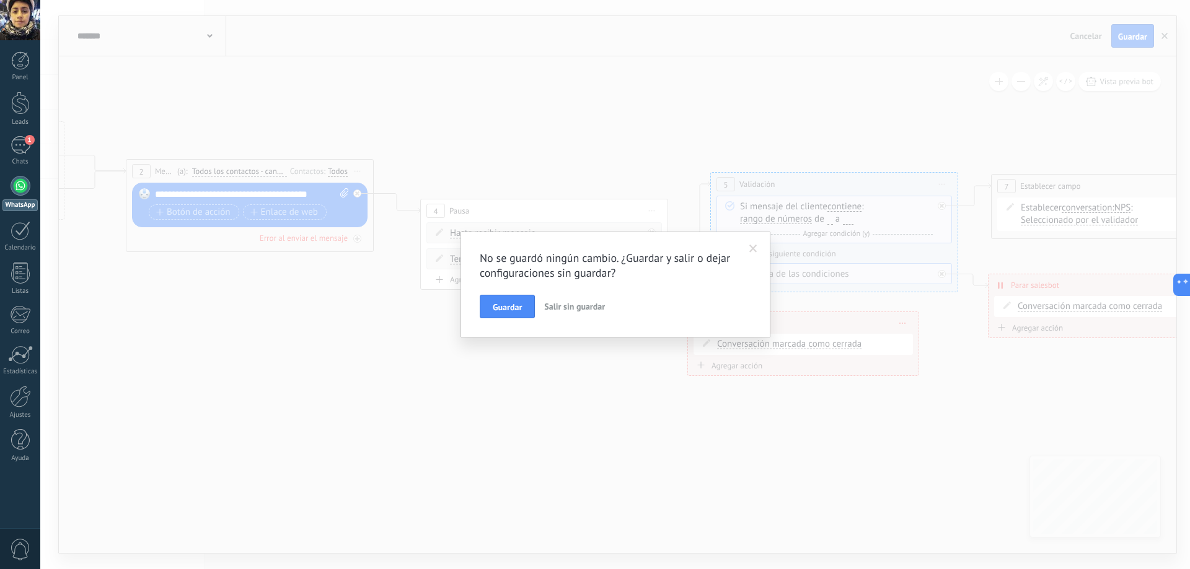
click at [572, 306] on span "Salir sin guardar" at bounding box center [574, 306] width 61 height 11
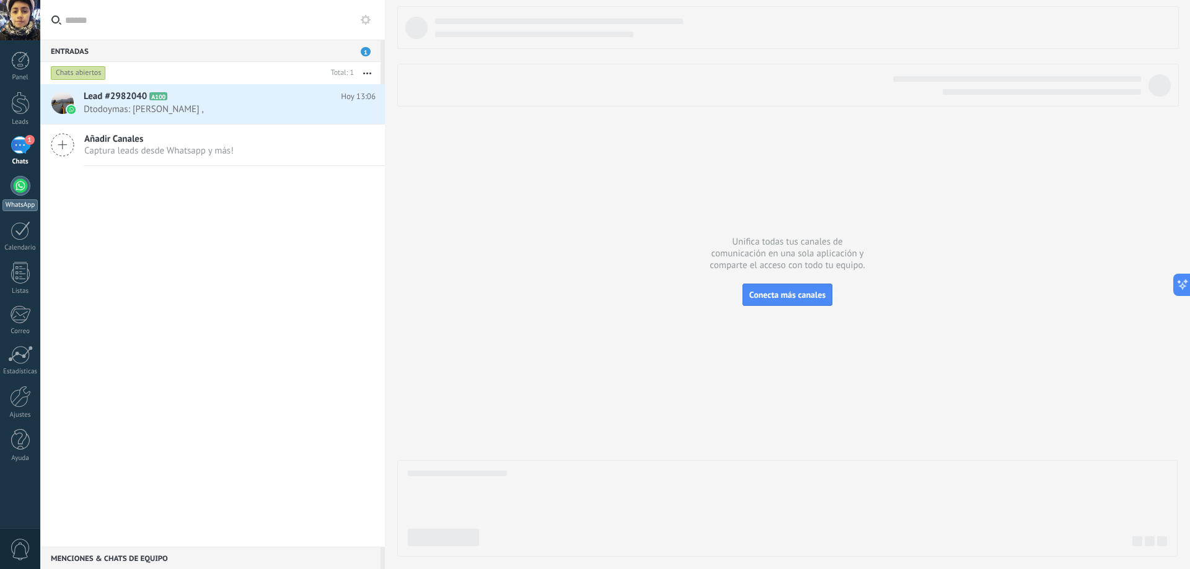
click at [20, 187] on div at bounding box center [21, 186] width 20 height 20
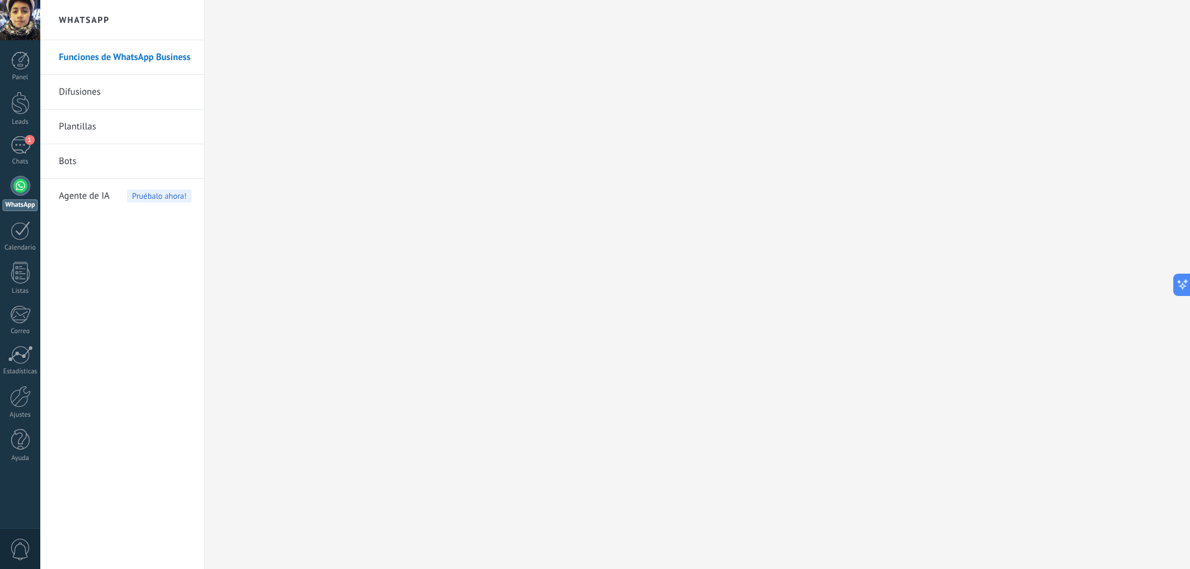
click at [117, 91] on link "Difusiones" at bounding box center [125, 92] width 133 height 35
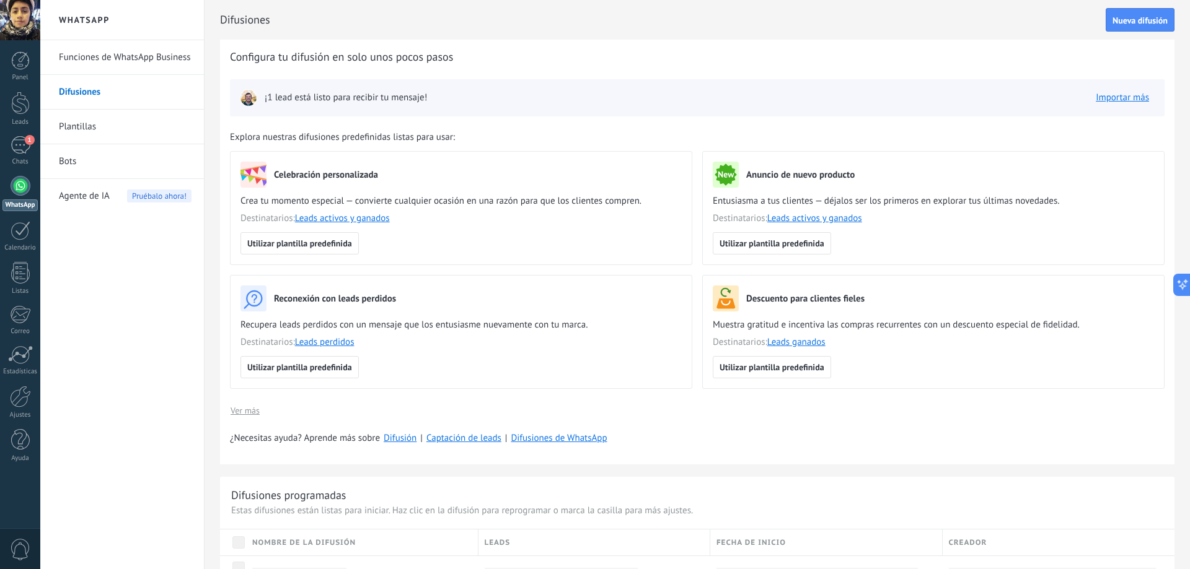
click at [106, 131] on link "Plantillas" at bounding box center [125, 127] width 133 height 35
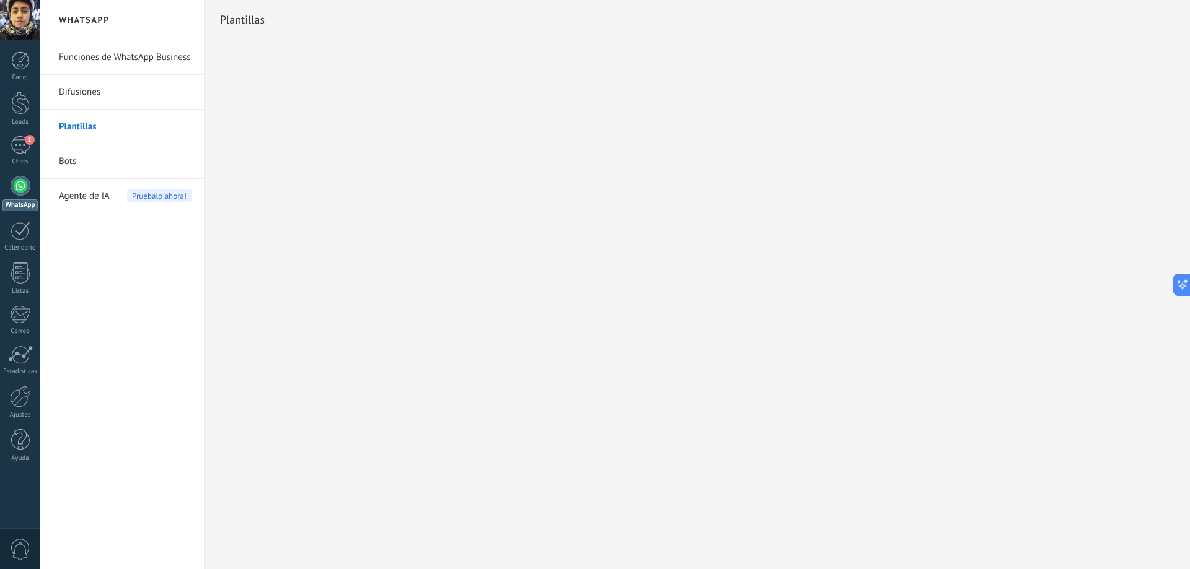
click at [129, 164] on link "Bots" at bounding box center [125, 161] width 133 height 35
click at [66, 201] on span "Agente de IA" at bounding box center [84, 196] width 51 height 35
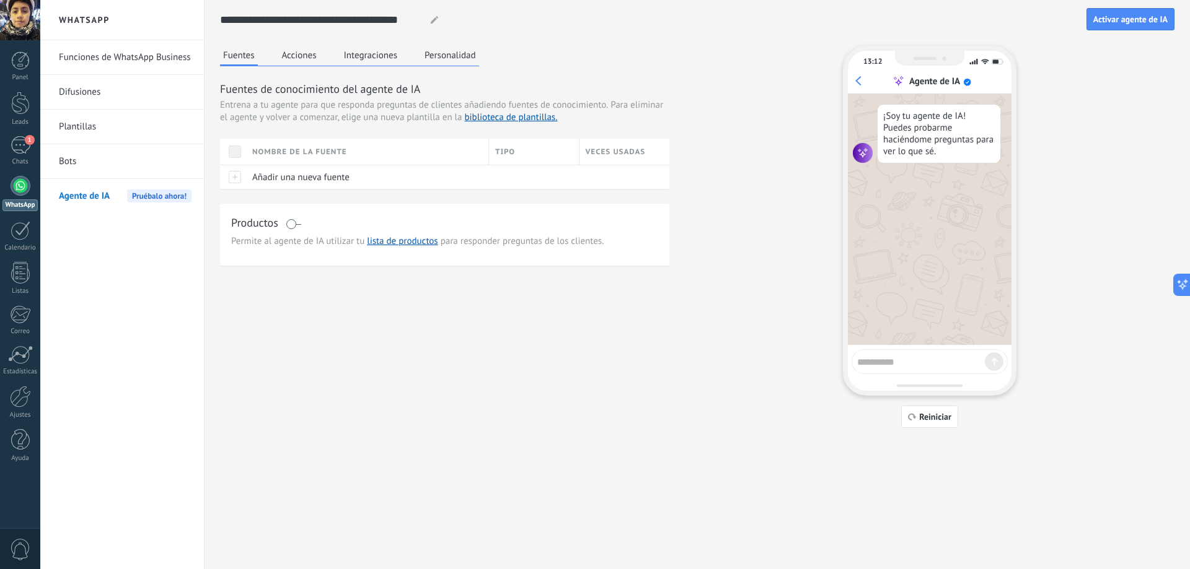
click at [116, 160] on link "Bots" at bounding box center [125, 161] width 133 height 35
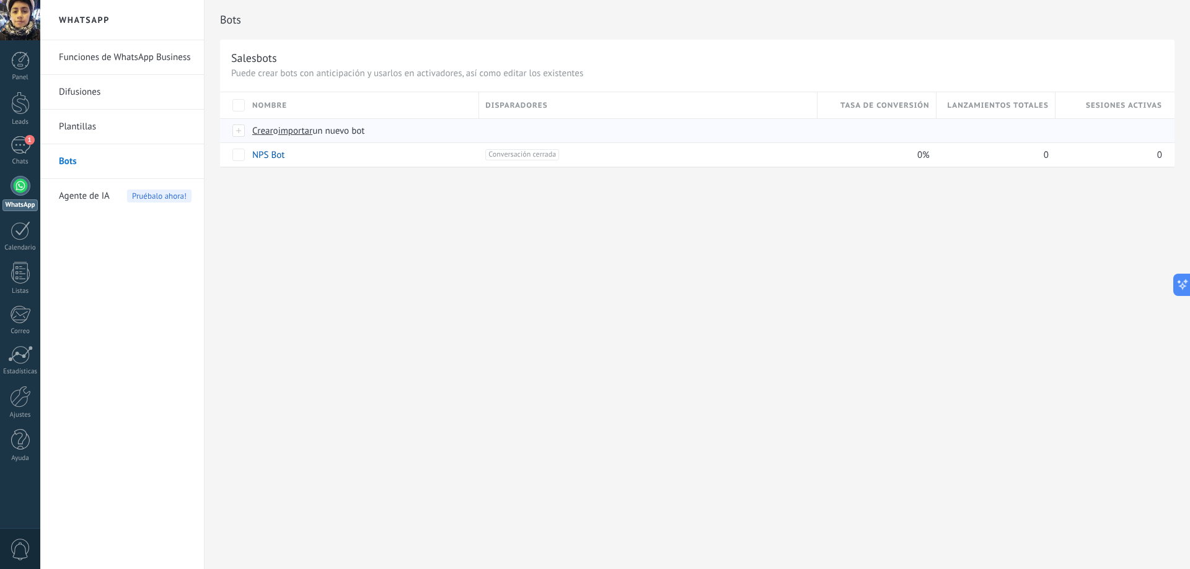
click at [246, 125] on div "Crear o importar un nuevo bot" at bounding box center [466, 131] width 440 height 24
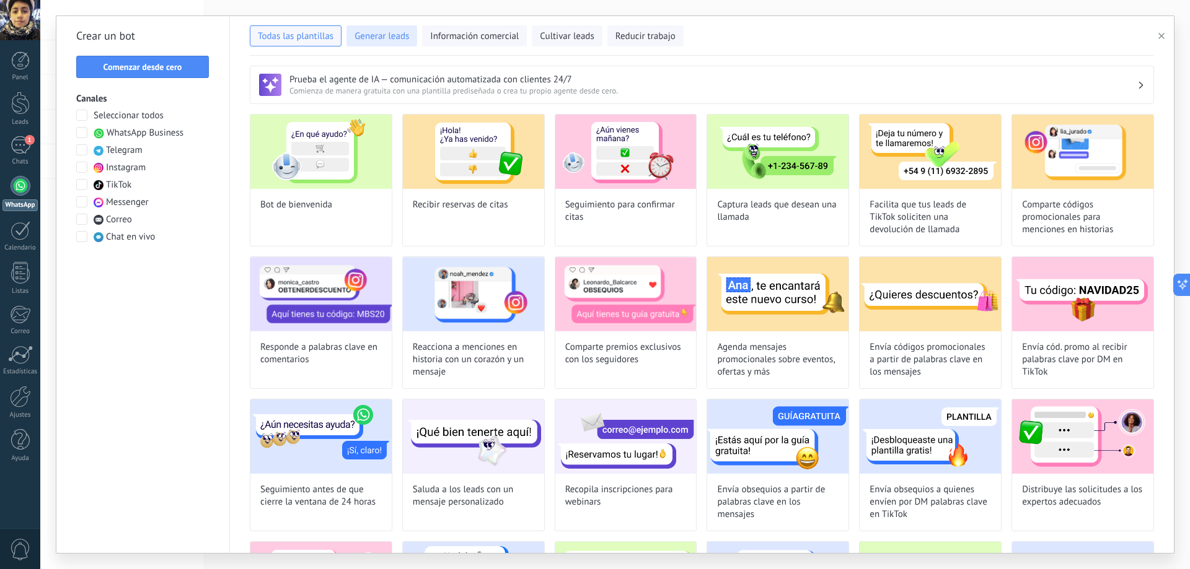
click at [372, 35] on span "Generar leads" at bounding box center [381, 36] width 55 height 12
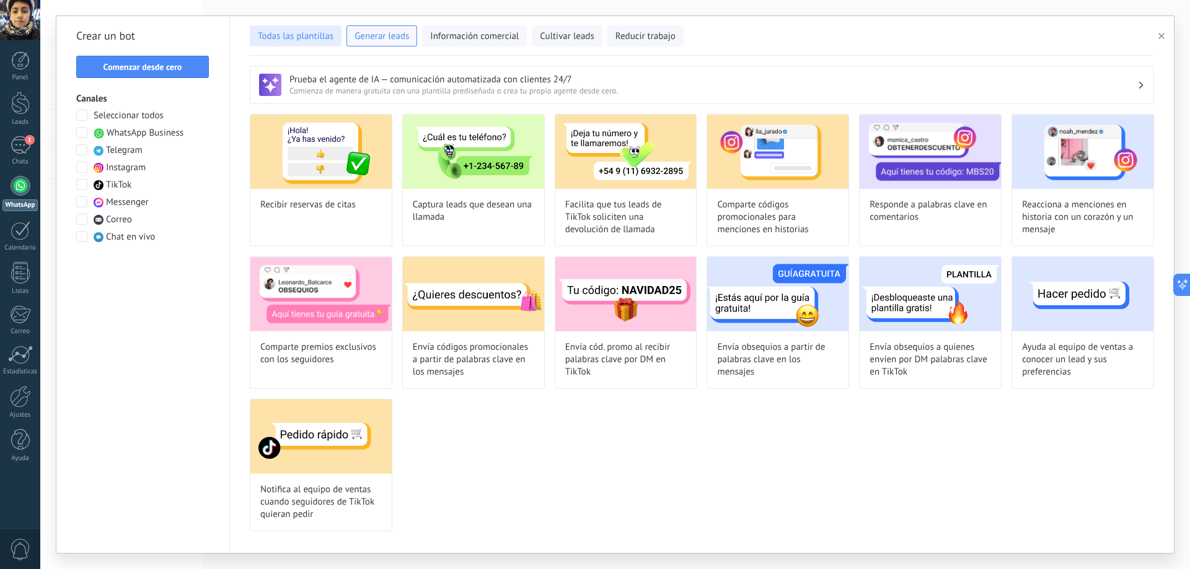
click at [318, 36] on span "Todas las plantillas" at bounding box center [296, 36] width 76 height 12
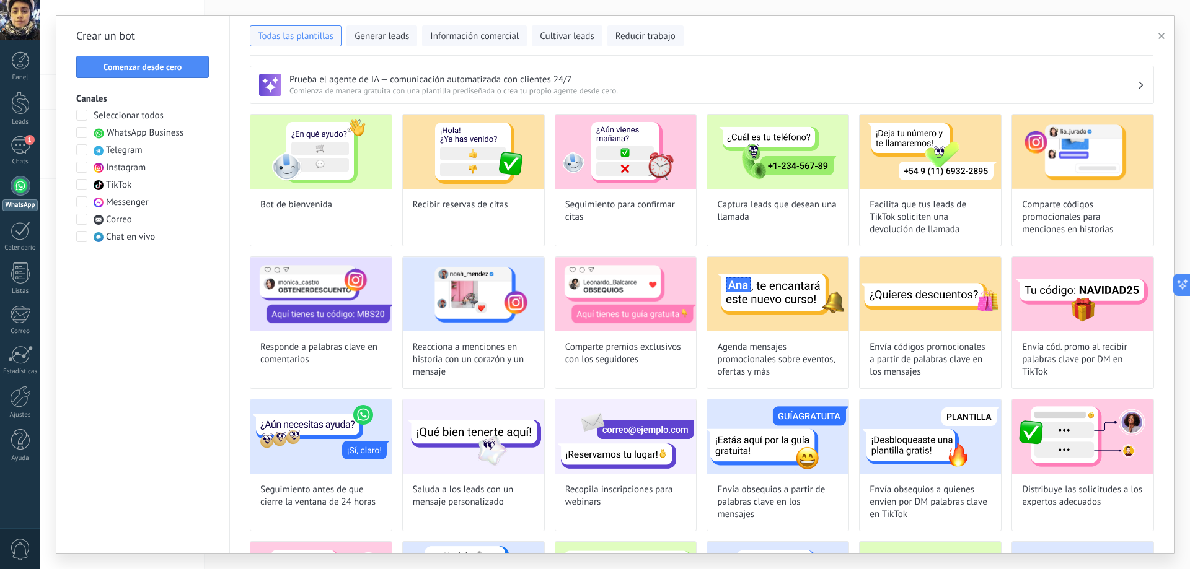
click at [81, 129] on span at bounding box center [81, 132] width 11 height 11
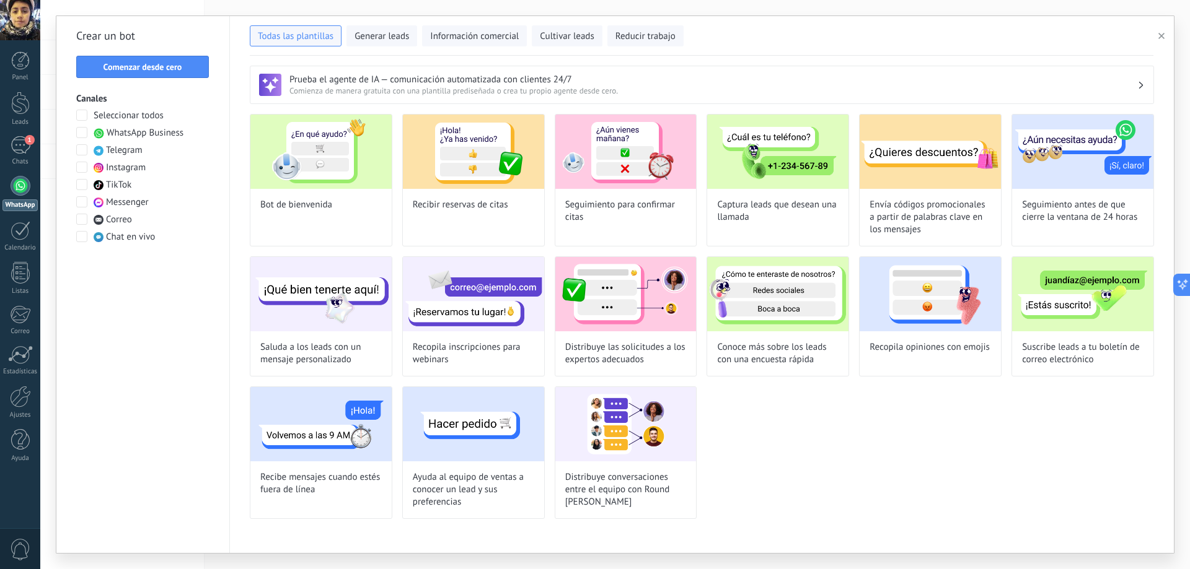
click at [85, 169] on span at bounding box center [81, 167] width 11 height 11
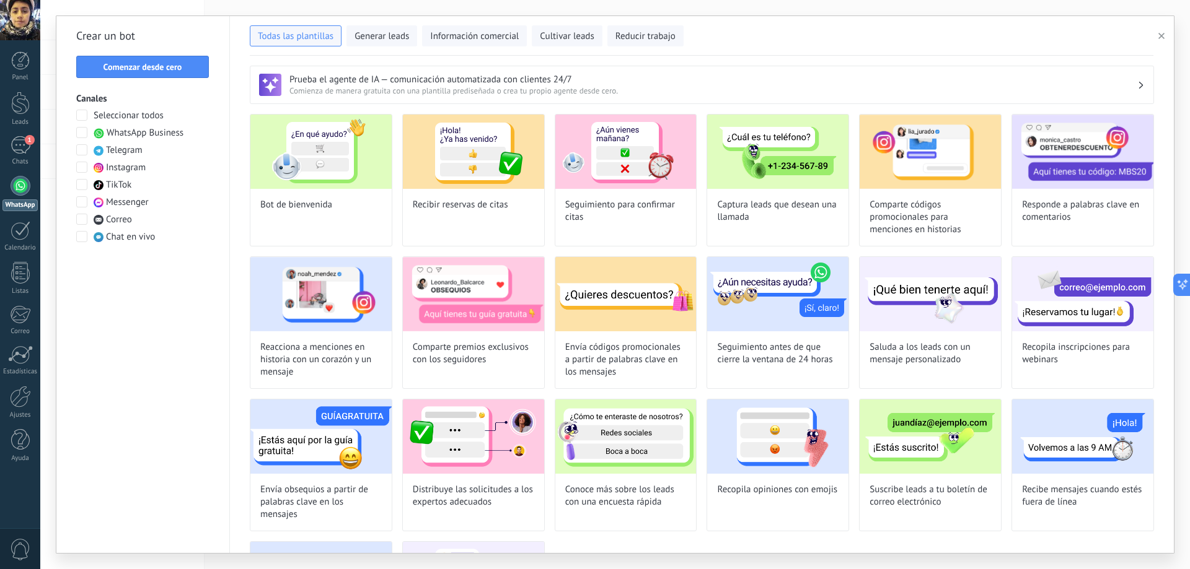
click at [78, 182] on span at bounding box center [81, 184] width 11 height 11
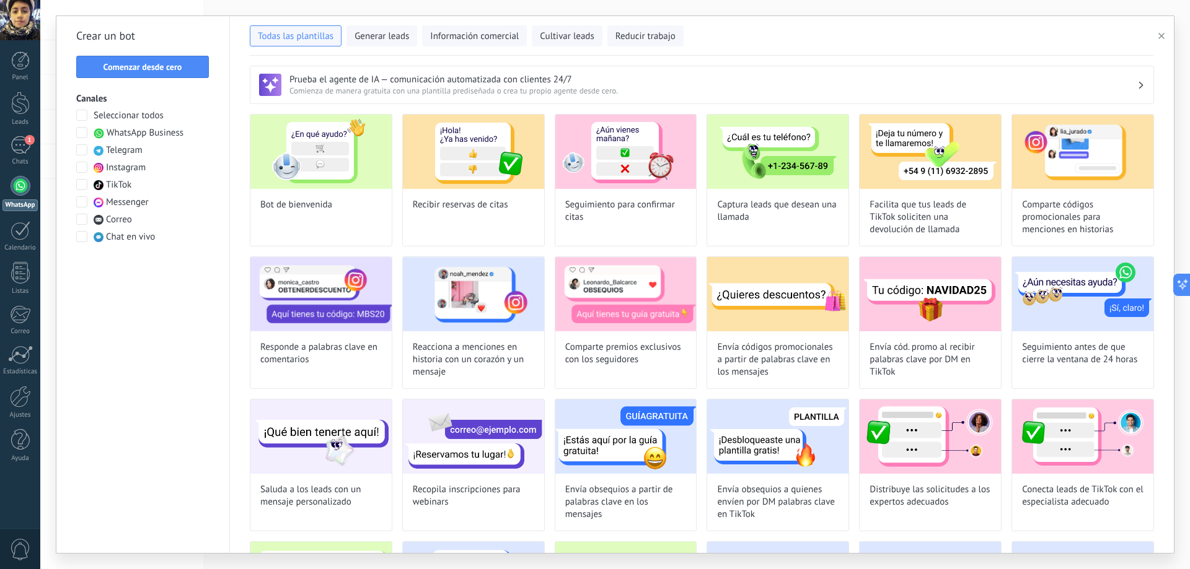
click at [84, 171] on span at bounding box center [81, 167] width 11 height 11
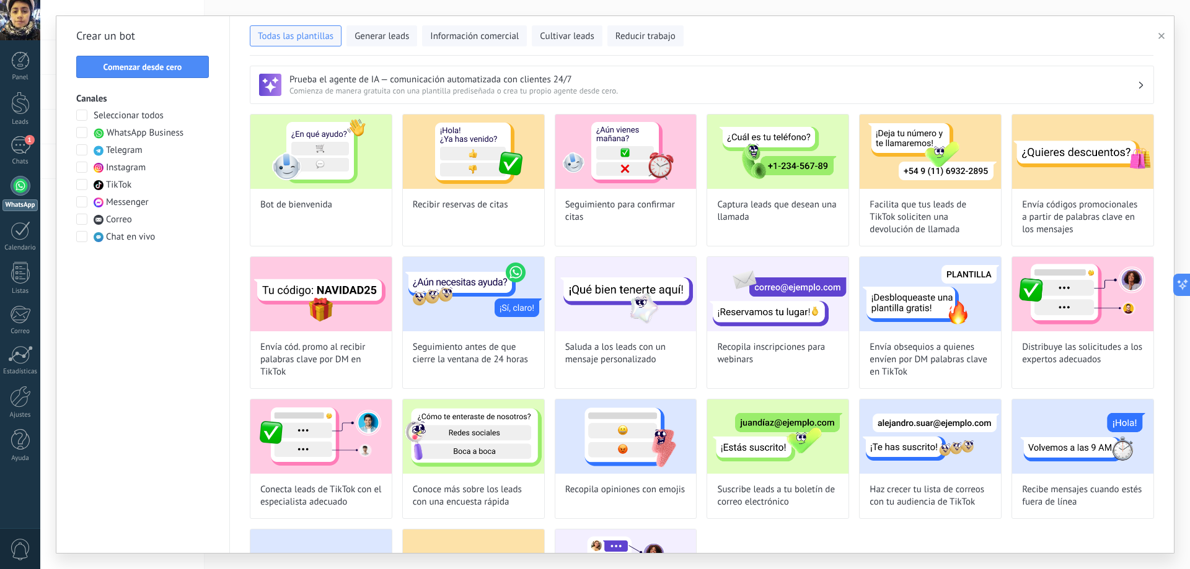
click at [80, 131] on span at bounding box center [81, 132] width 11 height 11
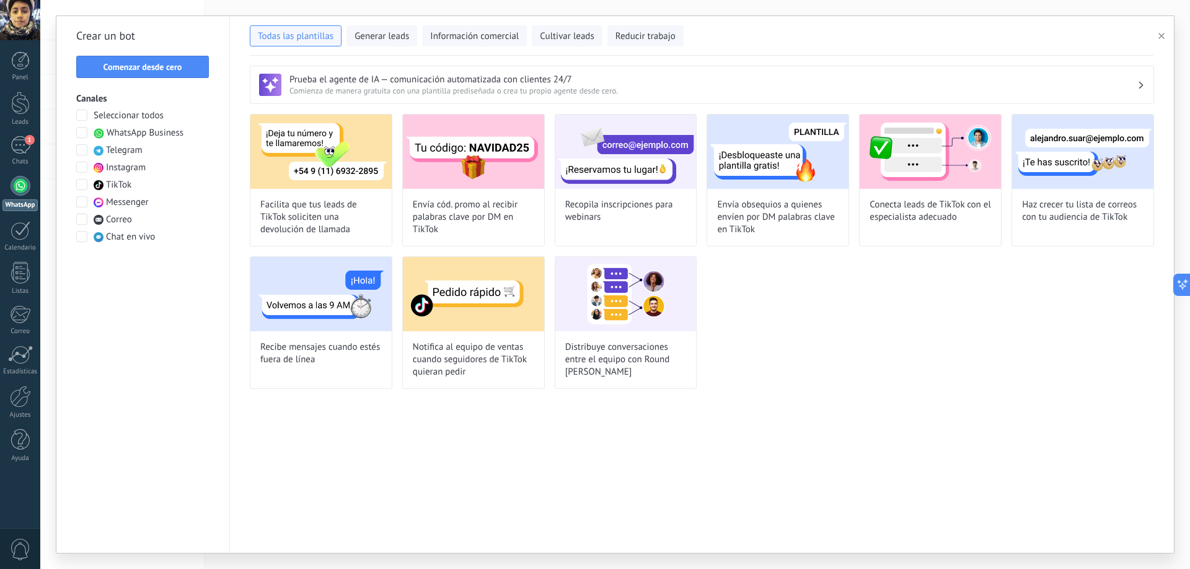
click at [83, 183] on span at bounding box center [81, 184] width 11 height 11
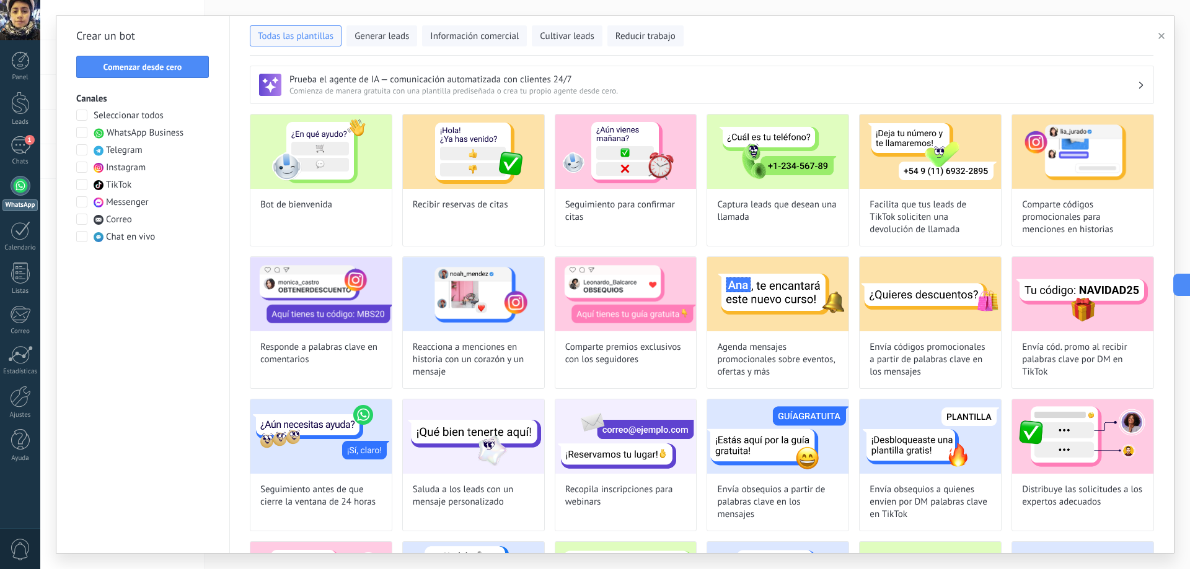
click at [85, 133] on span at bounding box center [81, 132] width 11 height 11
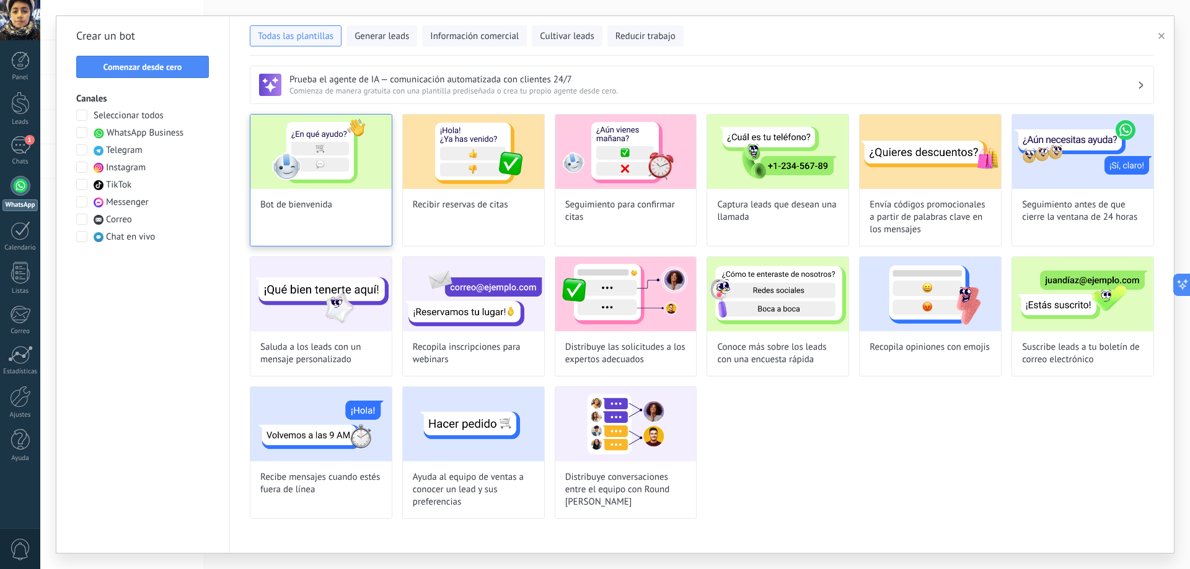
click at [317, 203] on span "Bot de bienvenida" at bounding box center [296, 205] width 72 height 12
type input "**********"
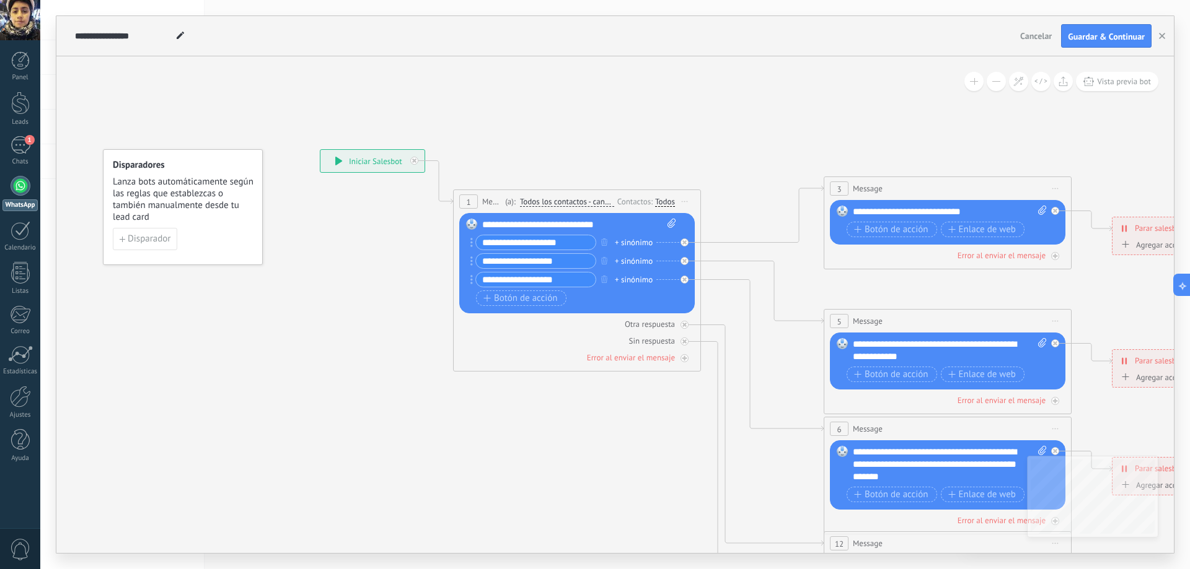
click at [372, 164] on div "**********" at bounding box center [372, 161] width 104 height 22
click at [562, 229] on div "**********" at bounding box center [579, 225] width 194 height 12
click at [563, 244] on input "**********" at bounding box center [536, 242] width 120 height 14
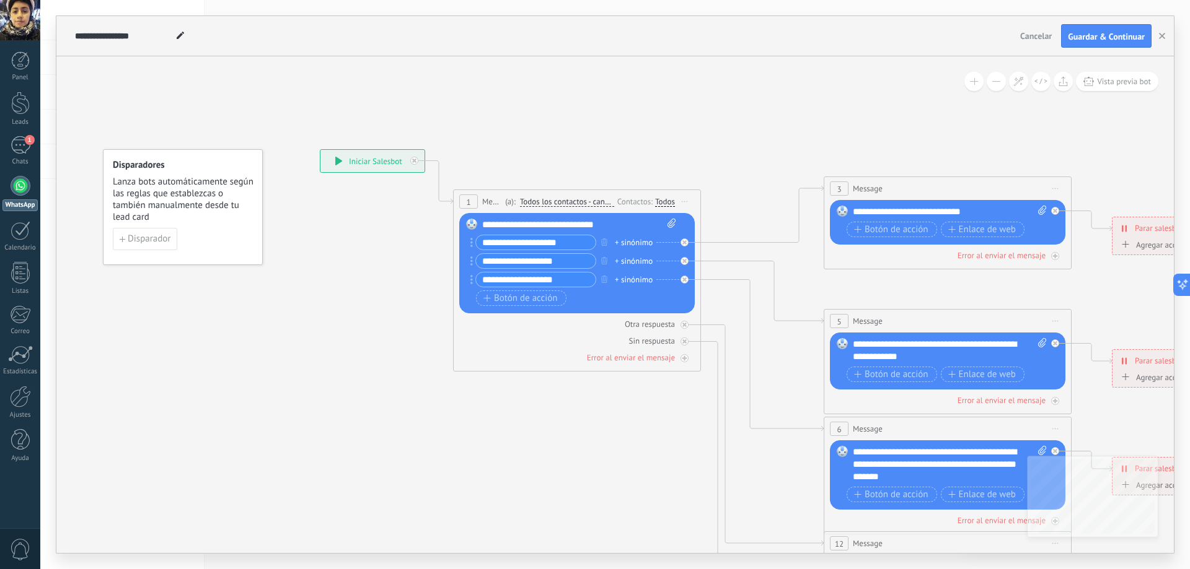
click at [563, 244] on input "**********" at bounding box center [536, 242] width 120 height 14
click at [644, 243] on div "+ sinónimo" at bounding box center [634, 243] width 38 height 12
click at [618, 443] on icon at bounding box center [975, 465] width 1931 height 1251
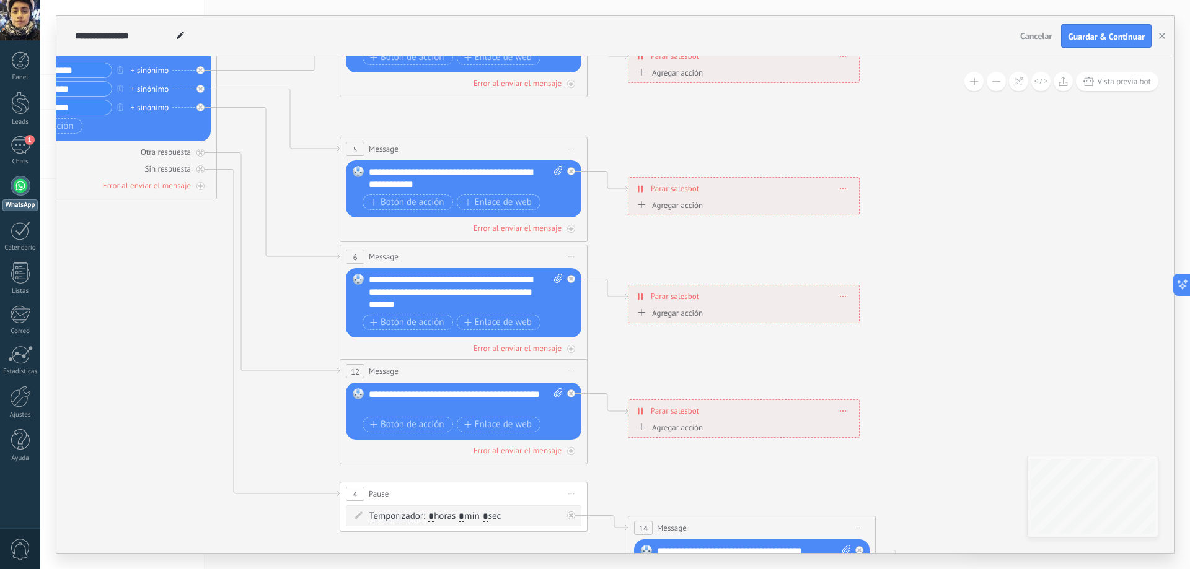
drag, startPoint x: 681, startPoint y: 400, endPoint x: 197, endPoint y: 227, distance: 513.6
click at [197, 227] on icon at bounding box center [491, 292] width 1931 height 1251
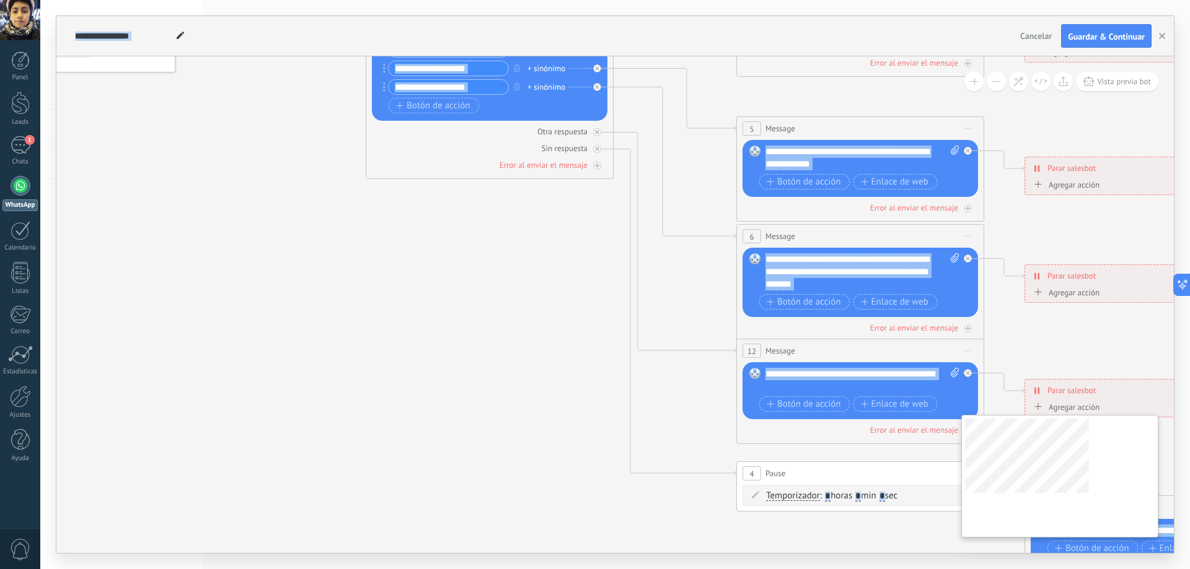
click at [1154, 461] on div "**********" at bounding box center [614, 304] width 1117 height 497
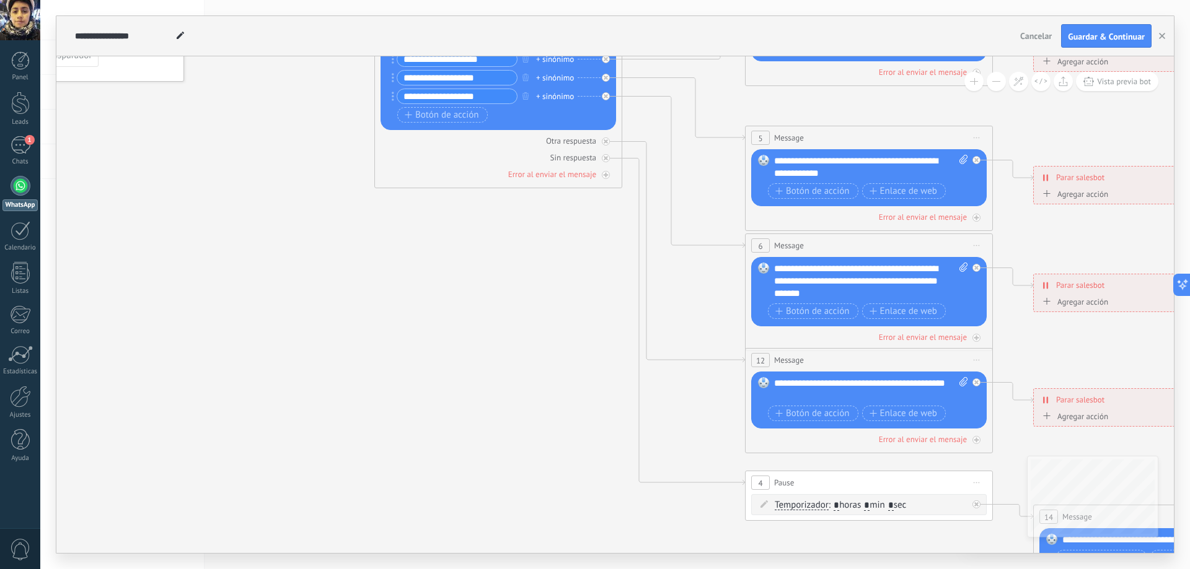
click at [478, 317] on icon at bounding box center [896, 281] width 1931 height 1251
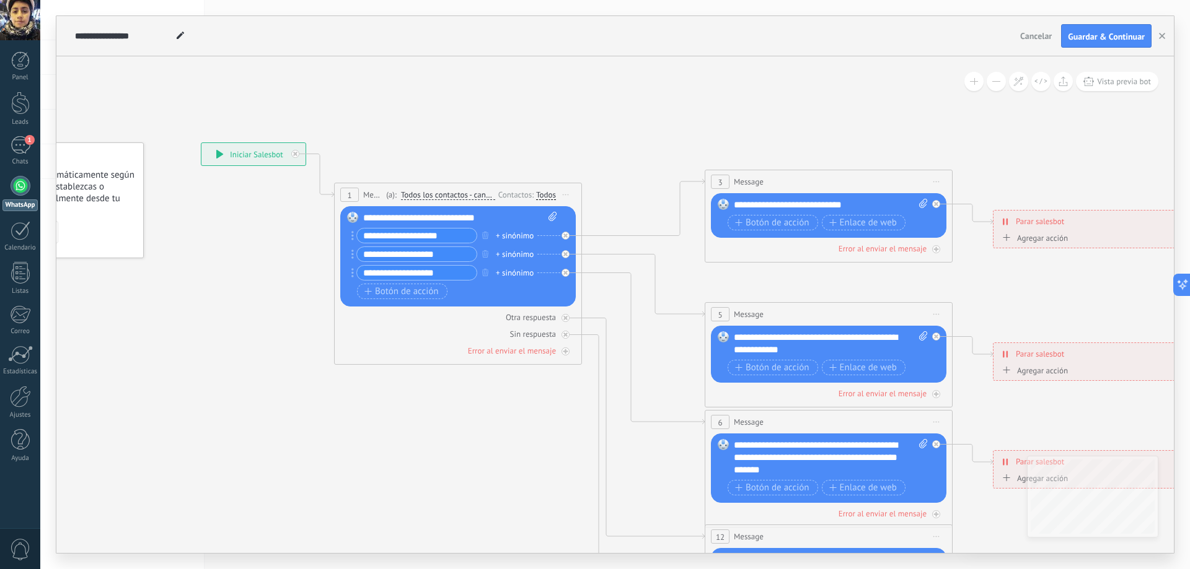
drag, startPoint x: 507, startPoint y: 305, endPoint x: 467, endPoint y: 481, distance: 181.1
click at [467, 481] on icon at bounding box center [856, 458] width 1931 height 1251
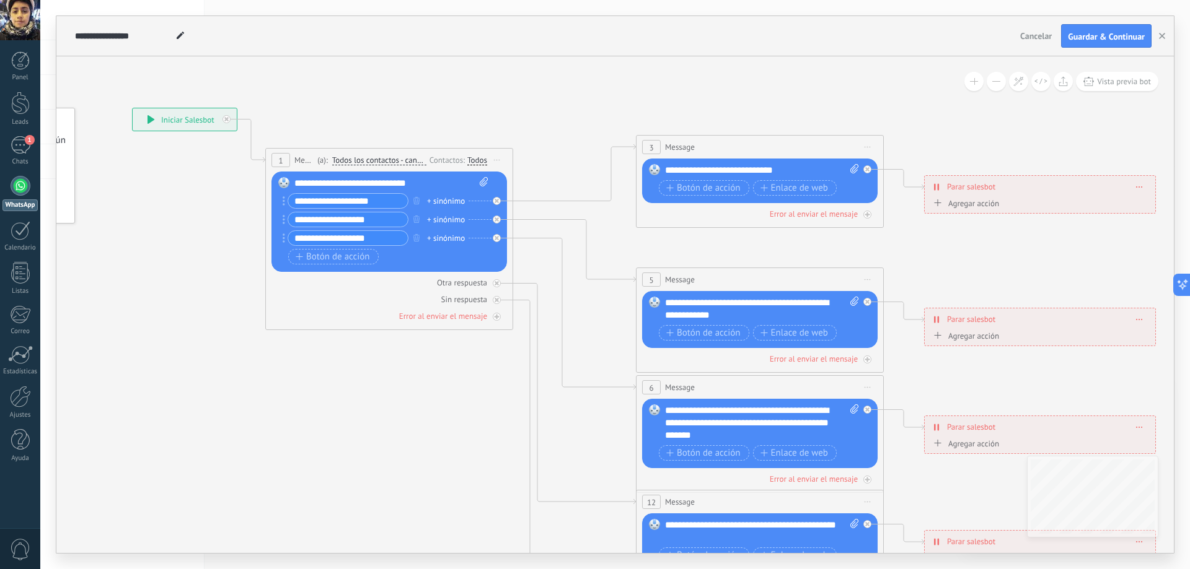
drag, startPoint x: 651, startPoint y: 142, endPoint x: 582, endPoint y: 108, distance: 77.0
click at [582, 108] on icon at bounding box center [787, 423] width 1931 height 1251
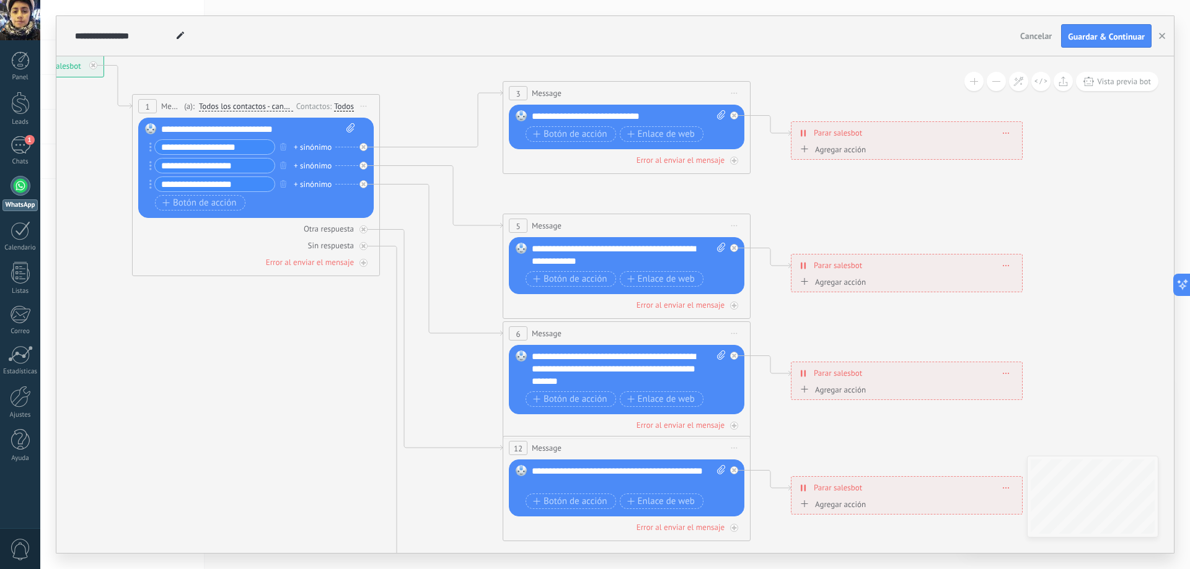
drag, startPoint x: 1064, startPoint y: 280, endPoint x: 946, endPoint y: 253, distance: 120.8
click at [946, 251] on icon at bounding box center [654, 369] width 1931 height 1251
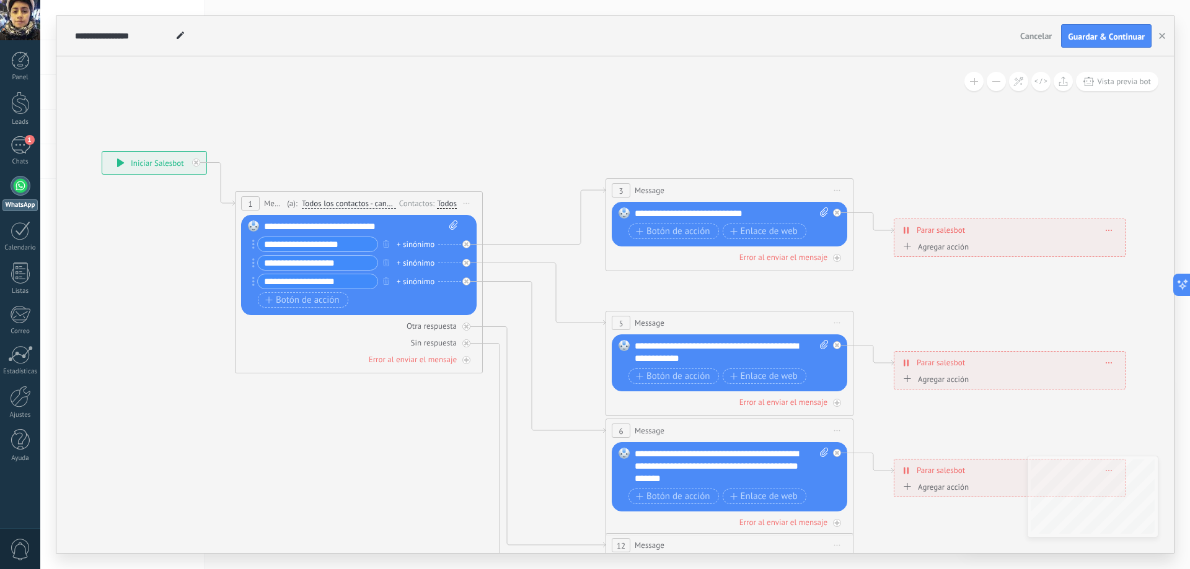
drag, startPoint x: 364, startPoint y: 348, endPoint x: 445, endPoint y: 440, distance: 123.4
click at [445, 440] on icon at bounding box center [757, 466] width 1931 height 1251
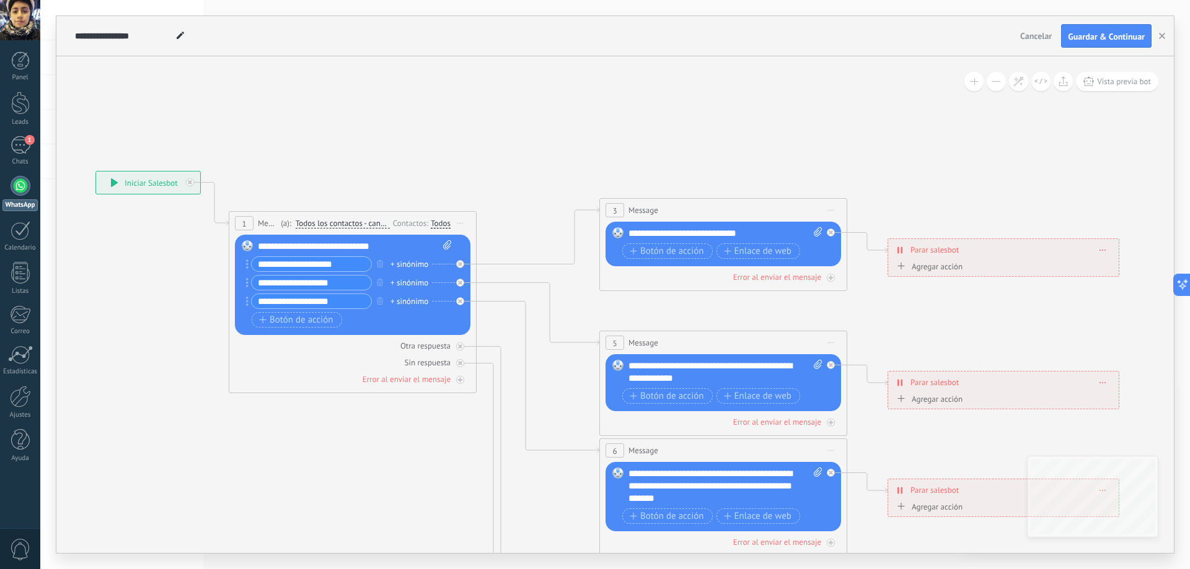
click at [327, 248] on div "**********" at bounding box center [355, 246] width 194 height 12
paste div
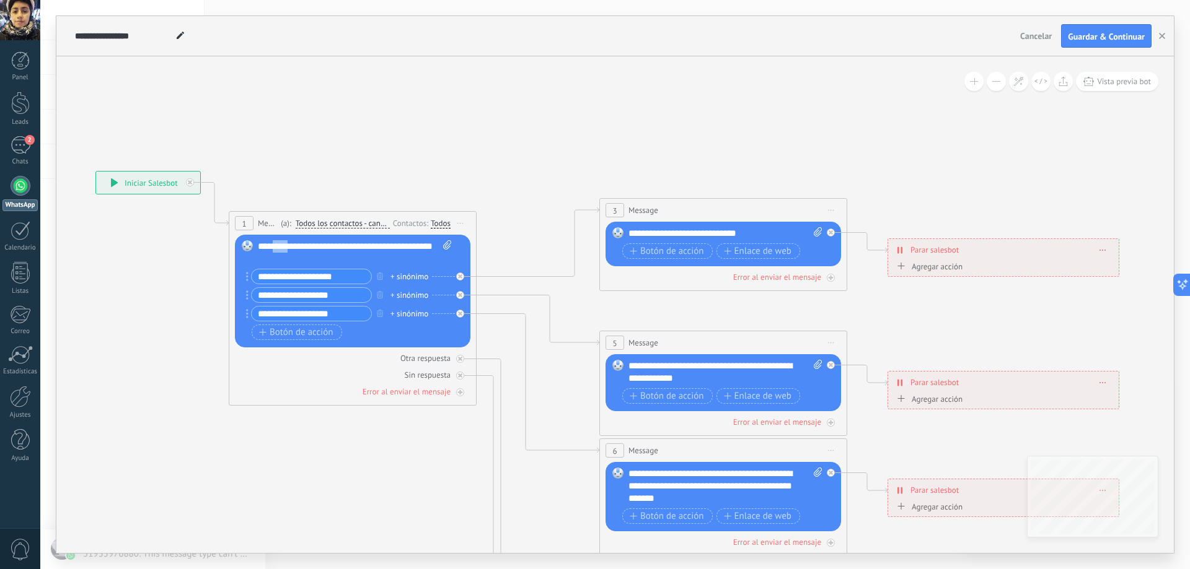
drag, startPoint x: 290, startPoint y: 248, endPoint x: 278, endPoint y: 248, distance: 12.4
click at [278, 248] on div "**********" at bounding box center [355, 252] width 194 height 25
click at [349, 259] on div "**********" at bounding box center [355, 252] width 194 height 25
click at [330, 279] on input "**********" at bounding box center [312, 277] width 120 height 14
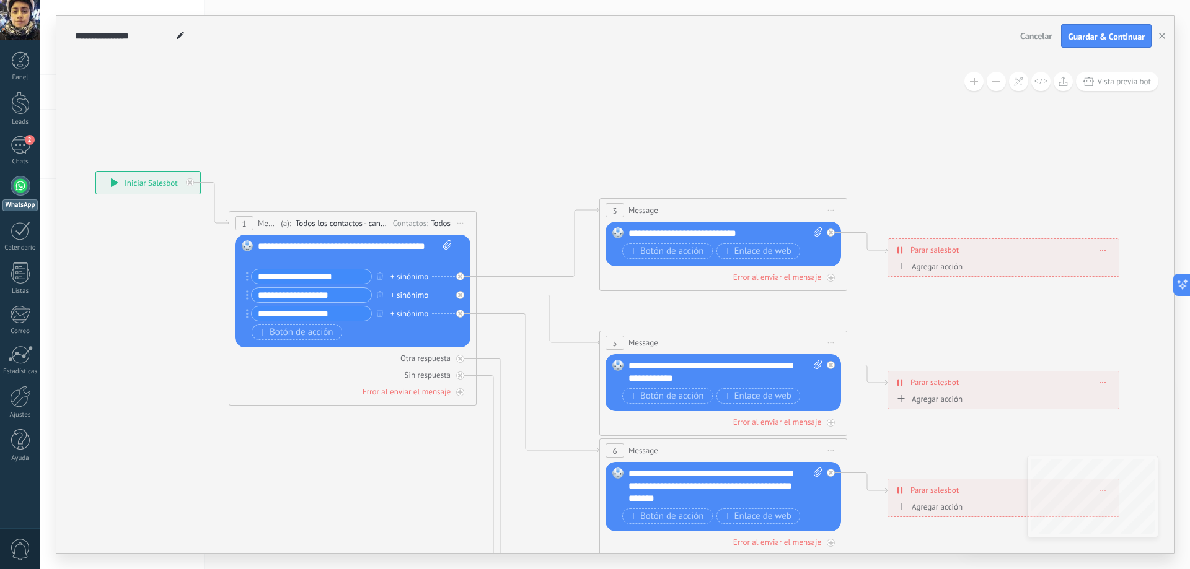
click at [330, 279] on input "**********" at bounding box center [312, 277] width 120 height 14
click at [374, 265] on div "**********" at bounding box center [355, 252] width 194 height 25
click at [377, 256] on div "**********" at bounding box center [355, 252] width 194 height 25
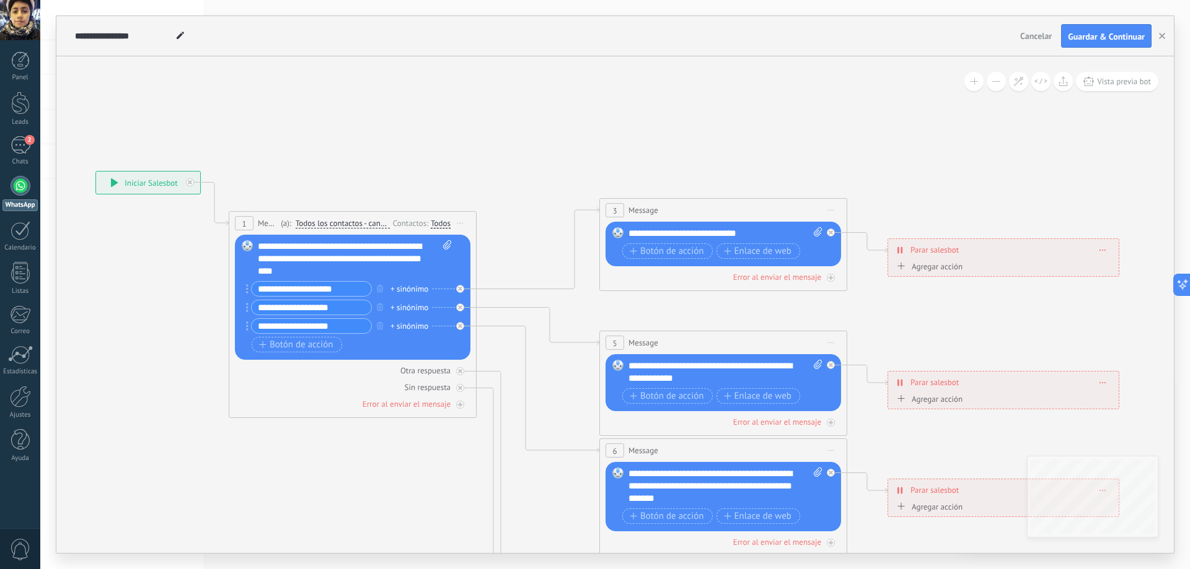
click at [348, 289] on input "**********" at bounding box center [312, 289] width 120 height 14
type input "**********"
click at [344, 310] on input "**********" at bounding box center [312, 307] width 120 height 14
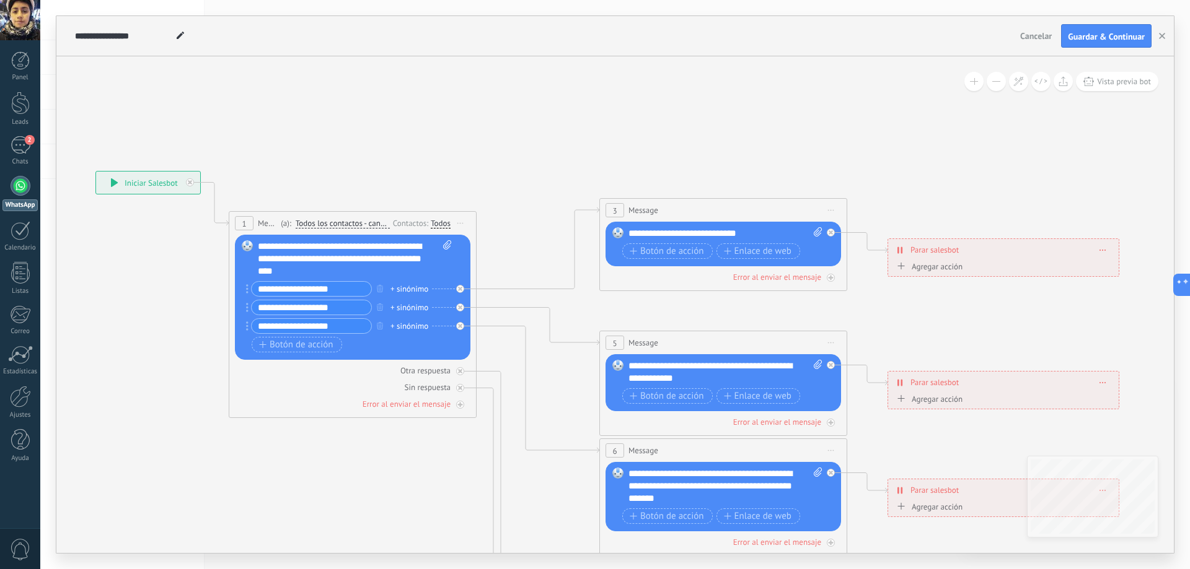
click at [344, 310] on input "**********" at bounding box center [312, 307] width 120 height 14
type input "**********"
click at [353, 328] on input "**********" at bounding box center [312, 326] width 120 height 14
drag, startPoint x: 353, startPoint y: 328, endPoint x: 258, endPoint y: 330, distance: 95.4
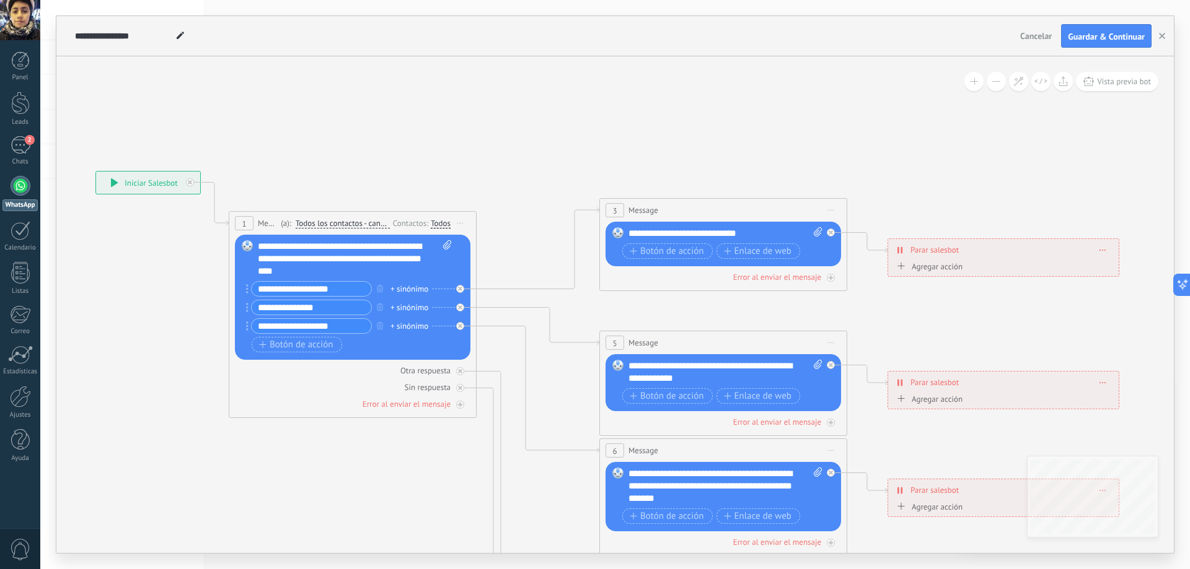
click at [258, 330] on input "**********" at bounding box center [312, 326] width 120 height 14
type input "***"
click at [463, 325] on div at bounding box center [460, 326] width 8 height 8
click at [378, 328] on icon "button" at bounding box center [380, 325] width 6 height 7
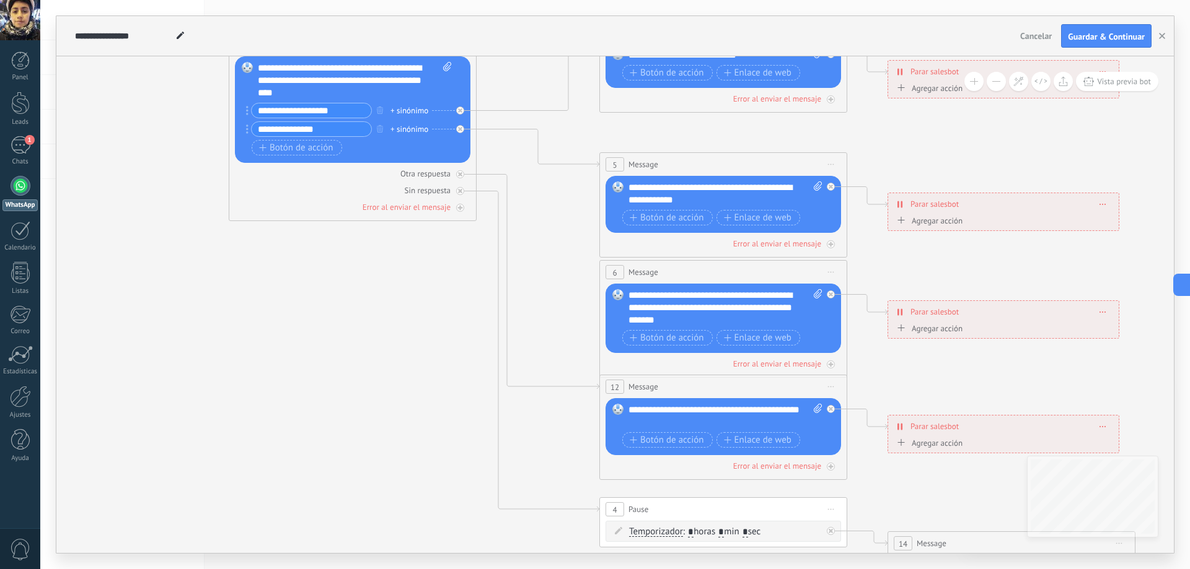
click at [831, 273] on span "Iniciar vista previa aquí Cambiar nombre Duplicar Borrar" at bounding box center [831, 272] width 20 height 18
click at [861, 356] on div "Borrar" at bounding box center [887, 353] width 123 height 21
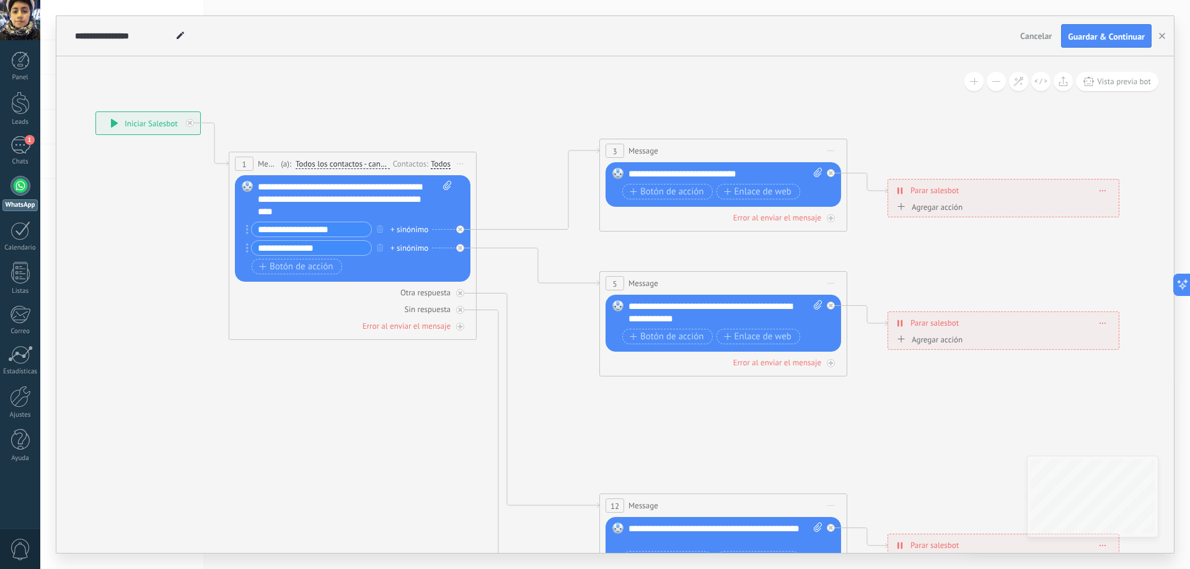
click at [682, 173] on div "**********" at bounding box center [725, 174] width 194 height 12
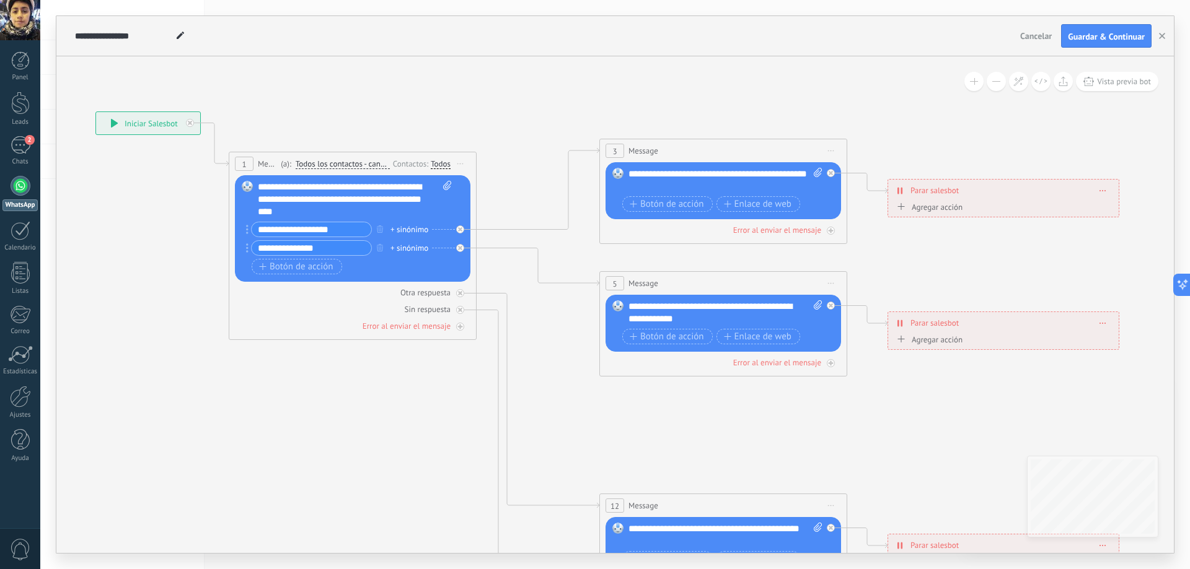
click at [817, 173] on icon at bounding box center [817, 172] width 8 height 9
click input "Subir" at bounding box center [0, 0] width 0 height 0
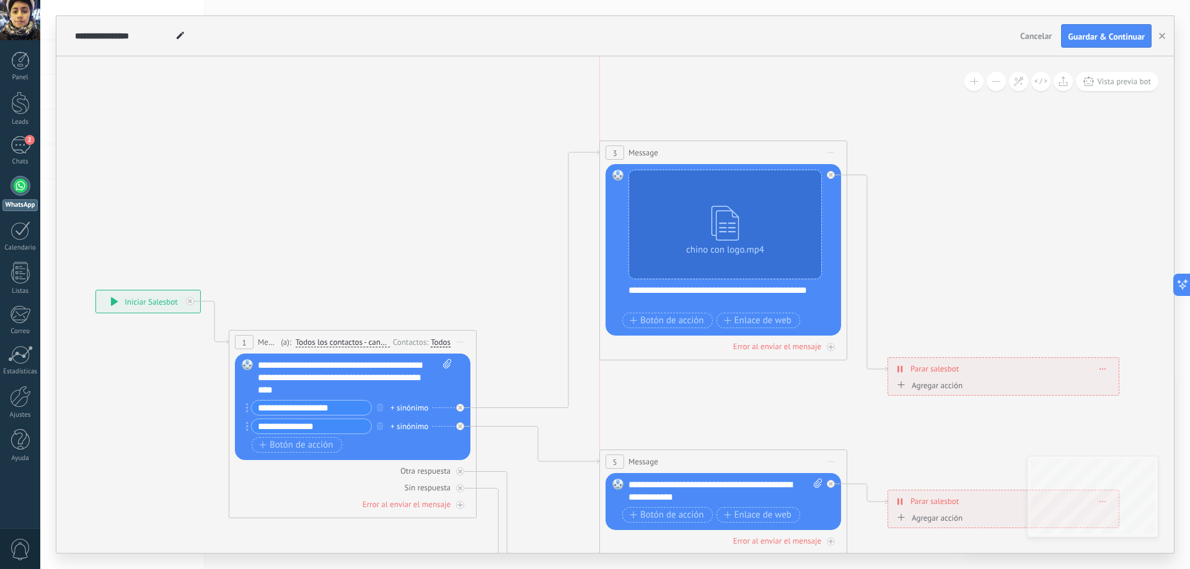
drag, startPoint x: 700, startPoint y: 327, endPoint x: 701, endPoint y: 151, distance: 176.6
click at [701, 151] on div "3 Message ******* (a): Todos los contactos - canales seleccionados Todos los co…" at bounding box center [723, 152] width 247 height 23
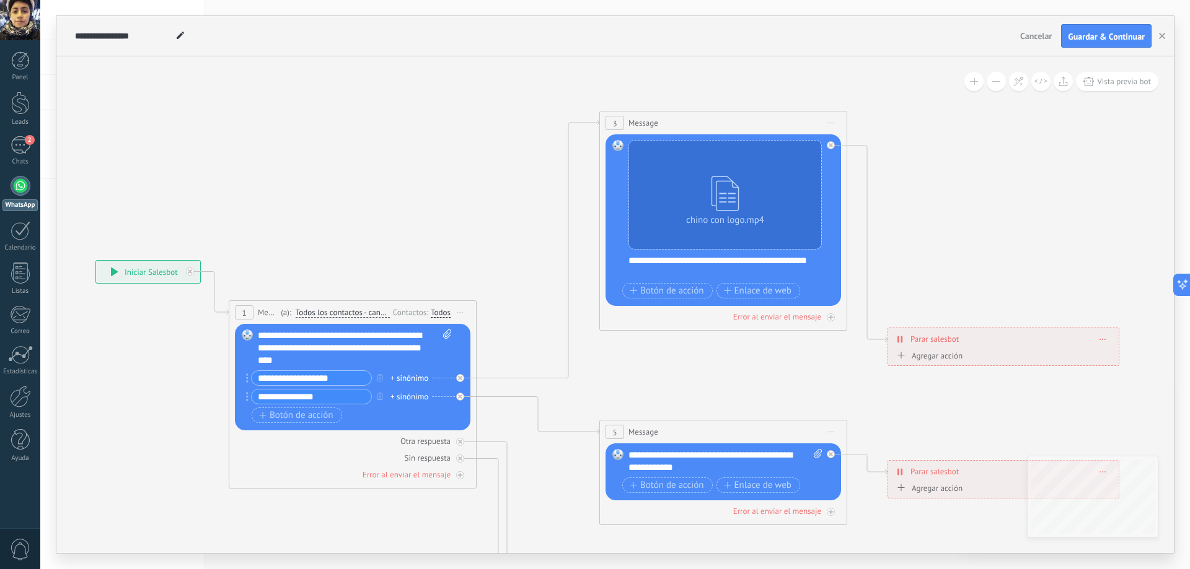
drag, startPoint x: 685, startPoint y: 222, endPoint x: 691, endPoint y: 256, distance: 34.6
click at [691, 256] on div "**********" at bounding box center [724, 221] width 193 height 162
drag, startPoint x: 670, startPoint y: 229, endPoint x: 709, endPoint y: 282, distance: 66.0
click at [708, 278] on div "**********" at bounding box center [724, 221] width 193 height 162
click at [691, 294] on span "Botón de acción" at bounding box center [666, 291] width 74 height 10
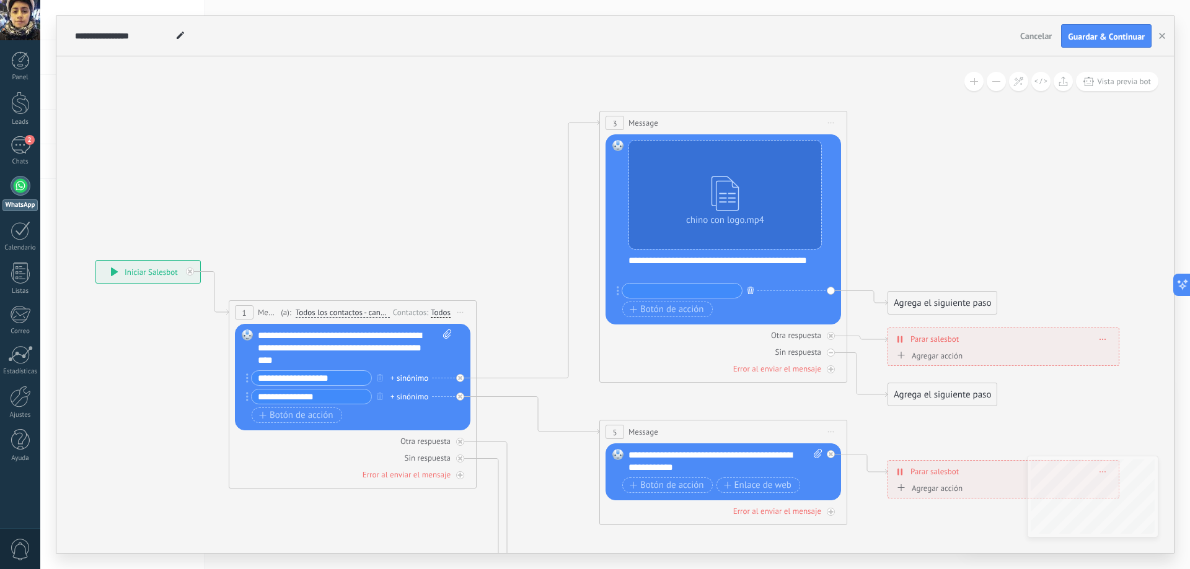
click at [752, 291] on icon "button" at bounding box center [750, 290] width 6 height 7
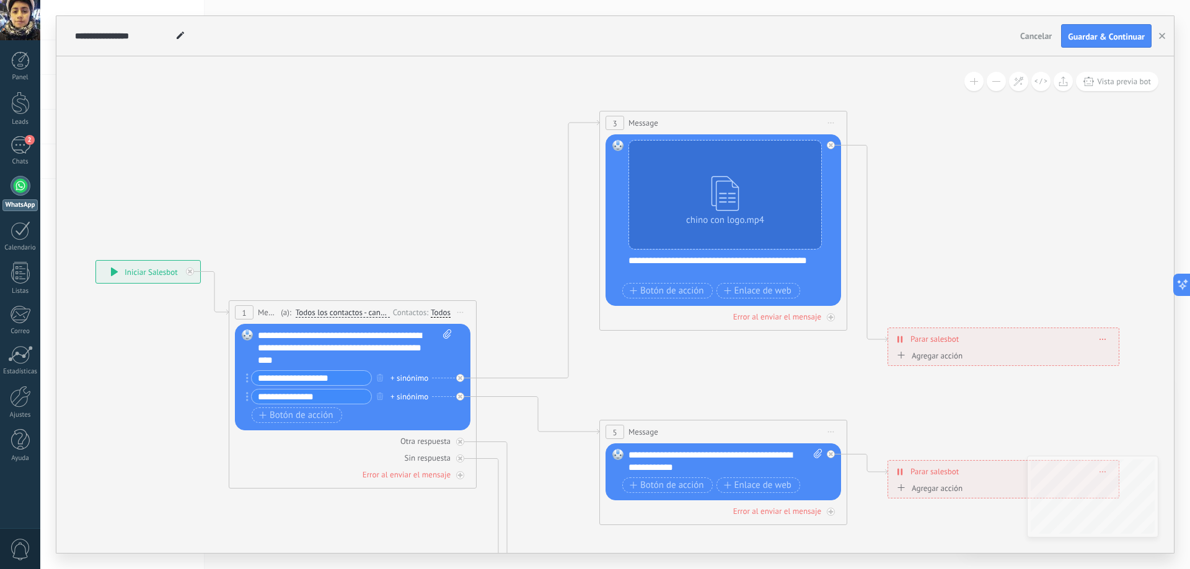
click at [911, 361] on div "Agregar acción" at bounding box center [927, 355] width 69 height 9
click at [911, 361] on button "Conversación marcada como cerrada" at bounding box center [964, 356] width 155 height 22
click at [937, 381] on span "Iniciar Salesbot" at bounding box center [963, 378] width 150 height 12
click at [1109, 362] on div "Borrar" at bounding box center [1102, 360] width 19 height 18
click at [1116, 382] on div "Borrar" at bounding box center [1124, 377] width 55 height 21
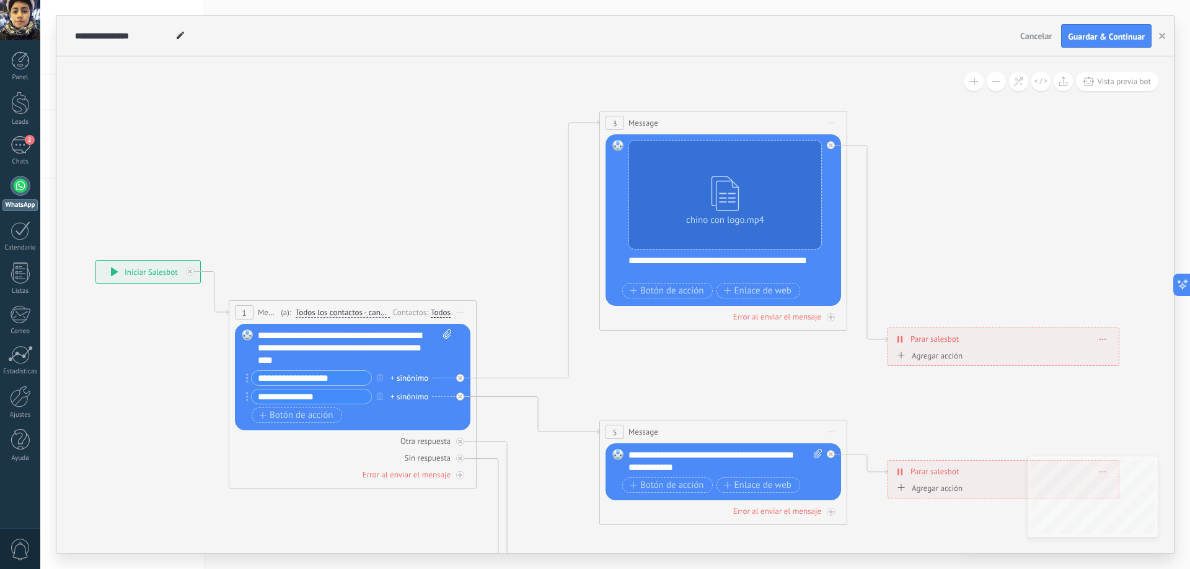
click at [945, 361] on div "Agregar acción" at bounding box center [927, 355] width 69 height 9
click at [945, 361] on button "Iniciar Salesbot" at bounding box center [964, 356] width 155 height 22
click at [943, 359] on span "Conversación marcada como cerrada" at bounding box center [963, 357] width 150 height 12
click at [1105, 364] on div "Borrar" at bounding box center [1102, 360] width 19 height 18
click at [1115, 380] on div "Borrar" at bounding box center [1124, 377] width 55 height 21
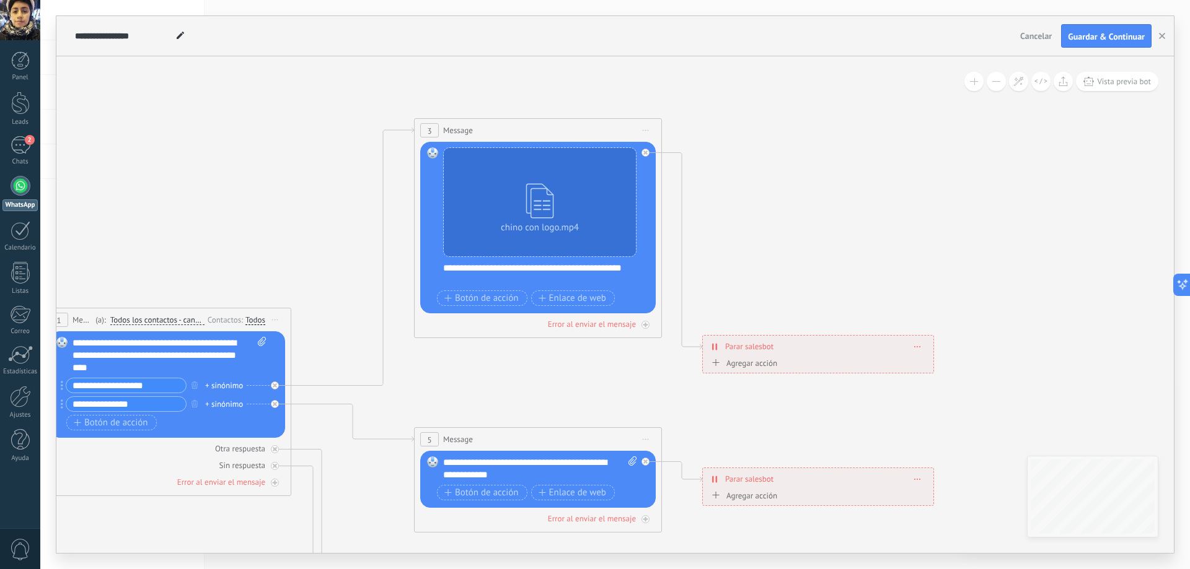
drag, startPoint x: 817, startPoint y: 384, endPoint x: 632, endPoint y: 392, distance: 185.4
click at [632, 392] on icon at bounding box center [565, 483] width 1931 height 1348
click at [651, 327] on div "Error al enviar el mensaje" at bounding box center [537, 324] width 235 height 12
click at [804, 391] on div "Agrega el siguiente paso" at bounding box center [757, 390] width 108 height 20
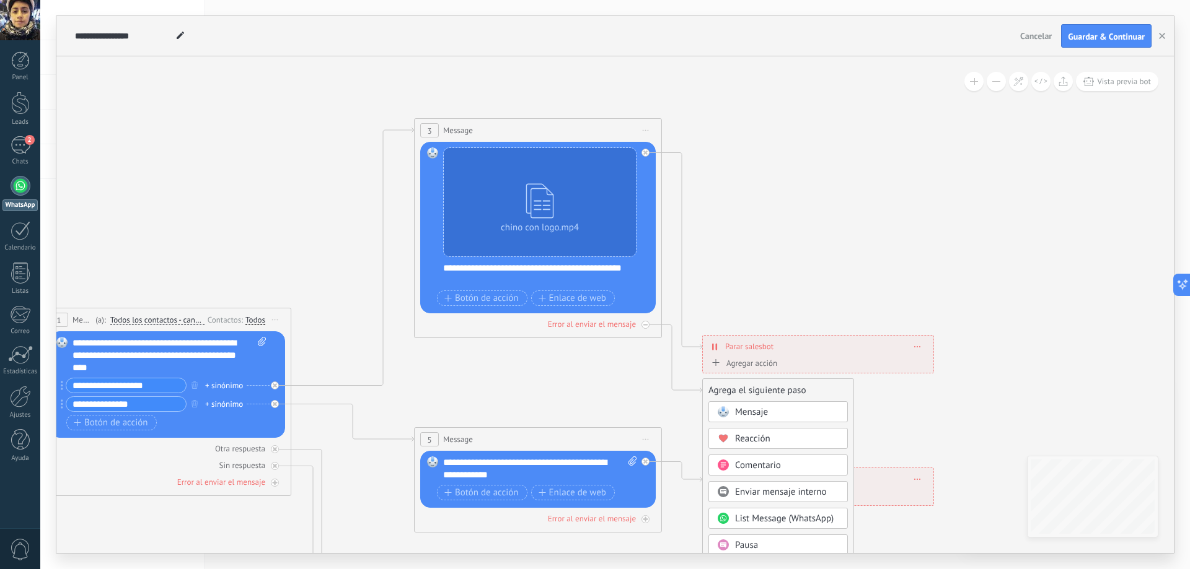
click at [913, 403] on icon at bounding box center [565, 483] width 1931 height 1348
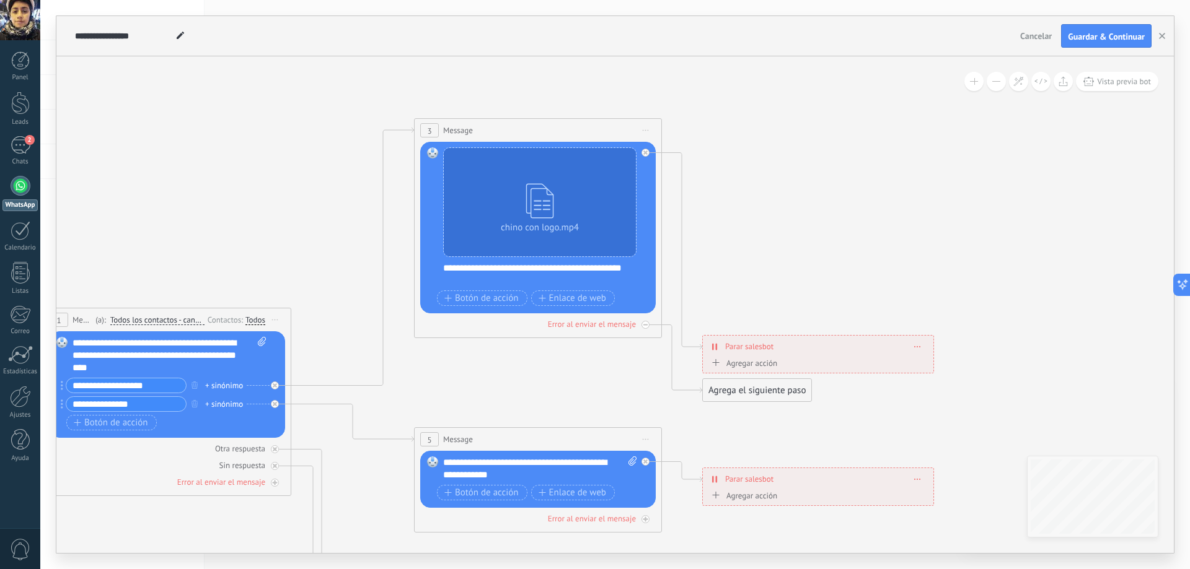
click at [743, 392] on div "Agrega el siguiente paso" at bounding box center [757, 390] width 108 height 20
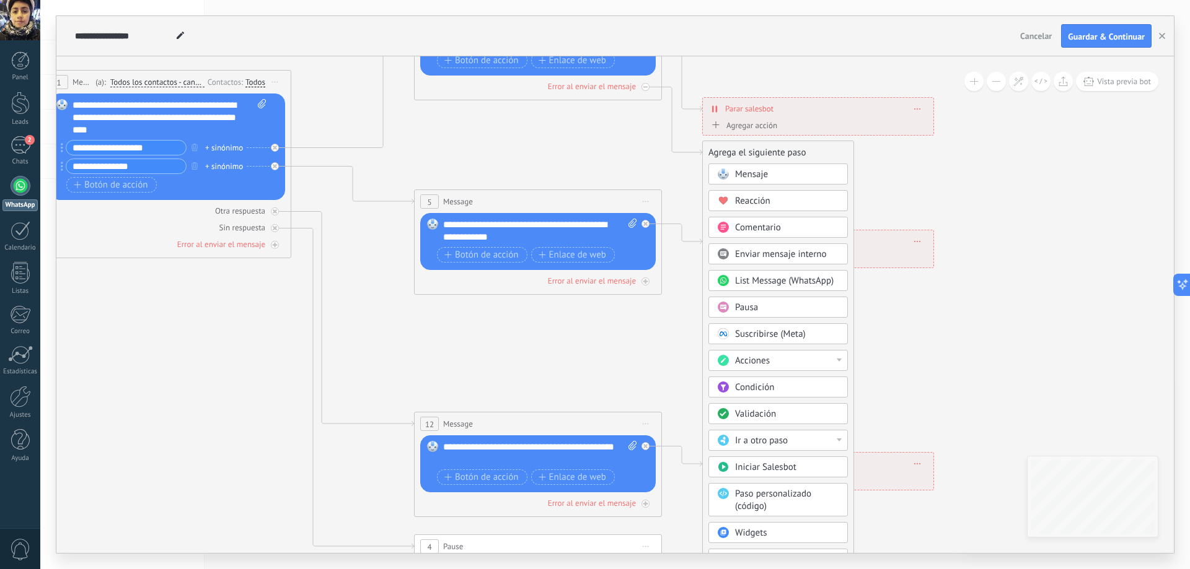
click at [714, 109] on icon at bounding box center [715, 109] width 6 height 10
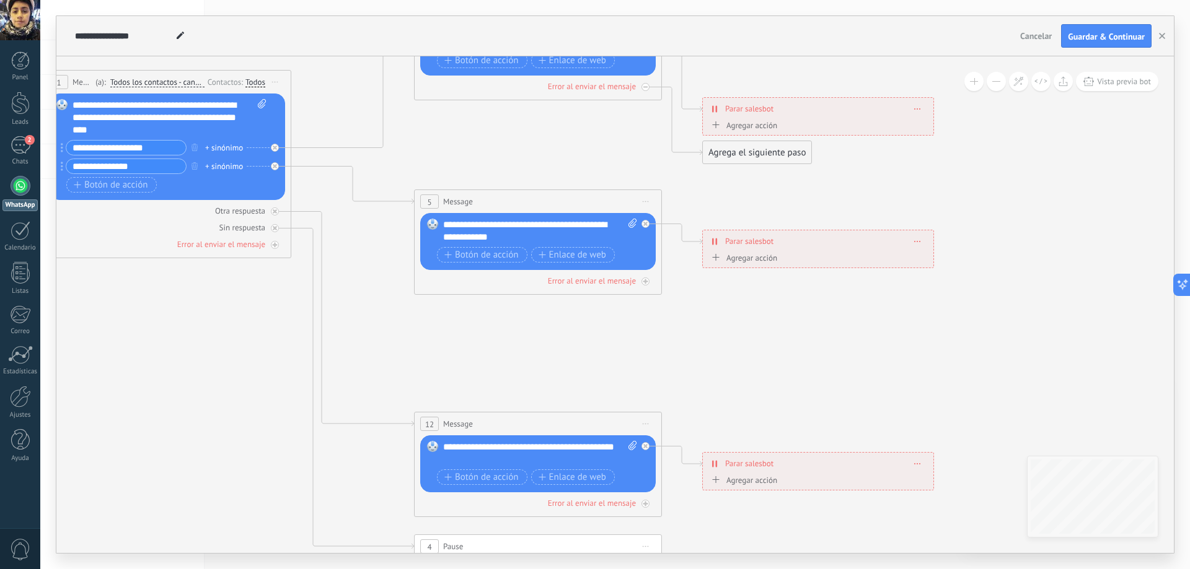
click at [714, 109] on icon at bounding box center [715, 109] width 6 height 10
click at [719, 108] on div "**********" at bounding box center [818, 109] width 230 height 22
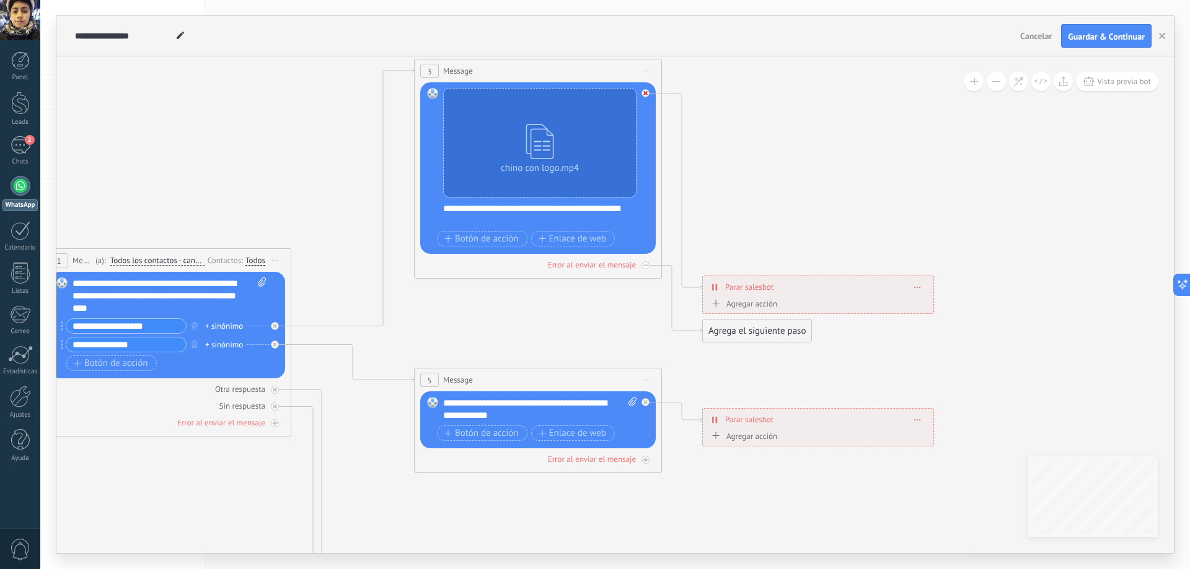
click at [0, 0] on icon at bounding box center [0, 0] width 0 height 0
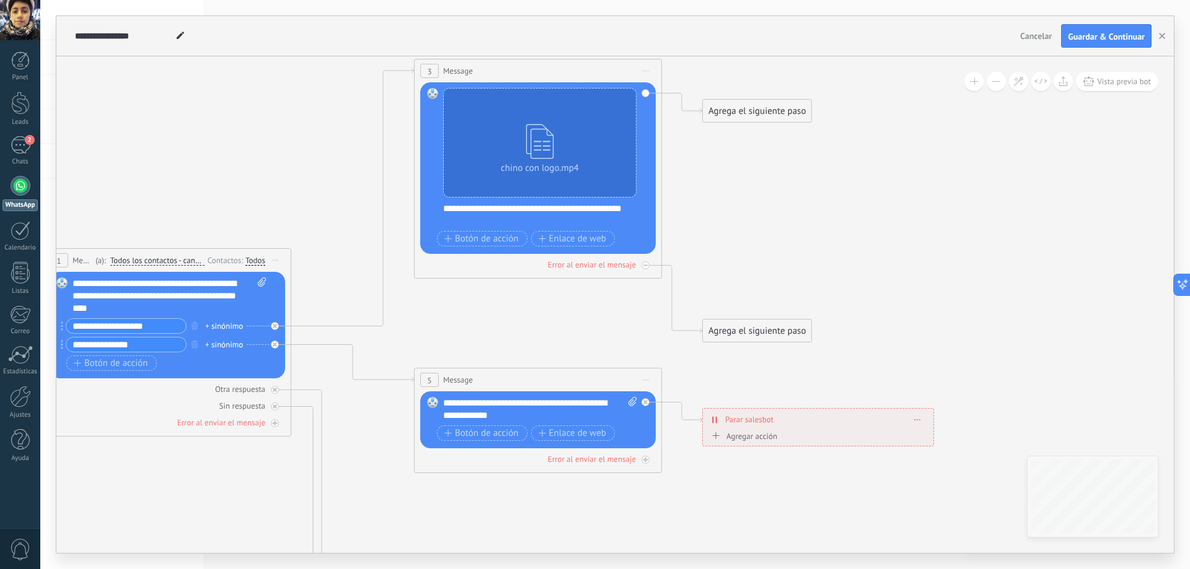
click at [736, 115] on div "Agrega el siguiente paso" at bounding box center [757, 111] width 108 height 20
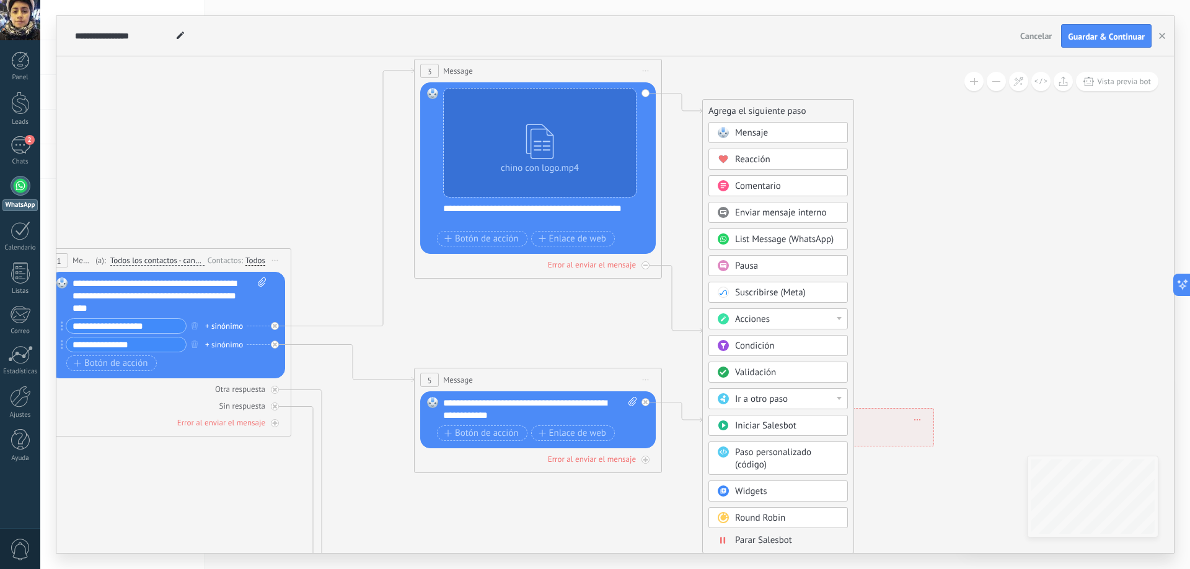
click at [809, 131] on div "Mensaje" at bounding box center [787, 133] width 104 height 12
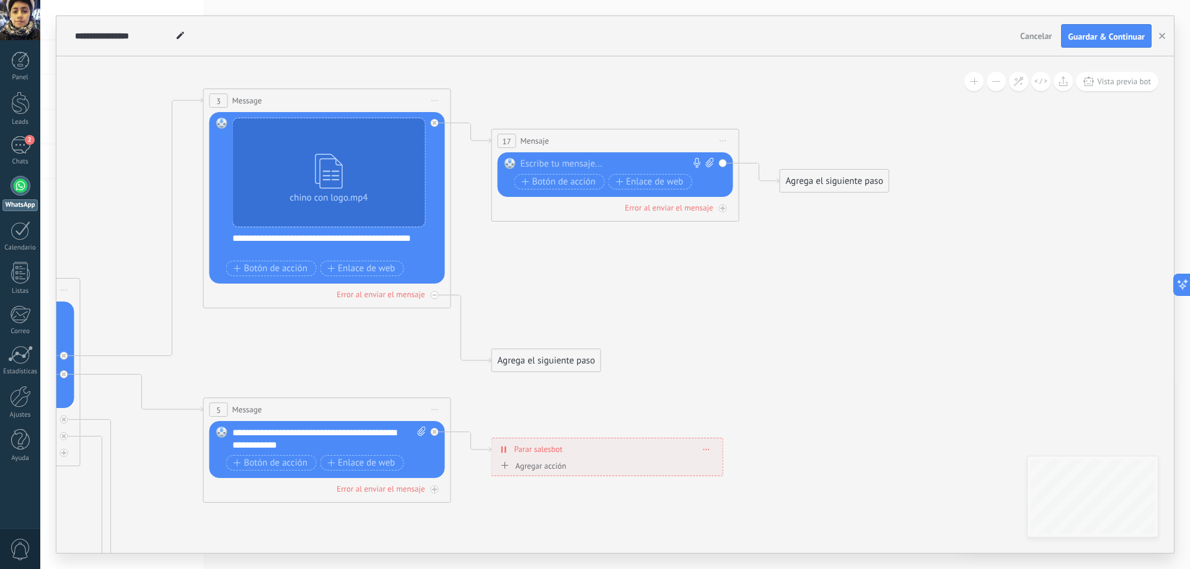
click at [586, 364] on div "Agrega el siguiente paso" at bounding box center [546, 361] width 108 height 20
click at [594, 383] on div "Mensaje" at bounding box center [576, 383] width 104 height 12
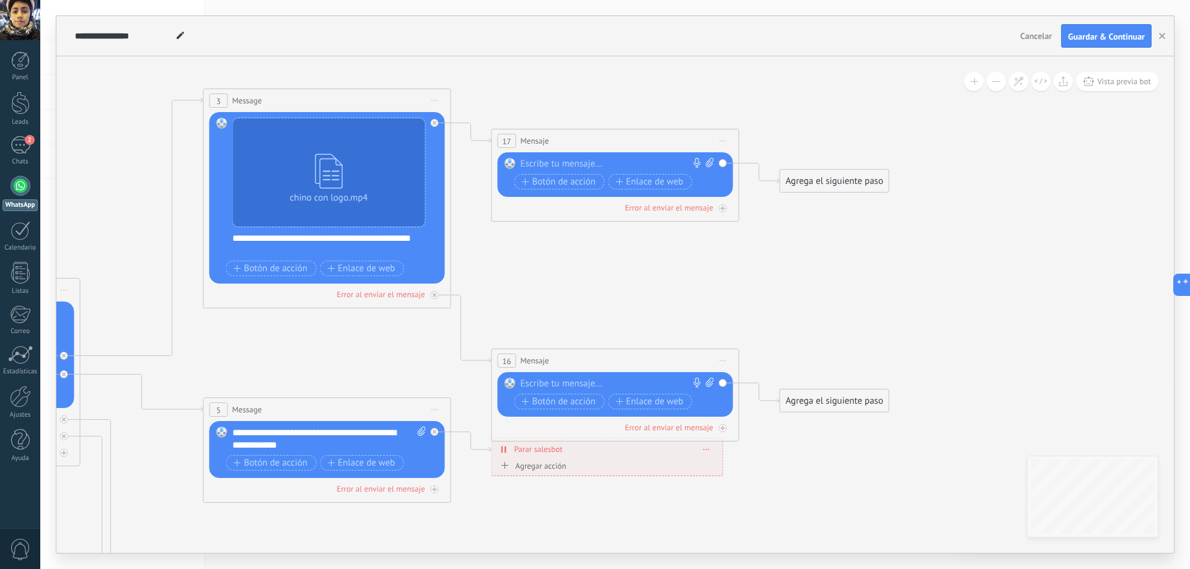
click at [595, 380] on div at bounding box center [612, 384] width 184 height 12
click at [726, 362] on span "Iniciar vista previa aquí Cambiar nombre Duplicar Borrar" at bounding box center [723, 361] width 20 height 18
click at [747, 443] on div "Borrar" at bounding box center [779, 441] width 123 height 21
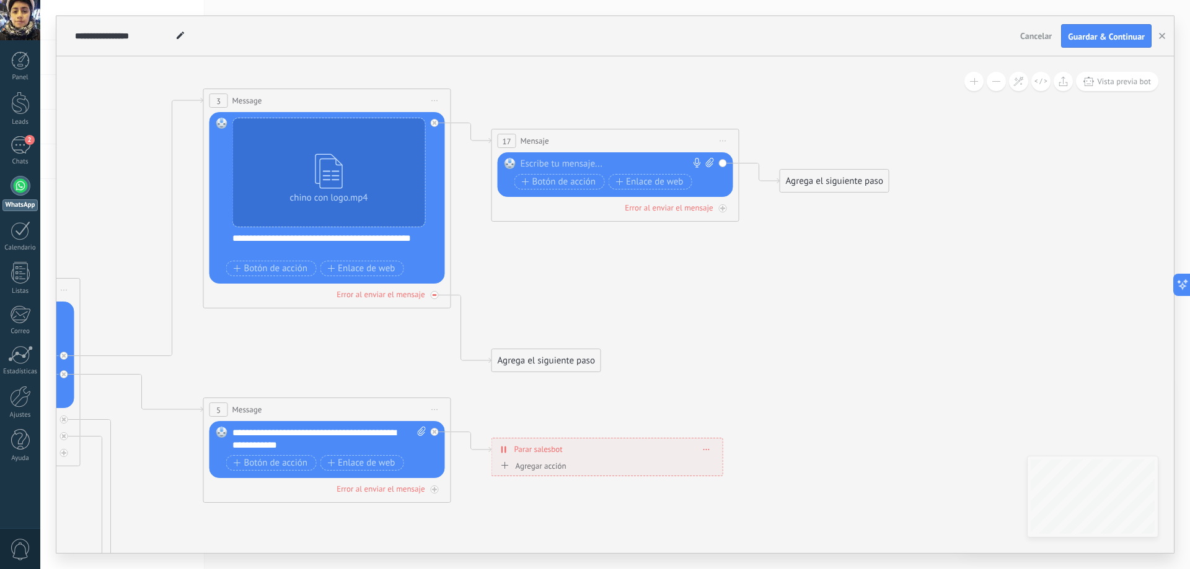
click at [434, 297] on div at bounding box center [435, 295] width 8 height 8
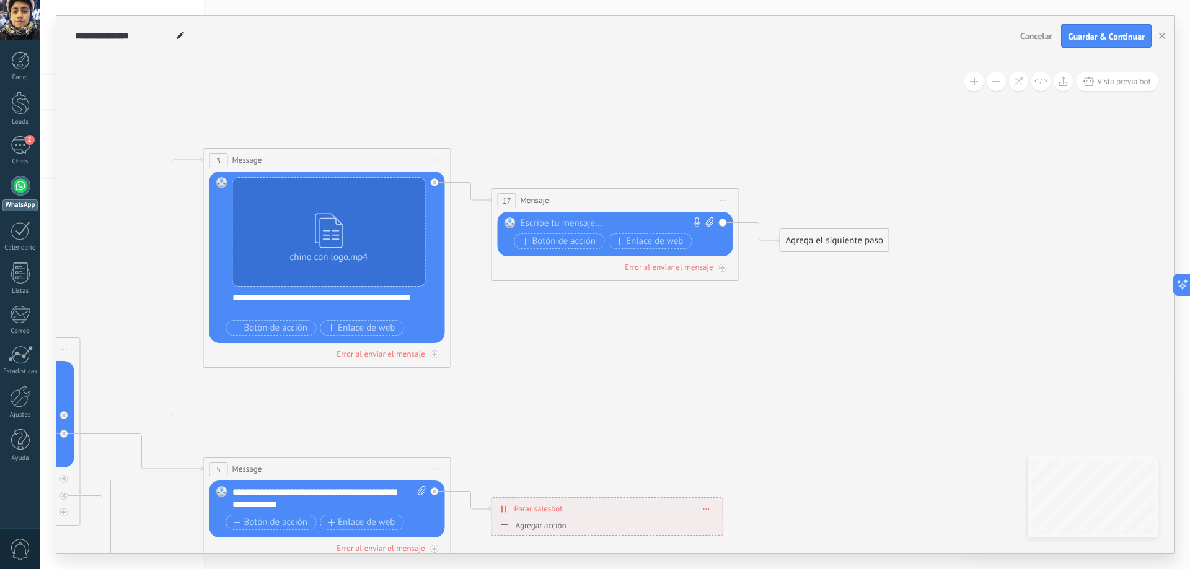
click at [572, 222] on div at bounding box center [612, 223] width 184 height 12
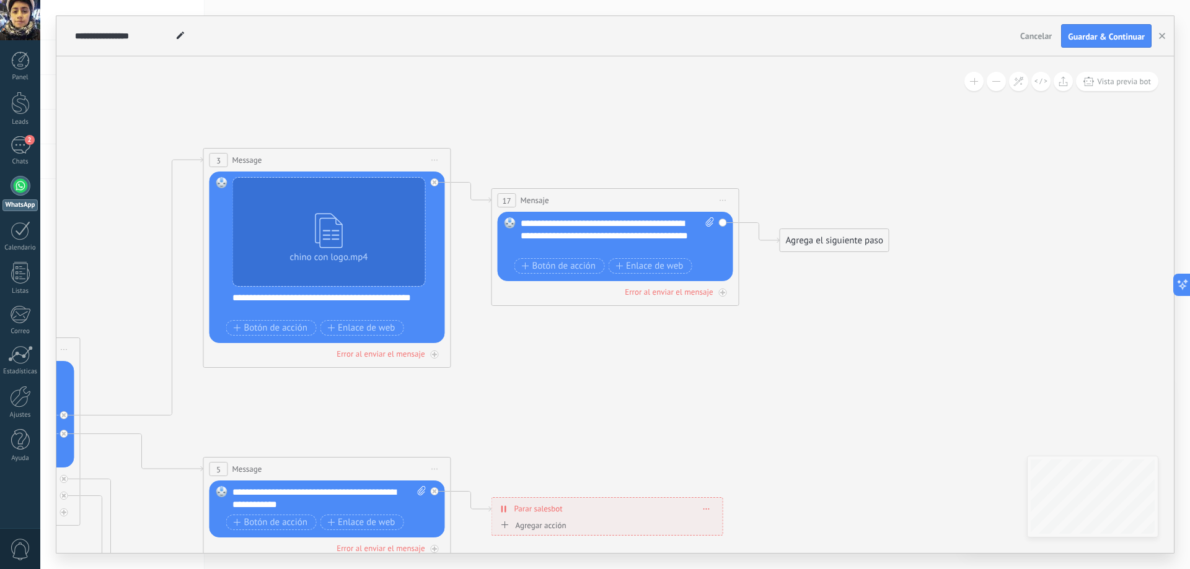
click at [722, 226] on div "Reemplazar Quitar Convertir a mensaje de voz Arrastre la imagen aquí para adjun…" at bounding box center [614, 246] width 235 height 69
click at [781, 237] on div "Agrega el siguiente paso" at bounding box center [834, 240] width 108 height 20
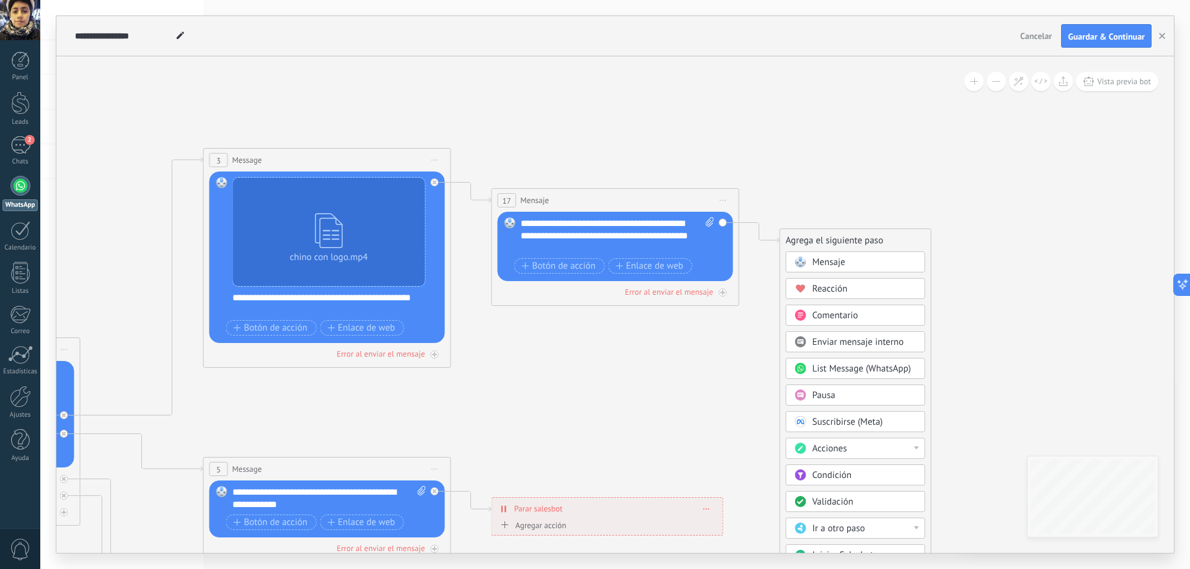
click at [830, 260] on span "Mensaje" at bounding box center [828, 262] width 33 height 12
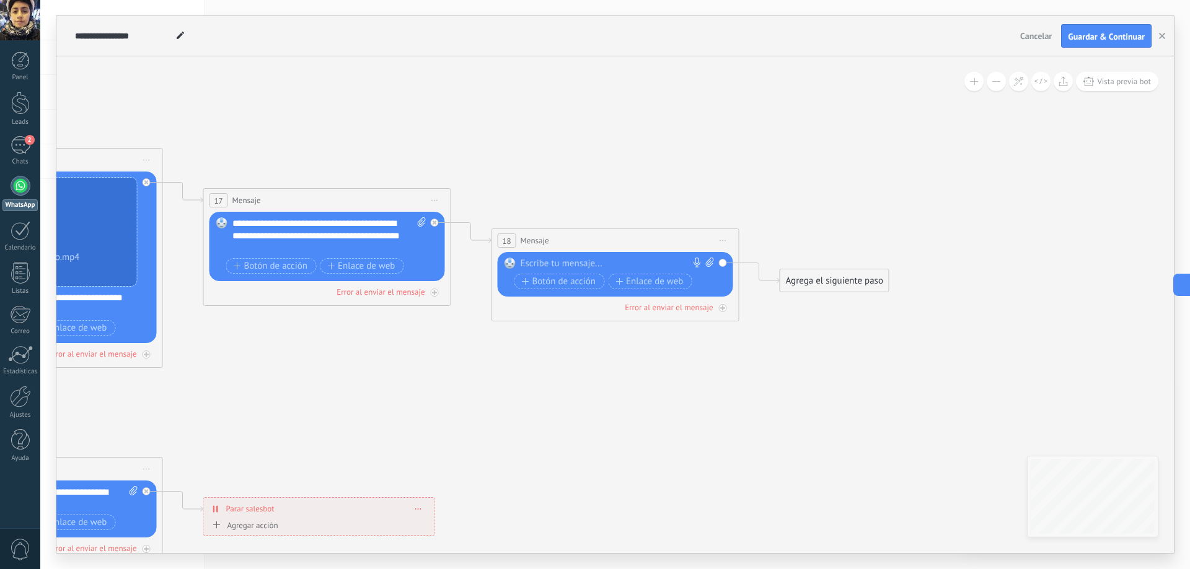
click at [727, 241] on span "Iniciar vista previa aquí Cambiar nombre Duplicar Borrar" at bounding box center [723, 241] width 20 height 18
click at [509, 240] on span "18" at bounding box center [506, 241] width 9 height 11
click at [509, 242] on span "18" at bounding box center [506, 241] width 9 height 11
click at [279, 269] on span "Botón de acción" at bounding box center [271, 266] width 74 height 10
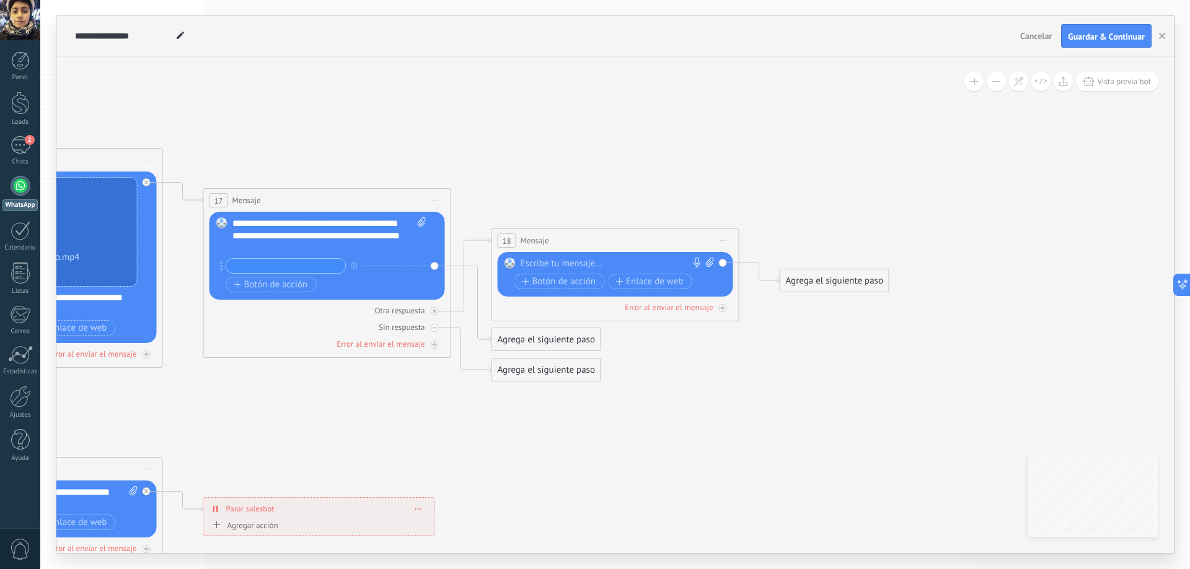
click at [723, 239] on span "Iniciar vista previa aquí Cambiar nombre Duplicar Borrar" at bounding box center [723, 241] width 20 height 18
click at [750, 320] on div "Borrar" at bounding box center [779, 321] width 123 height 21
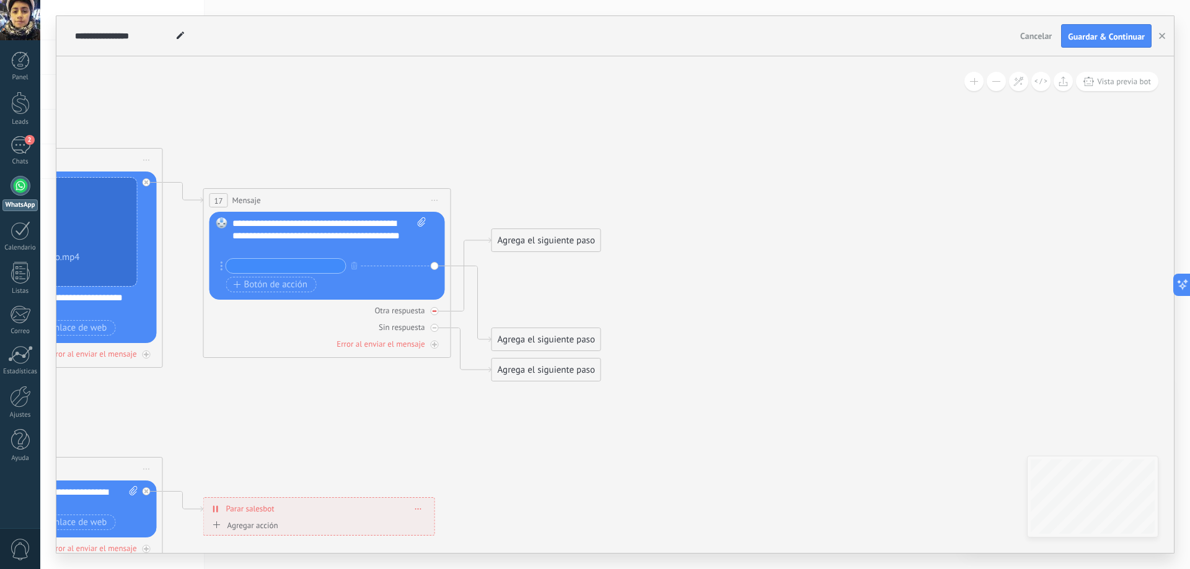
click at [431, 315] on div "Otra respuesta" at bounding box center [326, 311] width 235 height 12
click at [353, 268] on icon "button" at bounding box center [354, 265] width 6 height 7
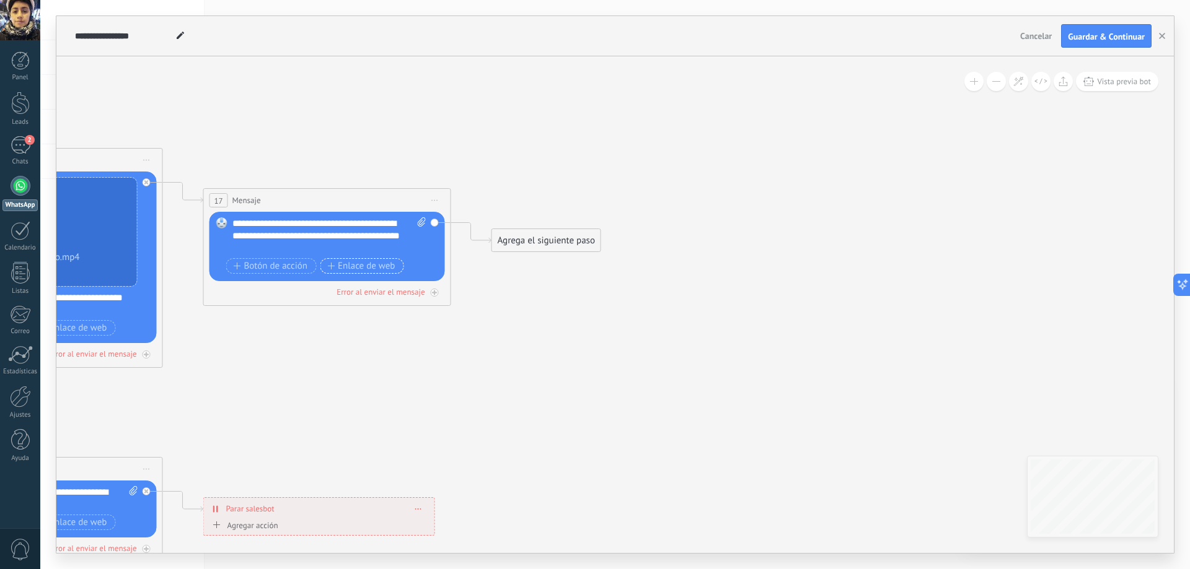
click at [366, 265] on span "Enlace de web" at bounding box center [361, 266] width 68 height 10
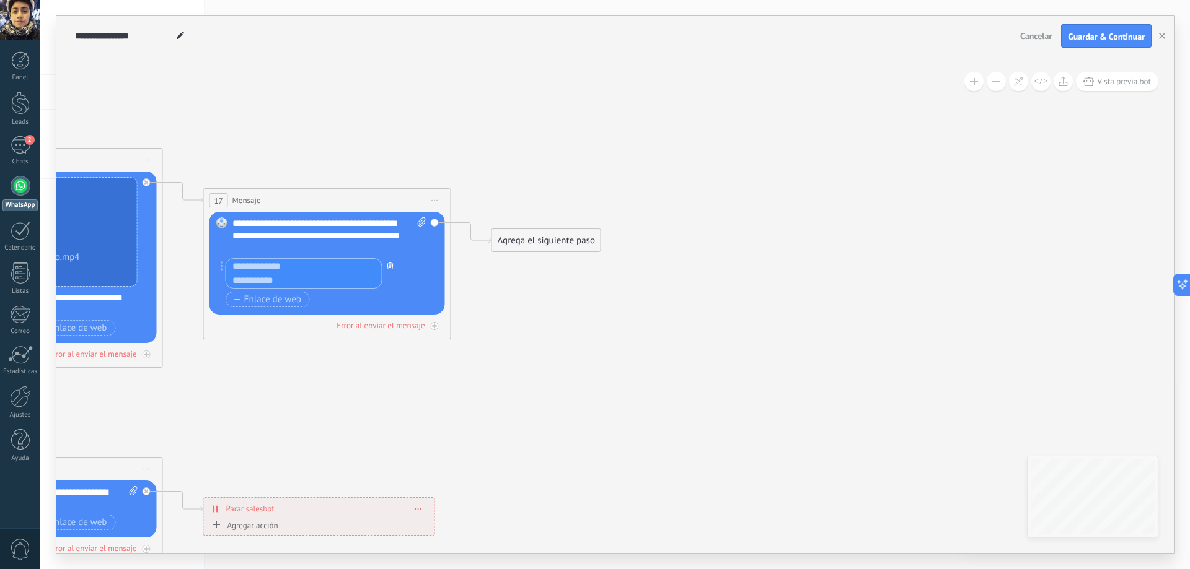
click at [392, 266] on icon "button" at bounding box center [390, 265] width 6 height 7
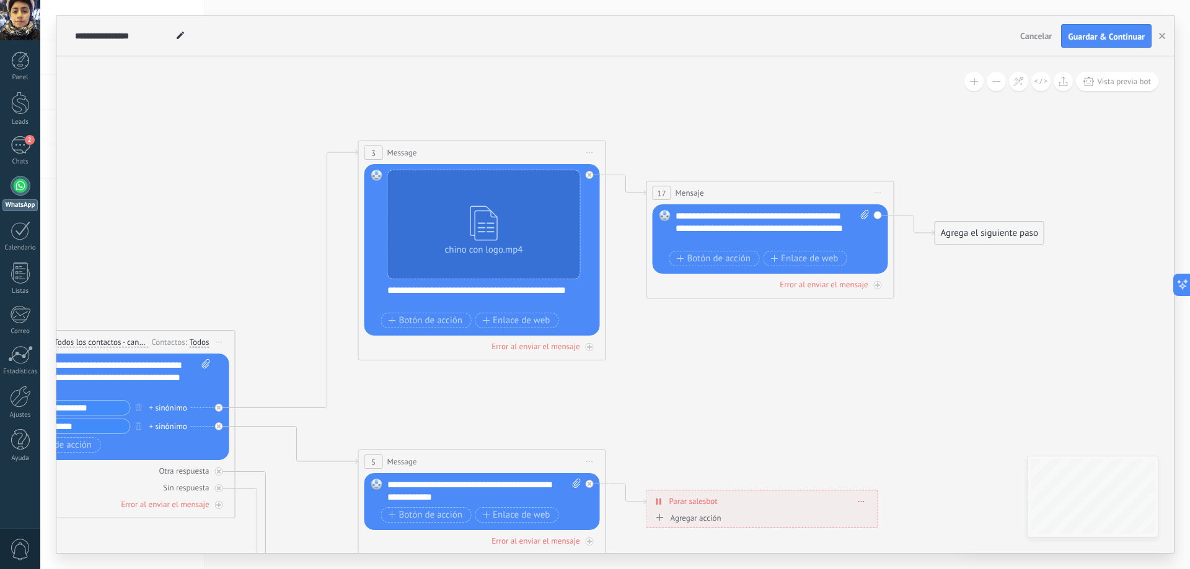
drag, startPoint x: 294, startPoint y: 399, endPoint x: 813, endPoint y: 364, distance: 519.7
click at [826, 365] on icon at bounding box center [510, 505] width 1931 height 1348
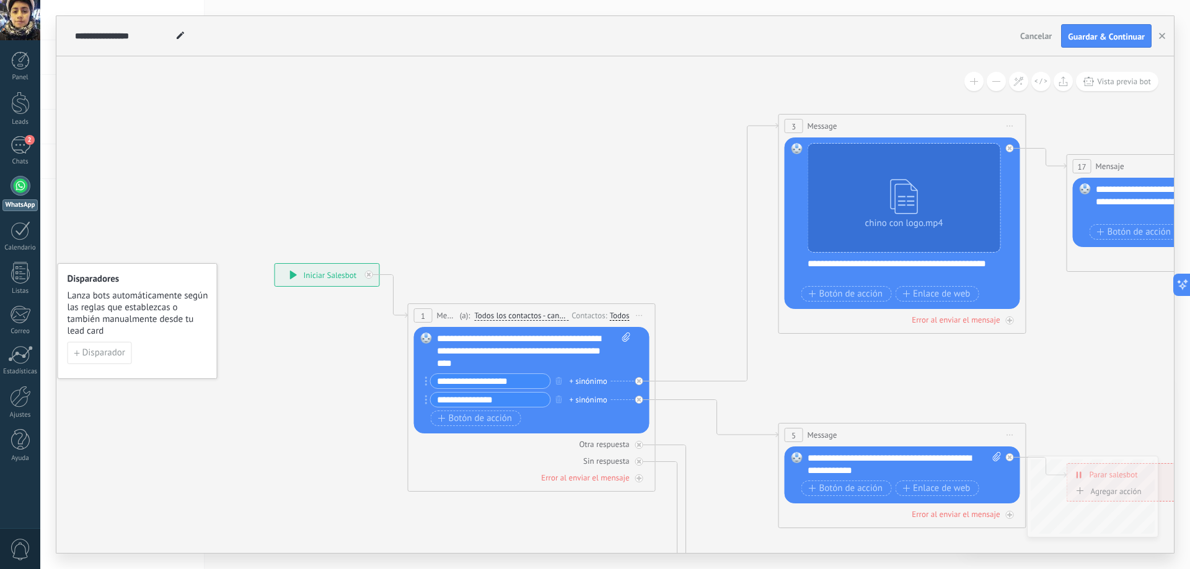
drag, startPoint x: 227, startPoint y: 212, endPoint x: 558, endPoint y: 212, distance: 331.5
click at [558, 212] on icon at bounding box center [930, 478] width 1931 height 1348
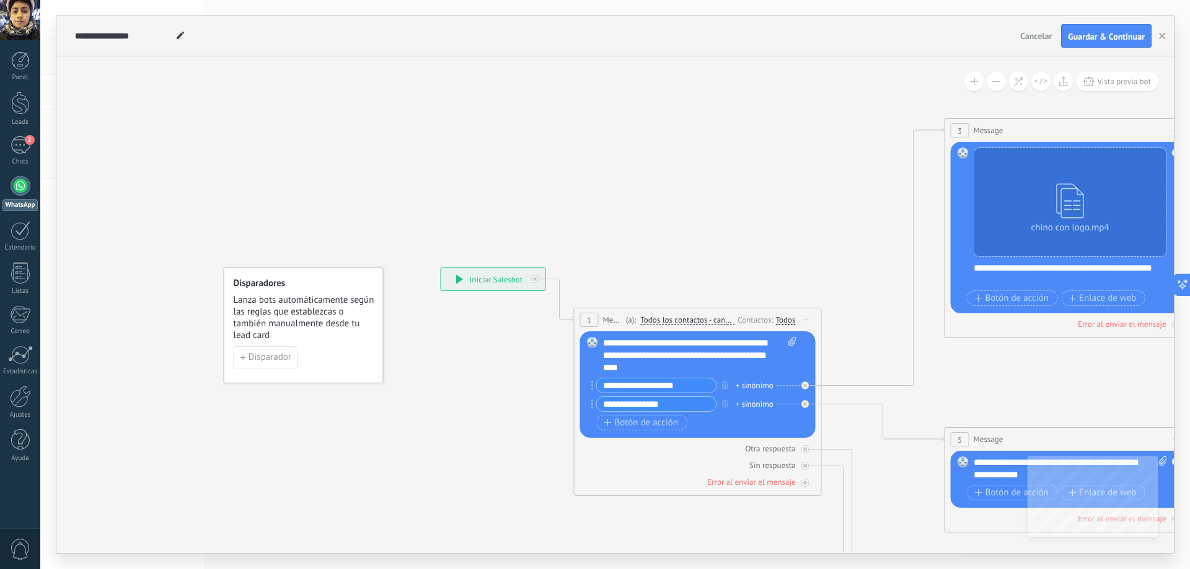
drag, startPoint x: 164, startPoint y: 180, endPoint x: 375, endPoint y: 188, distance: 212.0
click at [375, 188] on icon at bounding box center [1096, 483] width 1931 height 1348
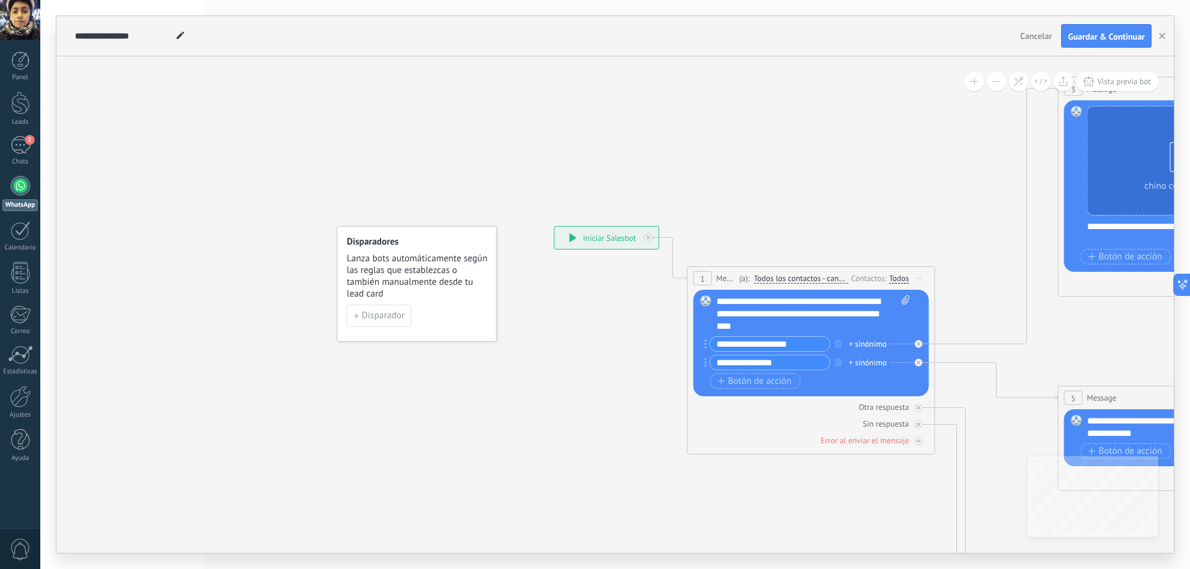
drag, startPoint x: 260, startPoint y: 166, endPoint x: 276, endPoint y: 154, distance: 20.0
click at [283, 154] on icon at bounding box center [1209, 441] width 1931 height 1348
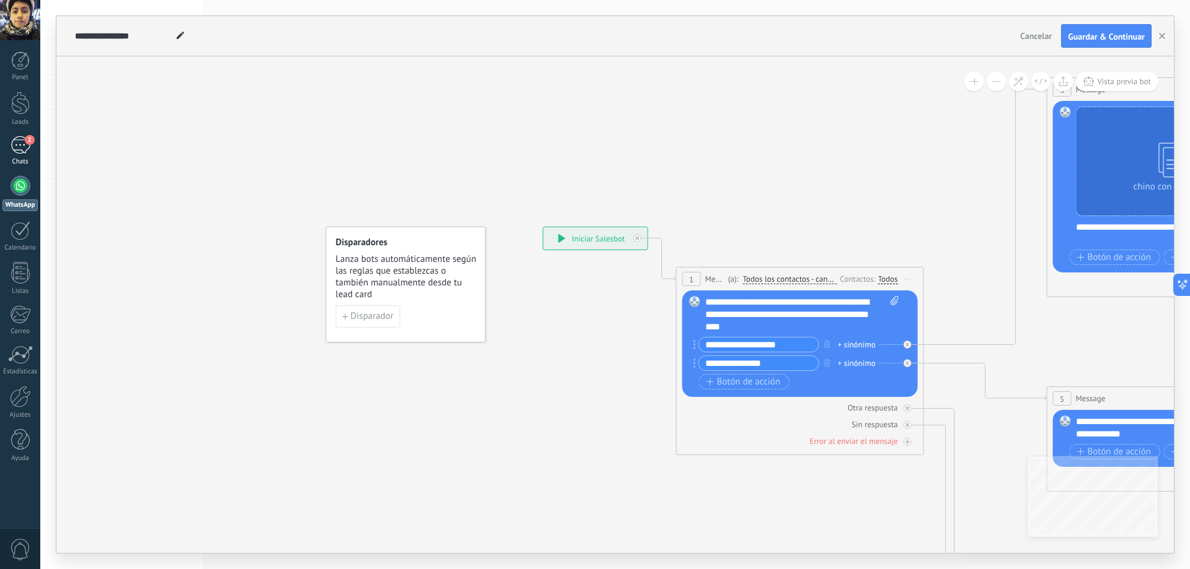
click at [31, 158] on div "Chats" at bounding box center [20, 162] width 36 height 8
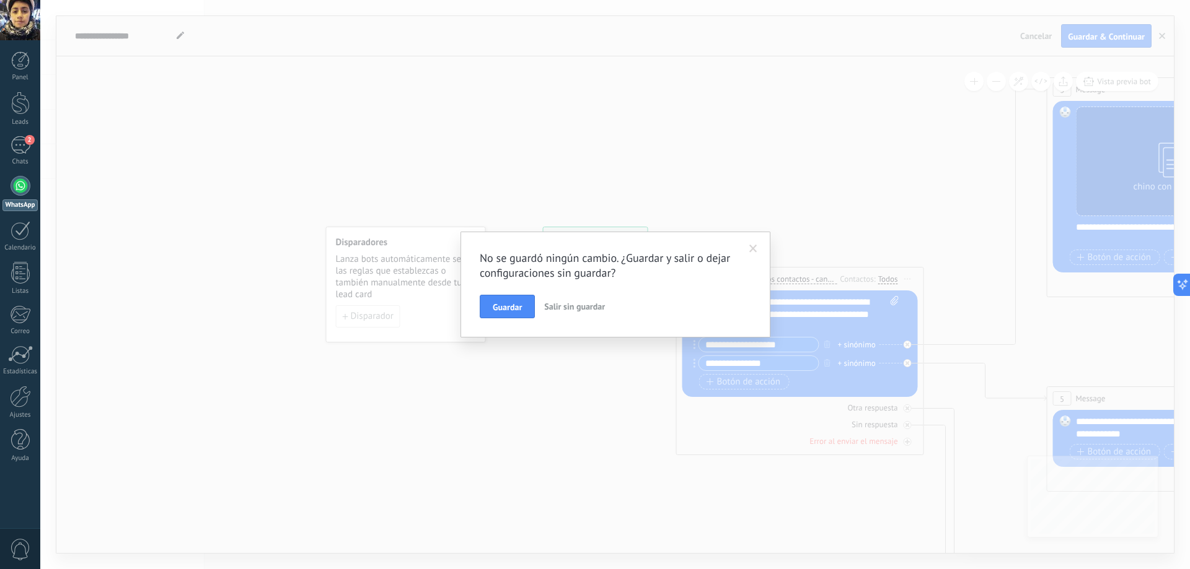
click at [750, 249] on span at bounding box center [753, 249] width 8 height 9
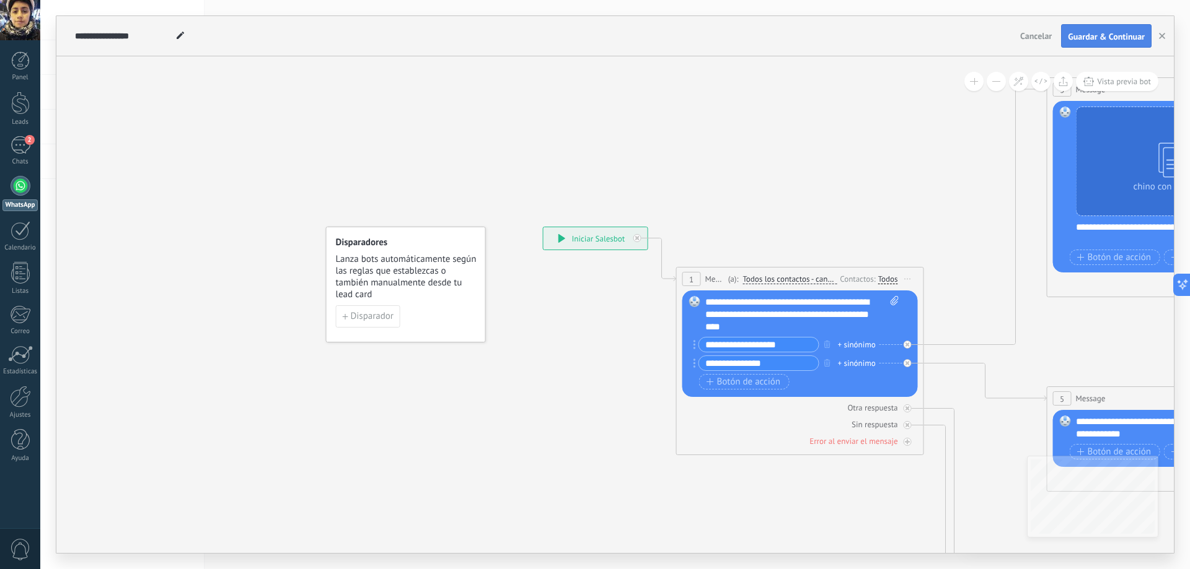
click at [1092, 40] on span "Guardar & Continuar" at bounding box center [1105, 36] width 77 height 9
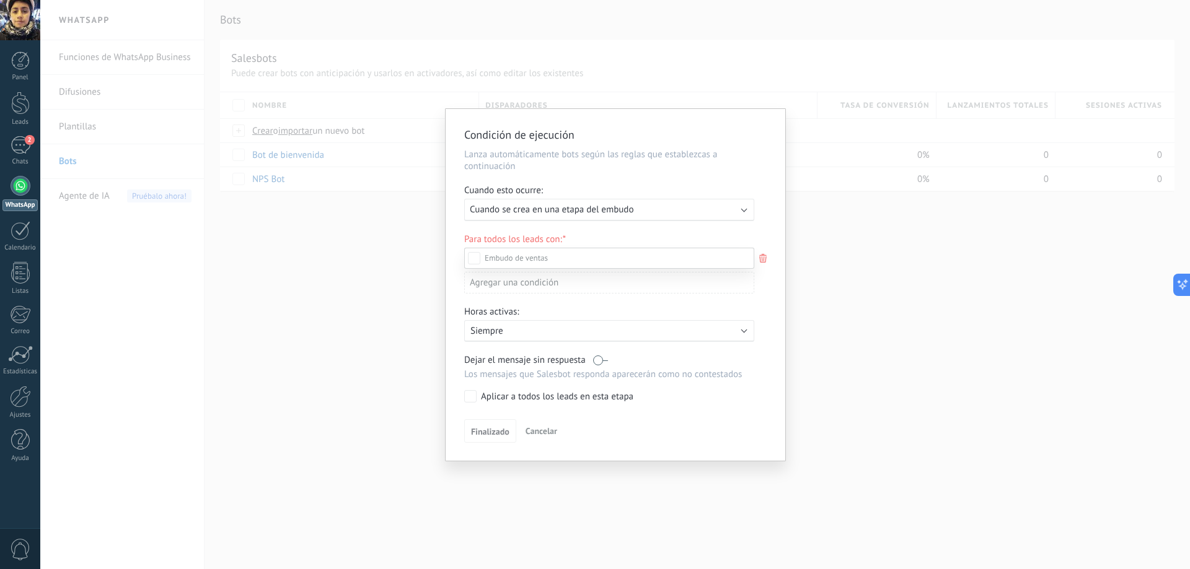
click at [540, 212] on div at bounding box center [614, 284] width 1149 height 569
click at [540, 212] on span "Cuando se crea en una etapa del embudo" at bounding box center [552, 210] width 164 height 12
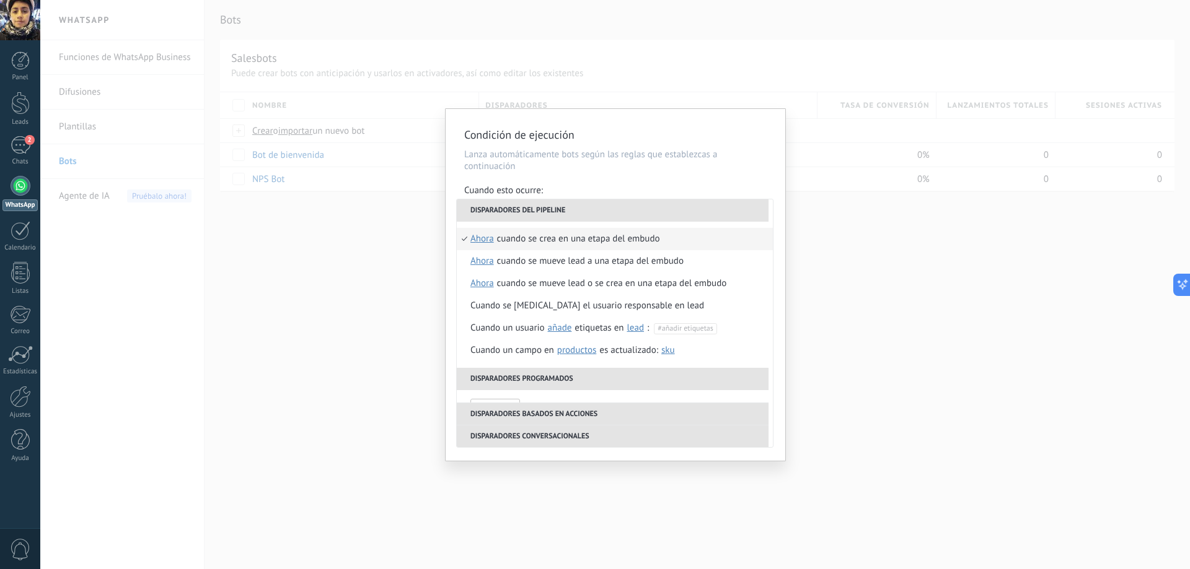
click at [605, 183] on div "Condición de ejecución Lanza automáticamente bots según las reglas que establez…" at bounding box center [615, 285] width 340 height 352
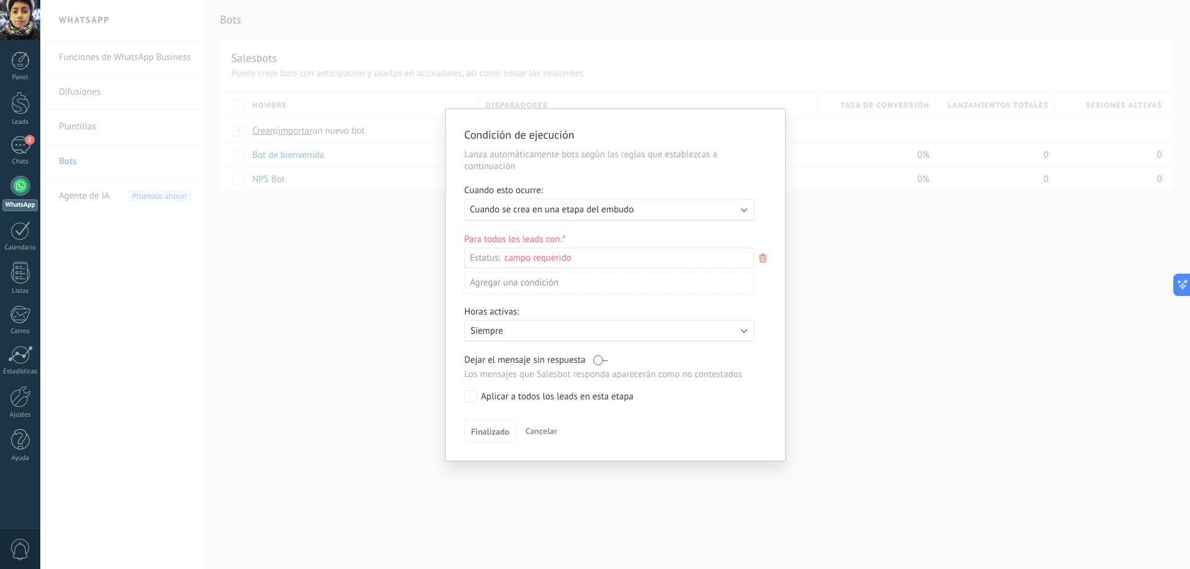
click at [0, 0] on div "Leads Entrantes Nueva consulta Cualificado Cotización enviada Pedido creado Ped…" at bounding box center [0, 0] width 0 height 0
click at [452, 258] on div at bounding box center [614, 284] width 1149 height 569
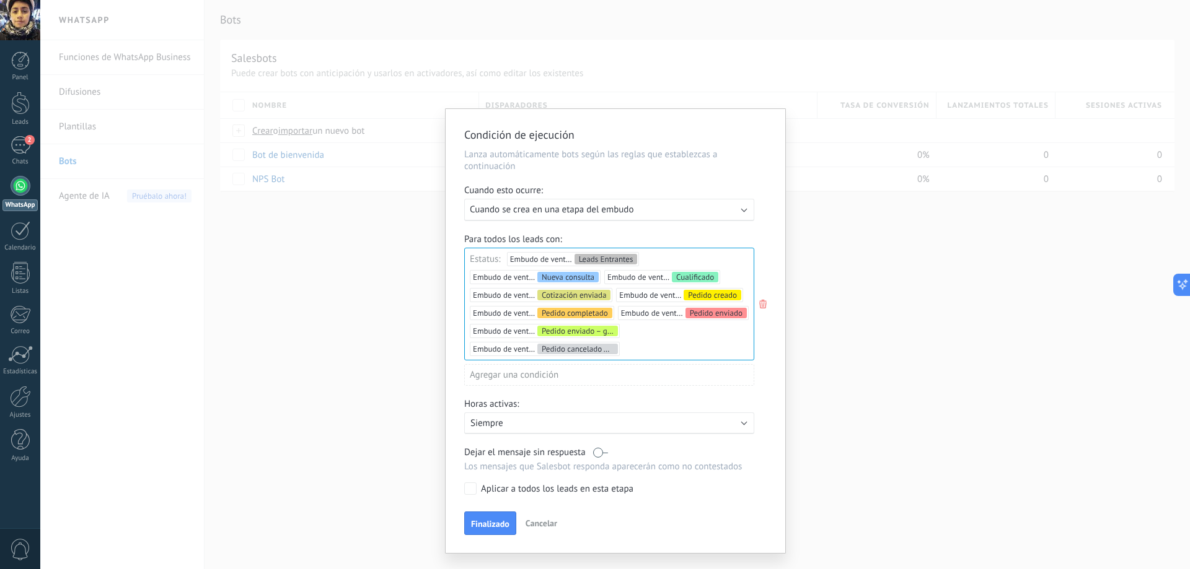
click at [541, 378] on div "Agregar una condición" at bounding box center [609, 375] width 290 height 22
click at [530, 405] on div "Etiquetas" at bounding box center [519, 398] width 97 height 17
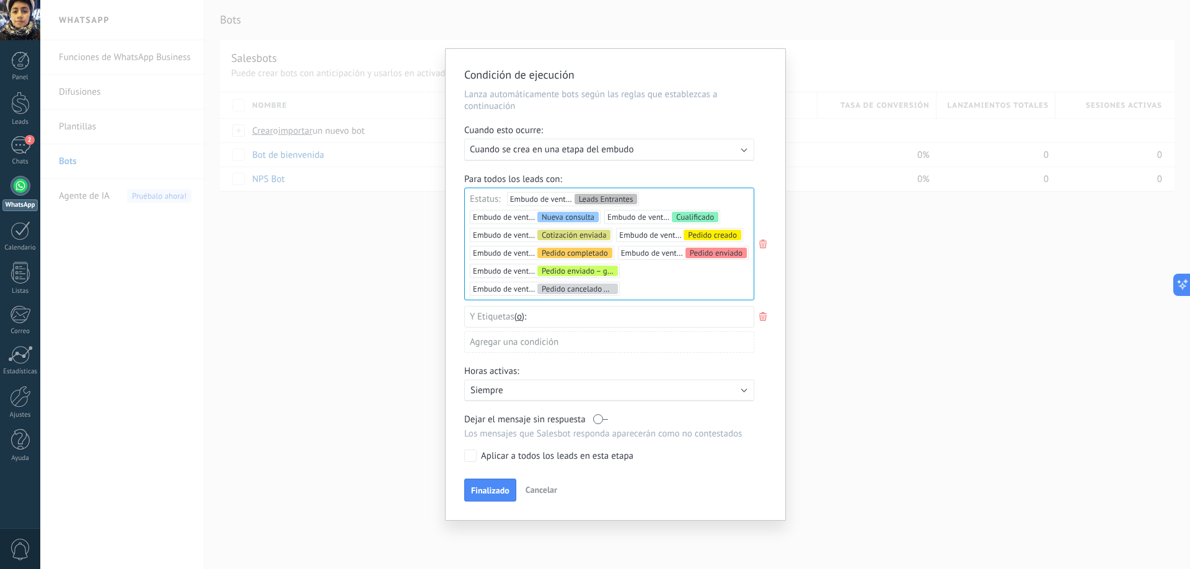
click at [763, 320] on icon at bounding box center [763, 316] width 14 height 15
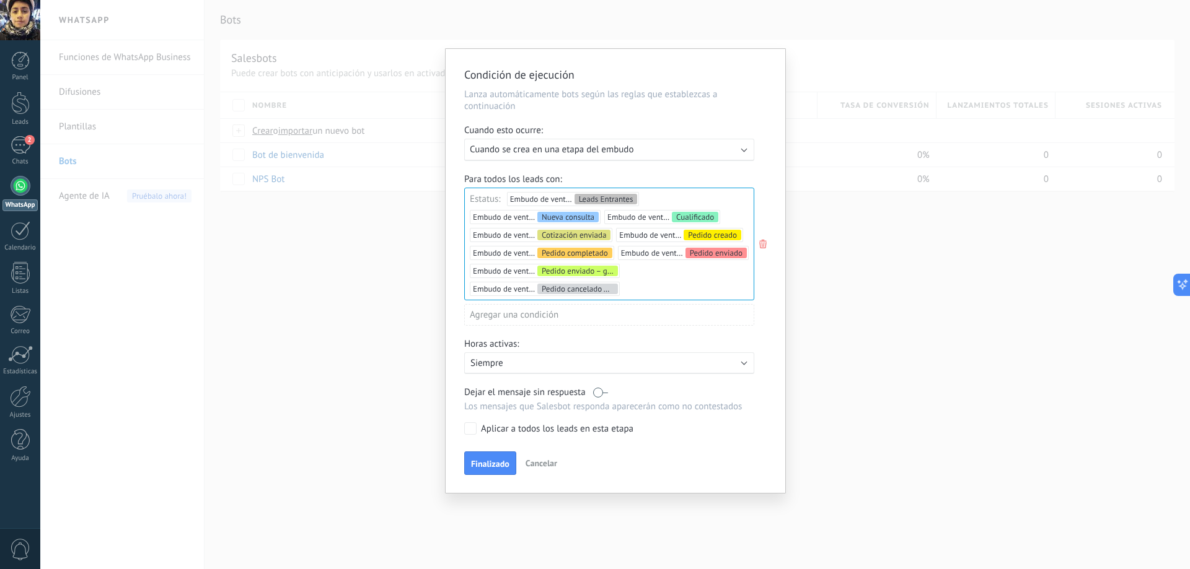
click at [572, 369] on div "Activo: Siempre" at bounding box center [609, 364] width 290 height 22
click at [576, 367] on li "Siempre" at bounding box center [627, 363] width 340 height 22
click at [486, 458] on button "Finalizado" at bounding box center [490, 464] width 52 height 24
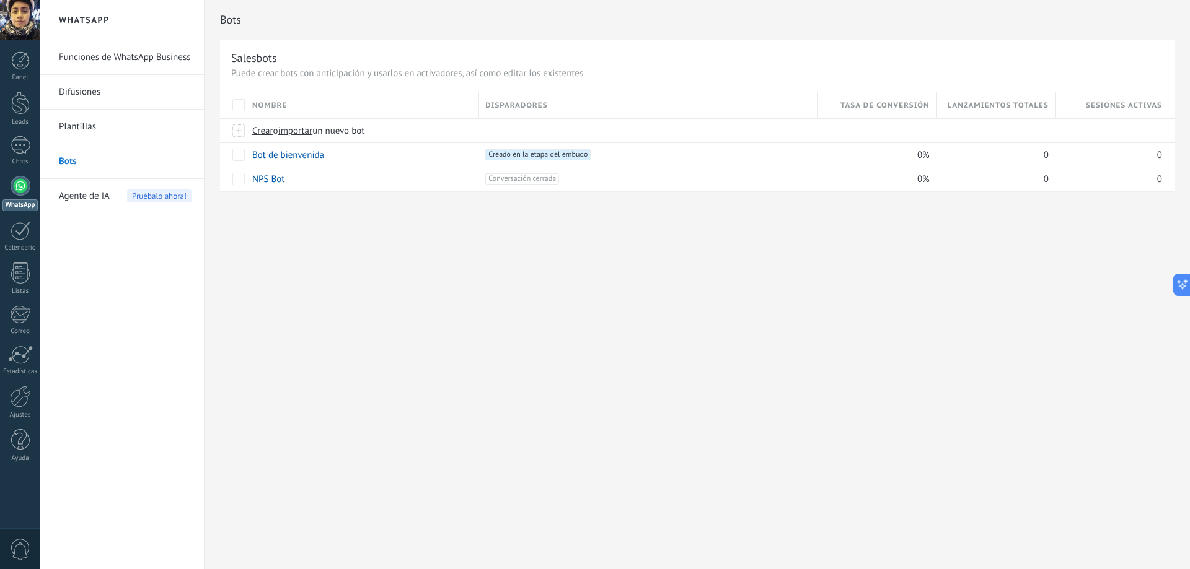
click at [110, 54] on link "Funciones de WhatsApp Business" at bounding box center [125, 57] width 133 height 35
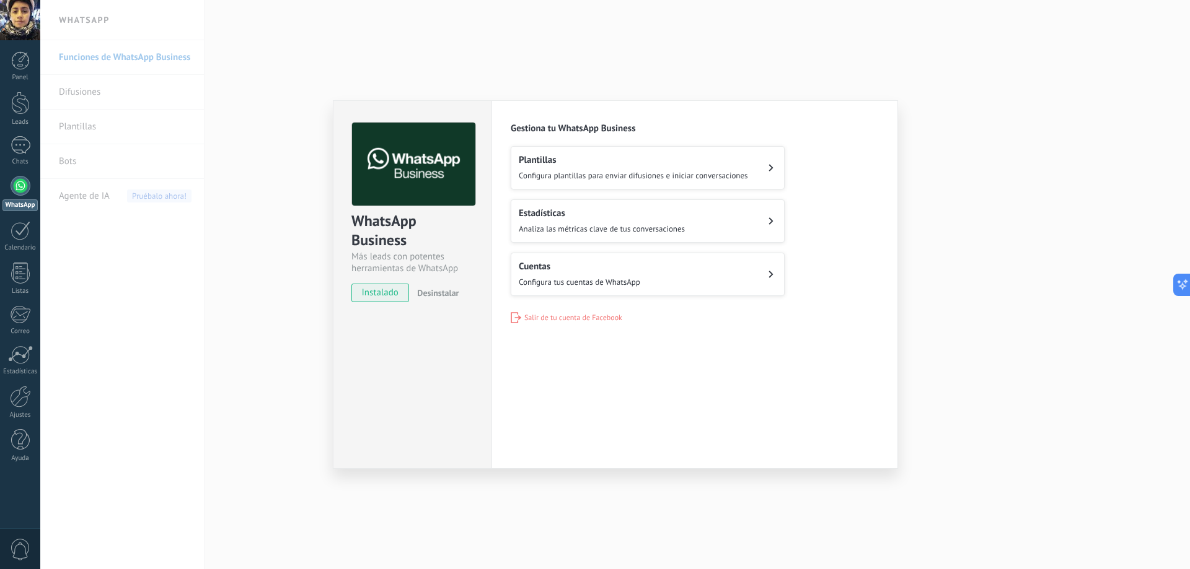
click at [611, 286] on button "Cuentas Configura tus cuentas de WhatsApp" at bounding box center [648, 274] width 274 height 43
